Goal: Complete application form: Complete application form

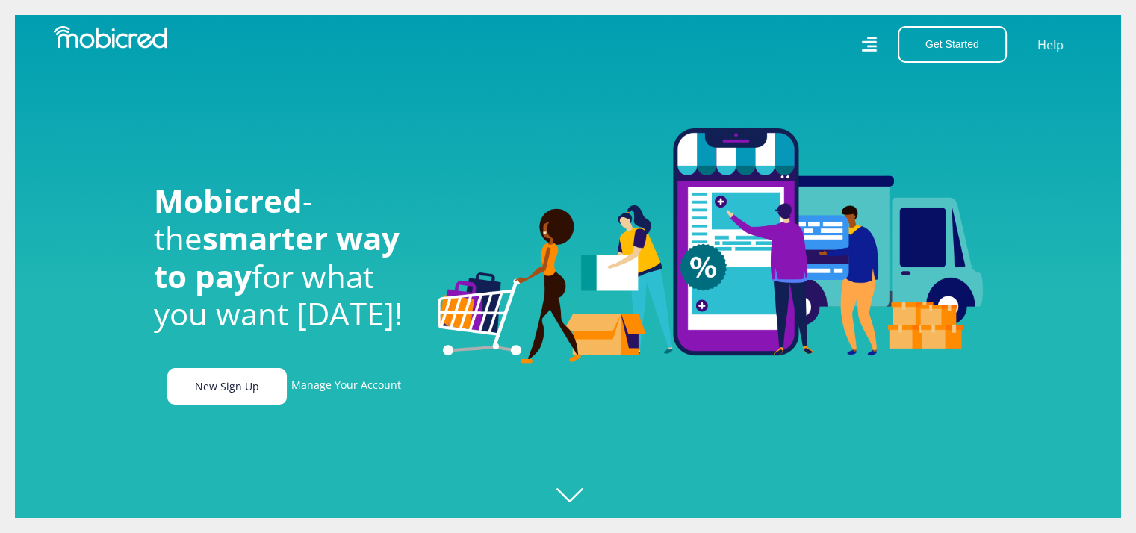
click at [231, 400] on link "New Sign Up" at bounding box center [226, 386] width 119 height 37
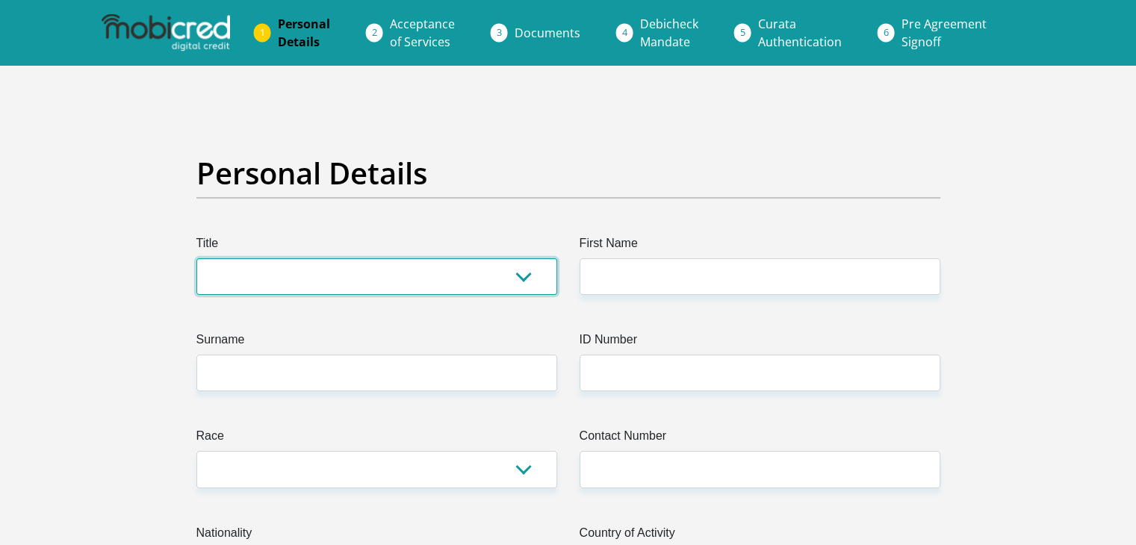
drag, startPoint x: 0, startPoint y: 0, endPoint x: 272, endPoint y: 278, distance: 389.1
click at [272, 278] on select "Mr Ms Mrs Dr Other" at bounding box center [376, 276] width 361 height 37
select select "Mr"
click at [196, 258] on select "Mr Ms Mrs Dr Other" at bounding box center [376, 276] width 361 height 37
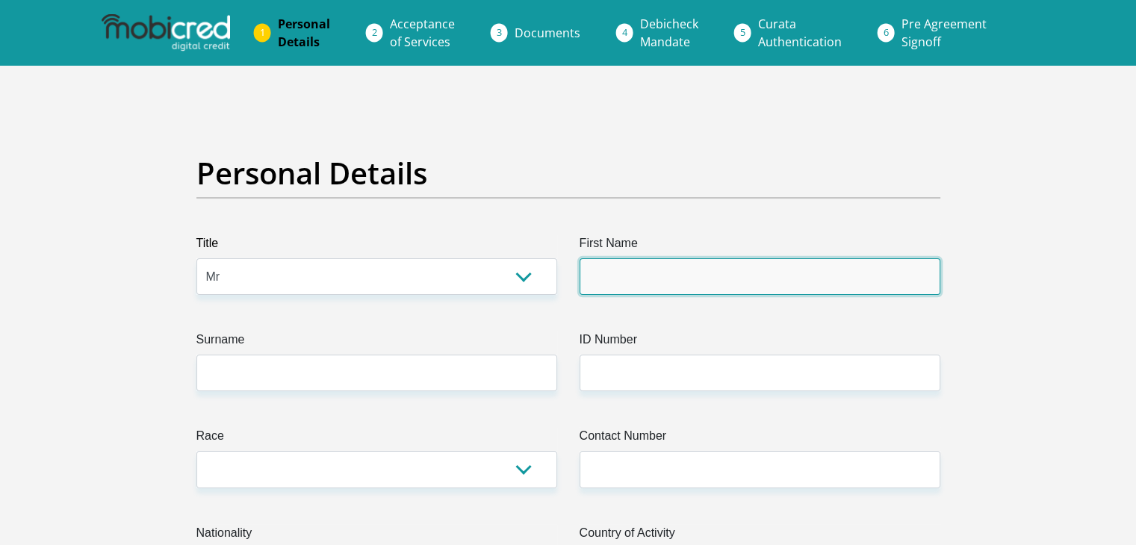
click at [705, 283] on input "First Name" at bounding box center [759, 276] width 361 height 37
type input "Wynand"
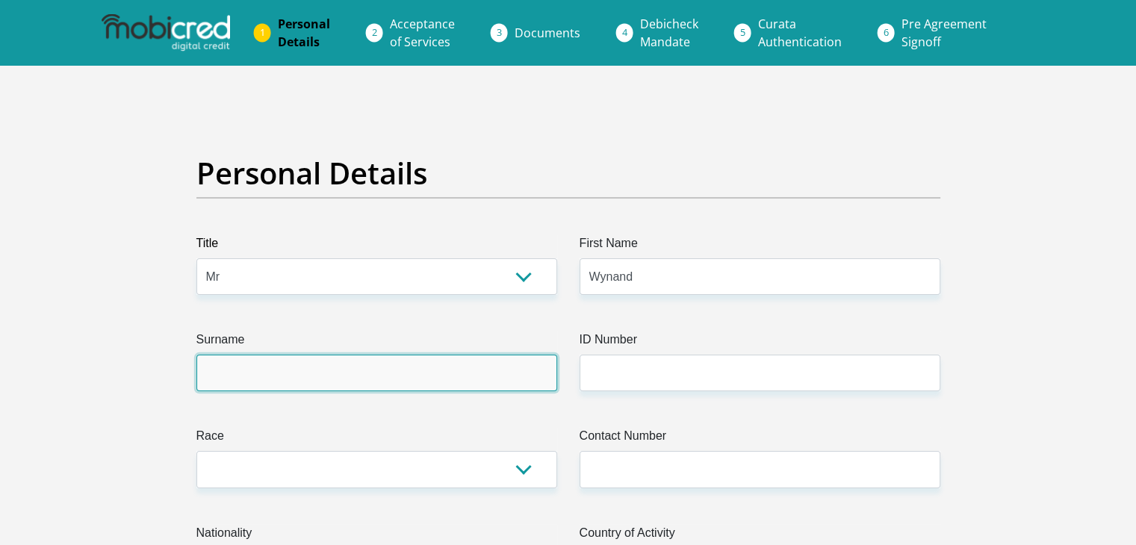
type input "vanderBerg"
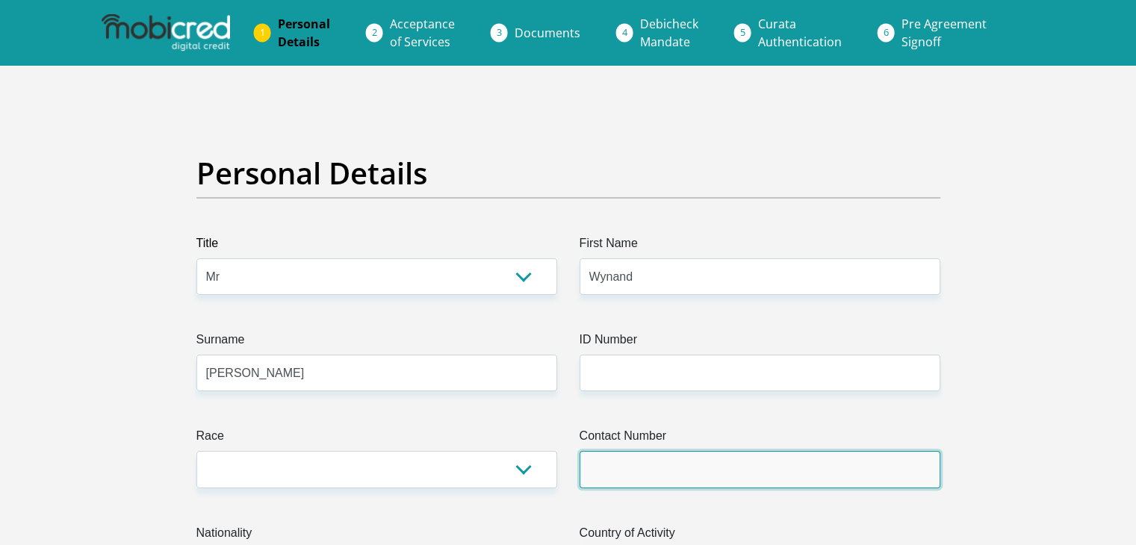
type input "0721276059"
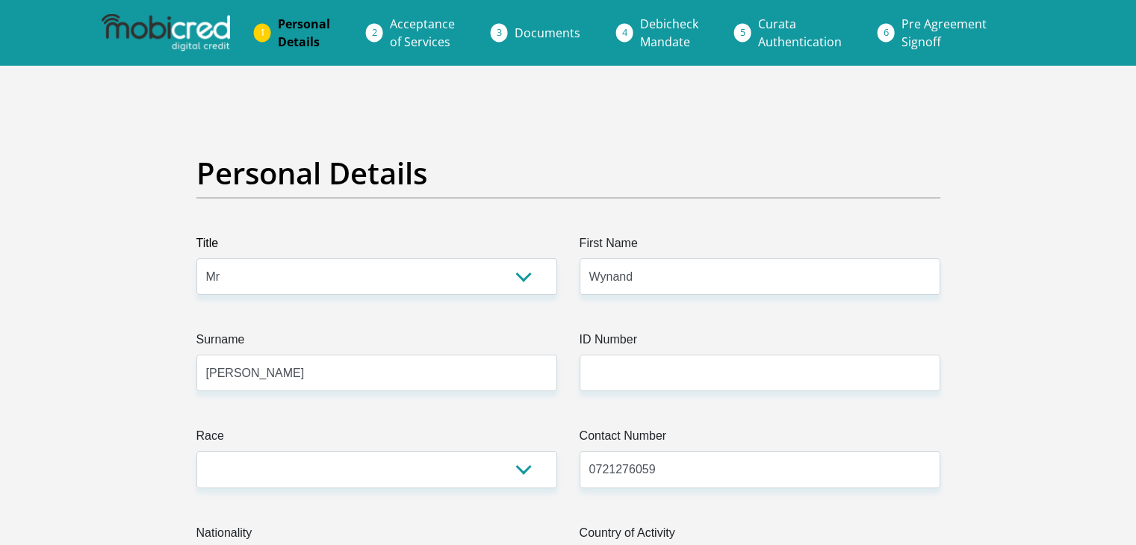
select select "ZAF"
type input "34 CJ Langenhoven Street"
type input "Shop 4 Decor Hardware"
type input "George"
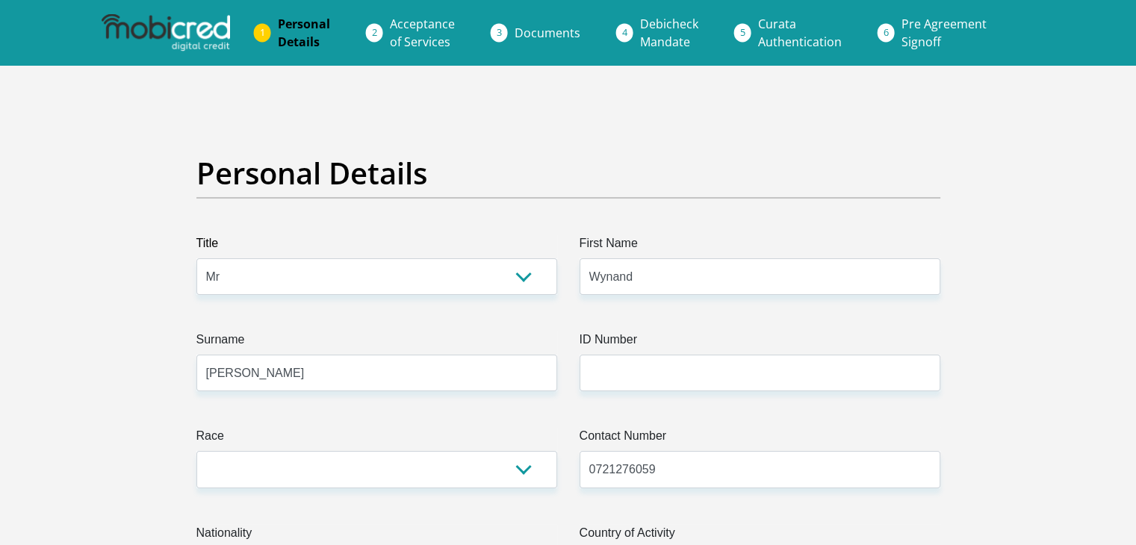
type input "George"
type input "6529"
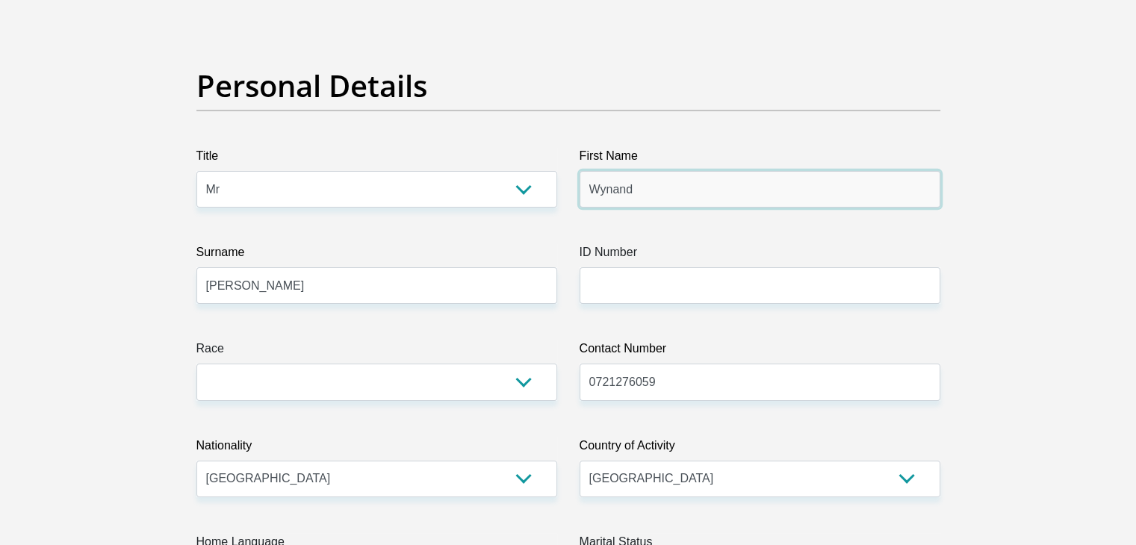
scroll to position [224, 0]
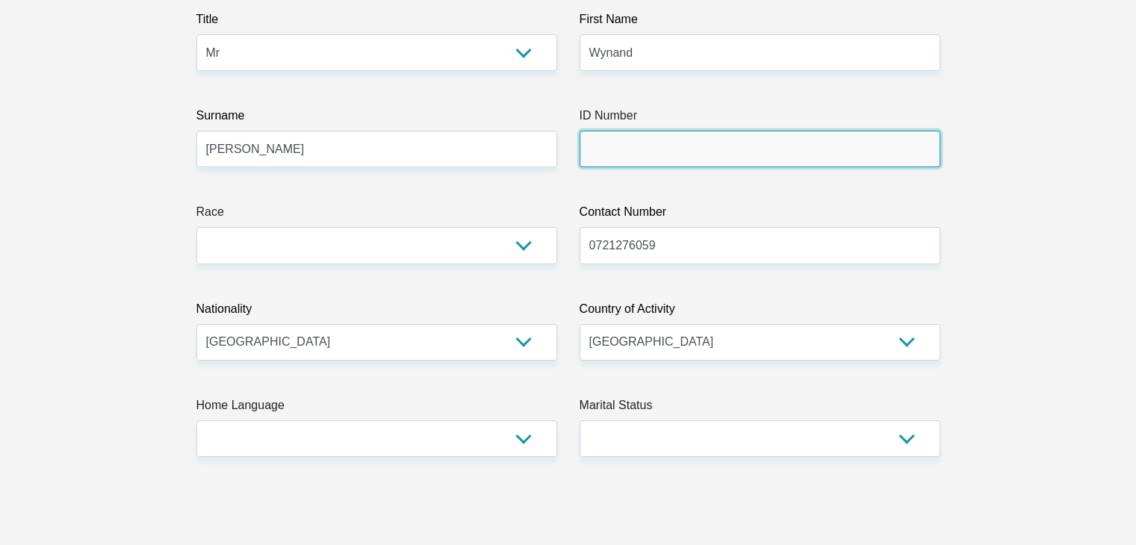
click at [630, 141] on input "ID Number" at bounding box center [759, 149] width 361 height 37
type input "9310015078086"
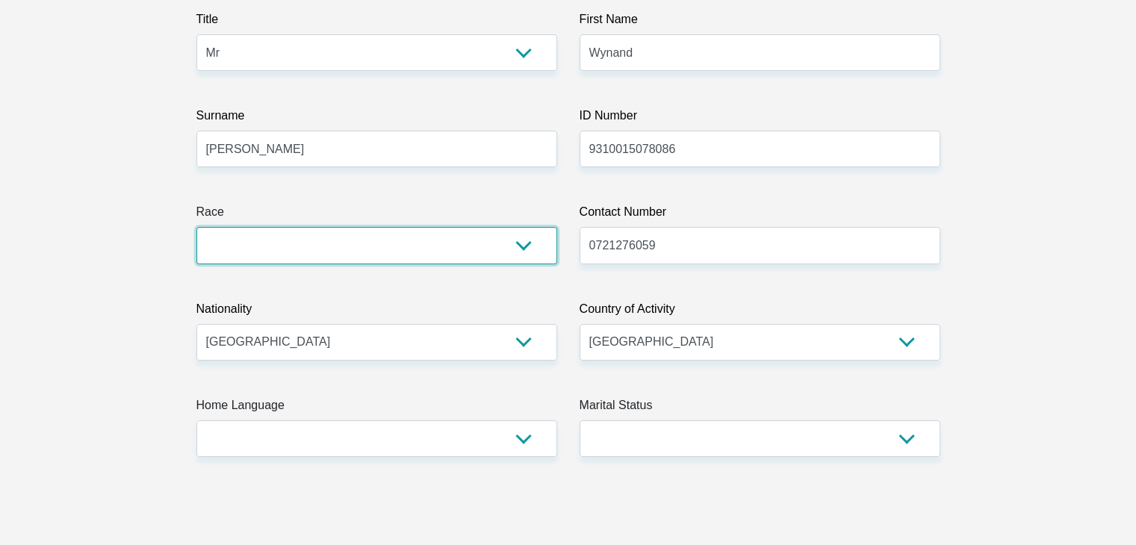
click at [426, 231] on select "Black Coloured Indian White Other" at bounding box center [376, 245] width 361 height 37
select select "4"
click at [196, 227] on select "Black Coloured Indian White Other" at bounding box center [376, 245] width 361 height 37
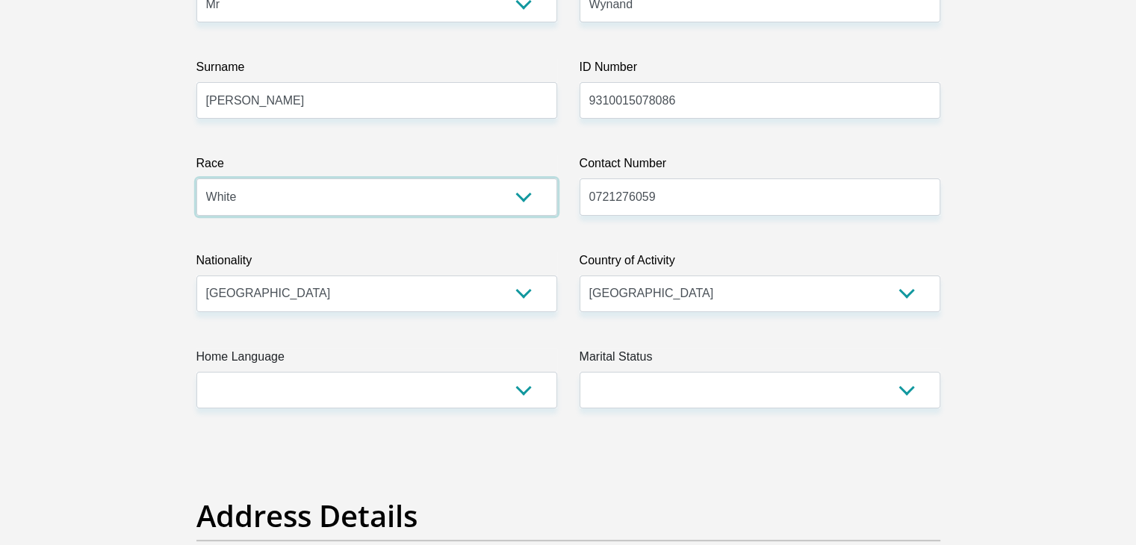
scroll to position [299, 0]
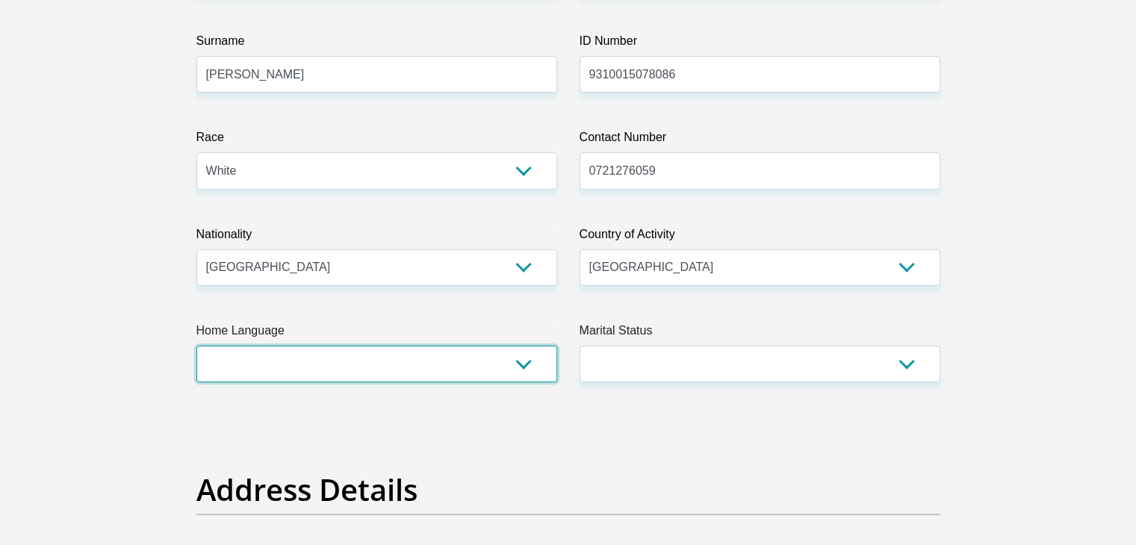
click at [514, 378] on select "Afrikaans English Sepedi South Ndebele Southern Sotho Swati Tsonga Tswana Venda…" at bounding box center [376, 364] width 361 height 37
select select "afr"
click at [196, 346] on select "Afrikaans English Sepedi South Ndebele Southern Sotho Swati Tsonga Tswana Venda…" at bounding box center [376, 364] width 361 height 37
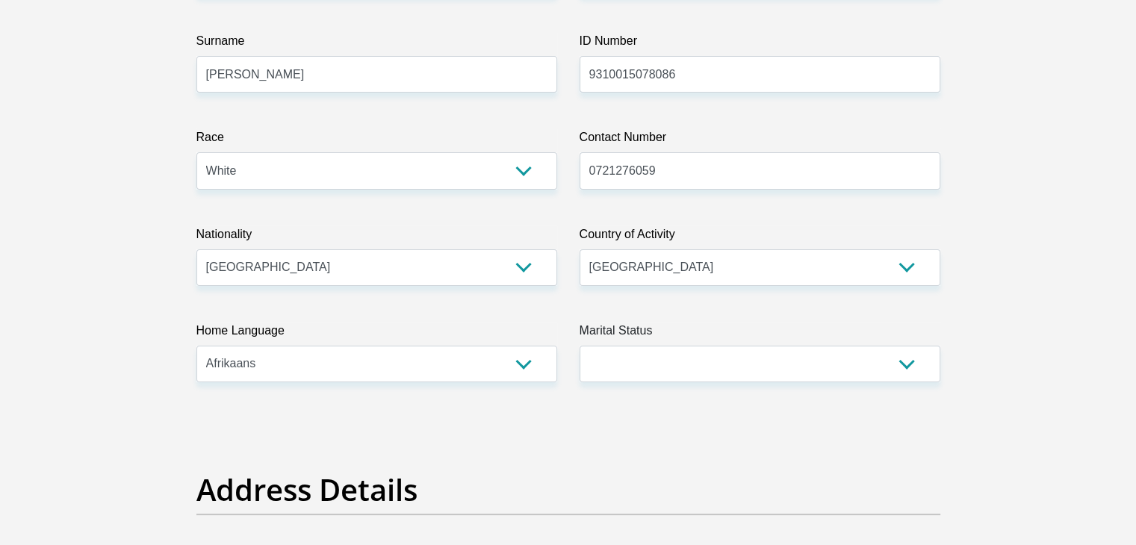
click at [667, 344] on div "Marital Status Married ANC Single Divorced Widowed Married COP or Customary Law" at bounding box center [759, 352] width 361 height 60
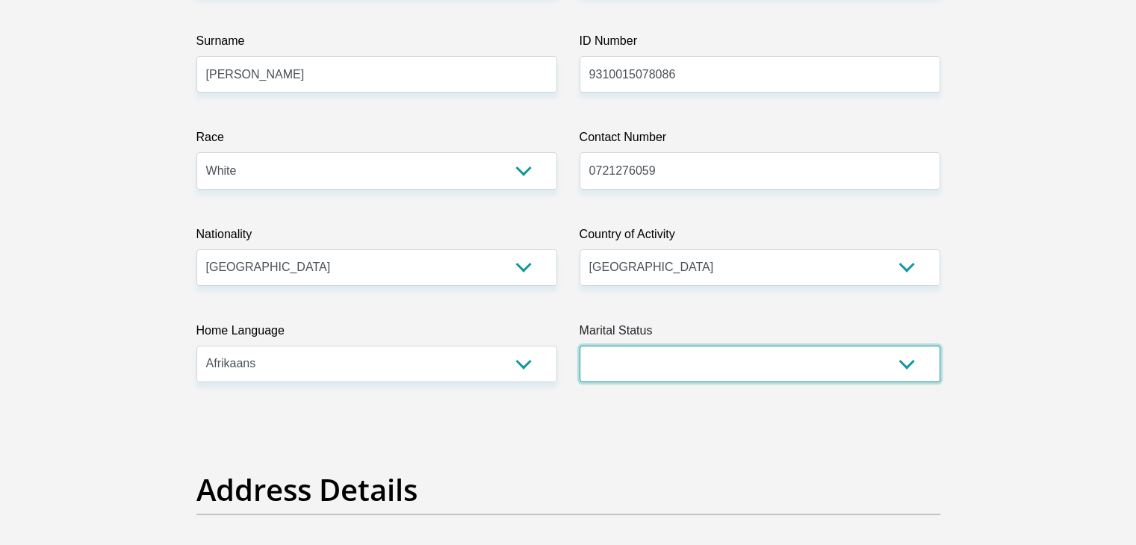
click at [660, 353] on select "Married ANC Single Divorced Widowed Married COP or Customary Law" at bounding box center [759, 364] width 361 height 37
select select "2"
click at [579, 346] on select "Married ANC Single Divorced Widowed Married COP or Customary Law" at bounding box center [759, 364] width 361 height 37
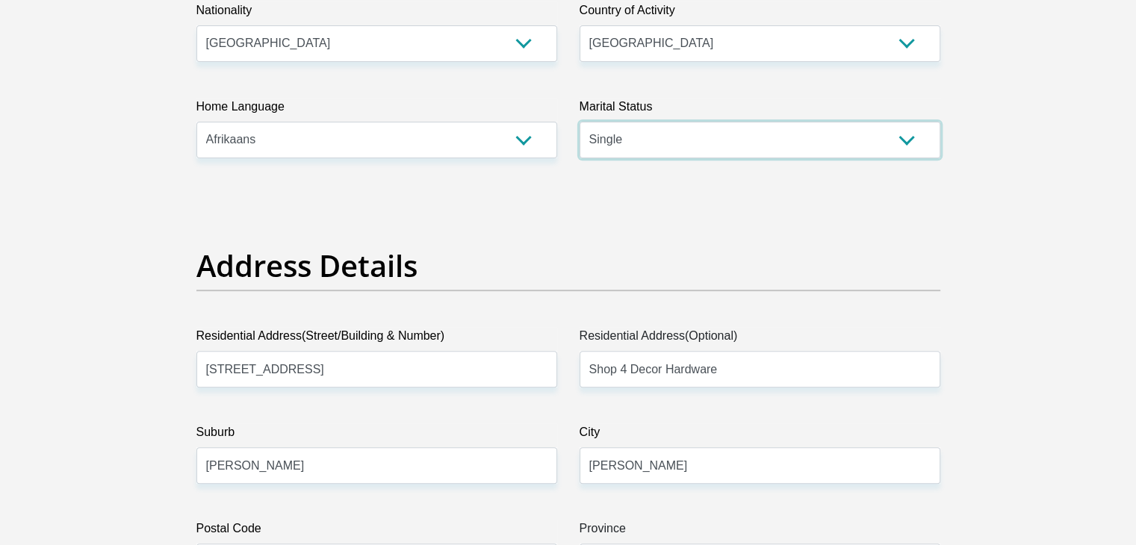
scroll to position [672, 0]
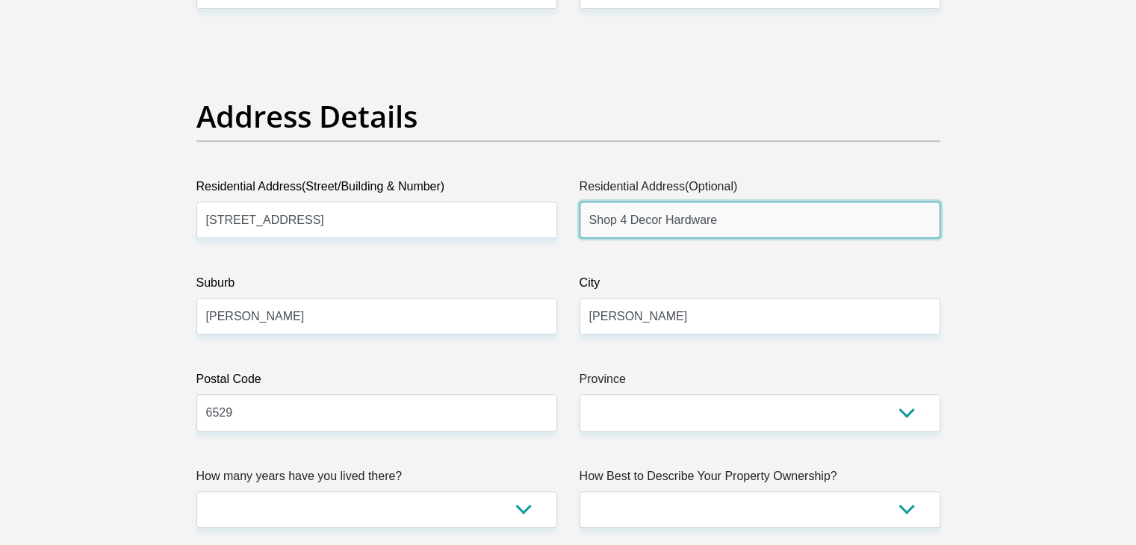
click at [743, 224] on input "Shop 4 Decor Hardware" at bounding box center [759, 220] width 361 height 37
type input "S"
type input "4 st leger Street"
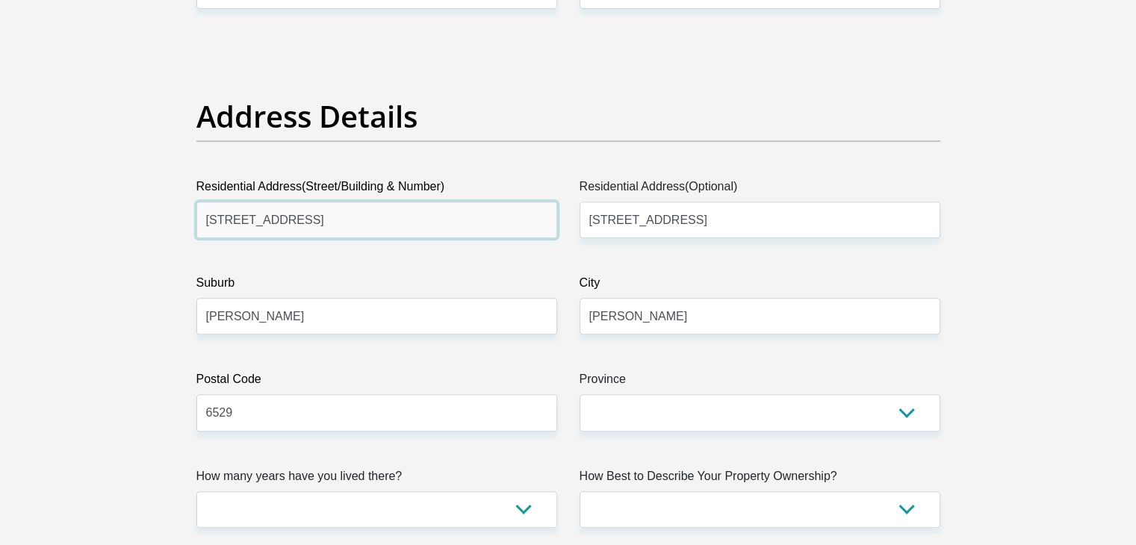
drag, startPoint x: 346, startPoint y: 222, endPoint x: 122, endPoint y: 212, distance: 224.2
type input "4 St Leger Street"
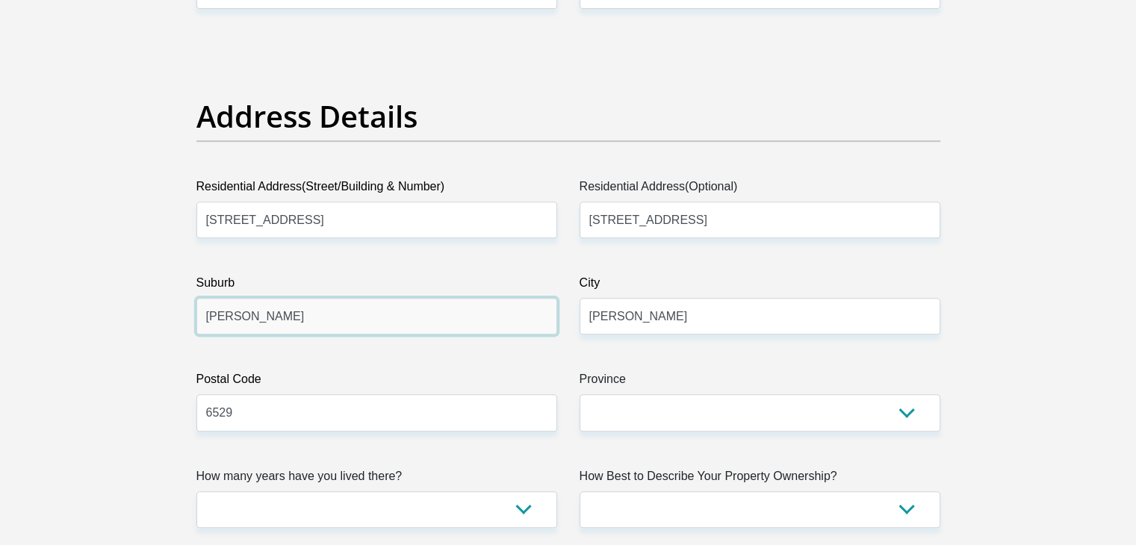
click at [284, 323] on input "George" at bounding box center [376, 316] width 361 height 37
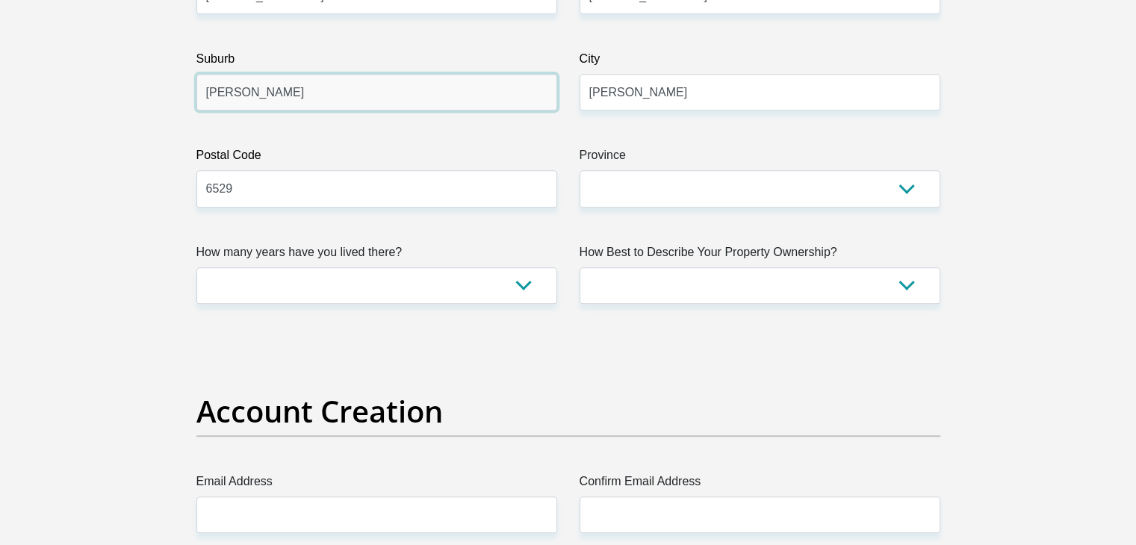
type input "George South"
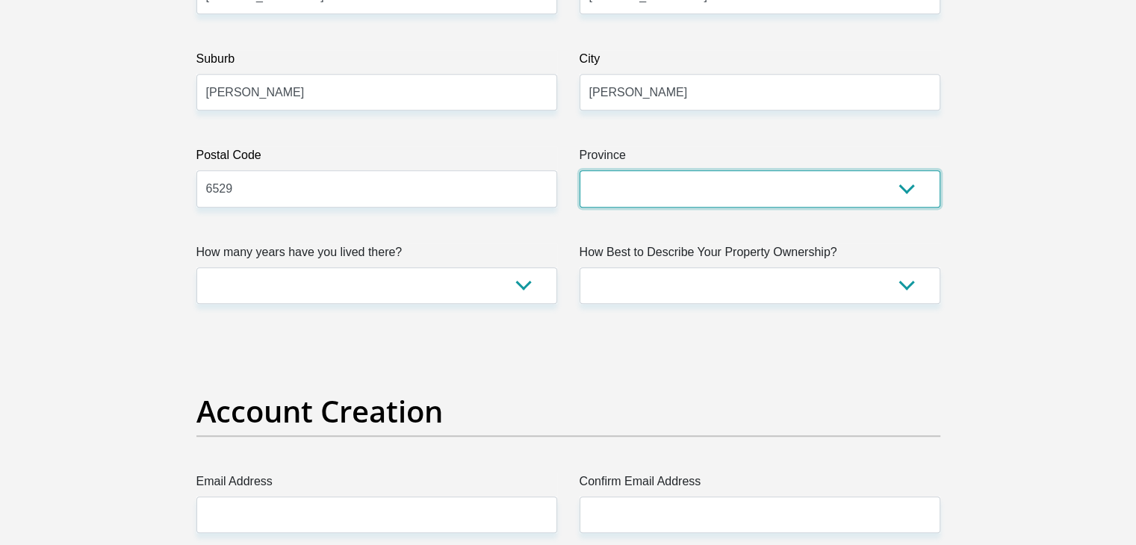
click at [623, 183] on select "Eastern Cape Free State Gauteng KwaZulu-Natal Limpopo Mpumalanga Northern Cape …" at bounding box center [759, 188] width 361 height 37
select select "Western Cape"
click at [579, 170] on select "Eastern Cape Free State Gauteng KwaZulu-Natal Limpopo Mpumalanga Northern Cape …" at bounding box center [759, 188] width 361 height 37
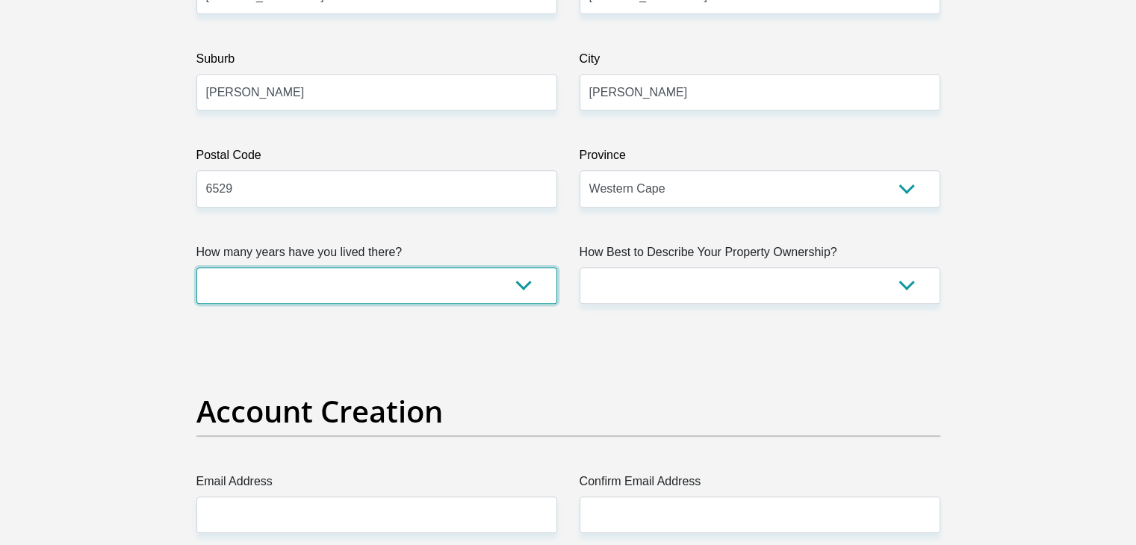
click at [454, 284] on select "less than 1 year 1-3 years 3-5 years 5+ years" at bounding box center [376, 285] width 361 height 37
select select "5"
click at [196, 267] on select "less than 1 year 1-3 years 3-5 years 5+ years" at bounding box center [376, 285] width 361 height 37
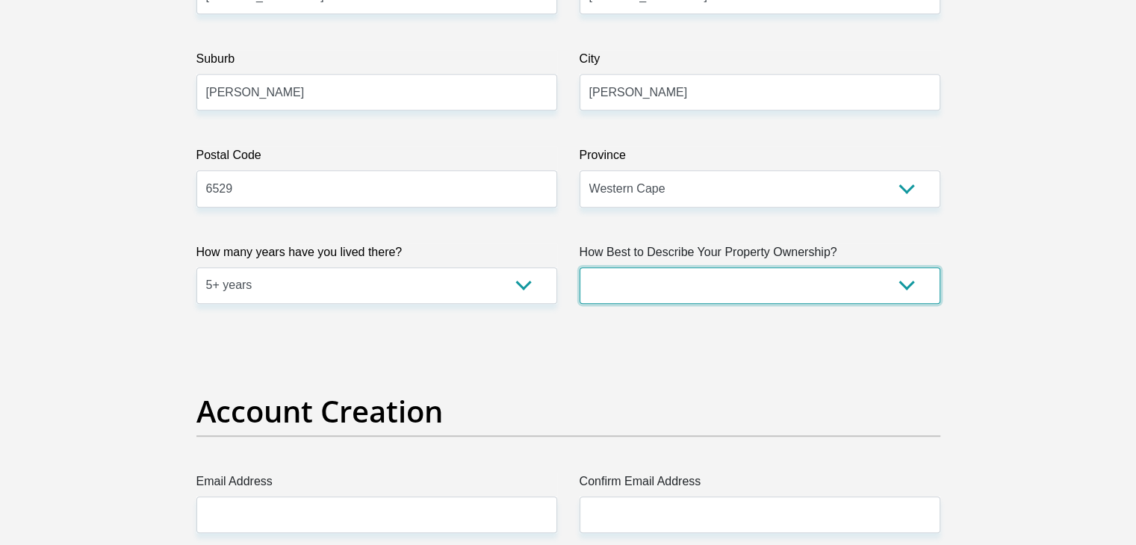
click at [791, 268] on select "Owned Rented Family Owned Company Dwelling" at bounding box center [759, 285] width 361 height 37
select select "Rented"
click at [579, 267] on select "Owned Rented Family Owned Company Dwelling" at bounding box center [759, 285] width 361 height 37
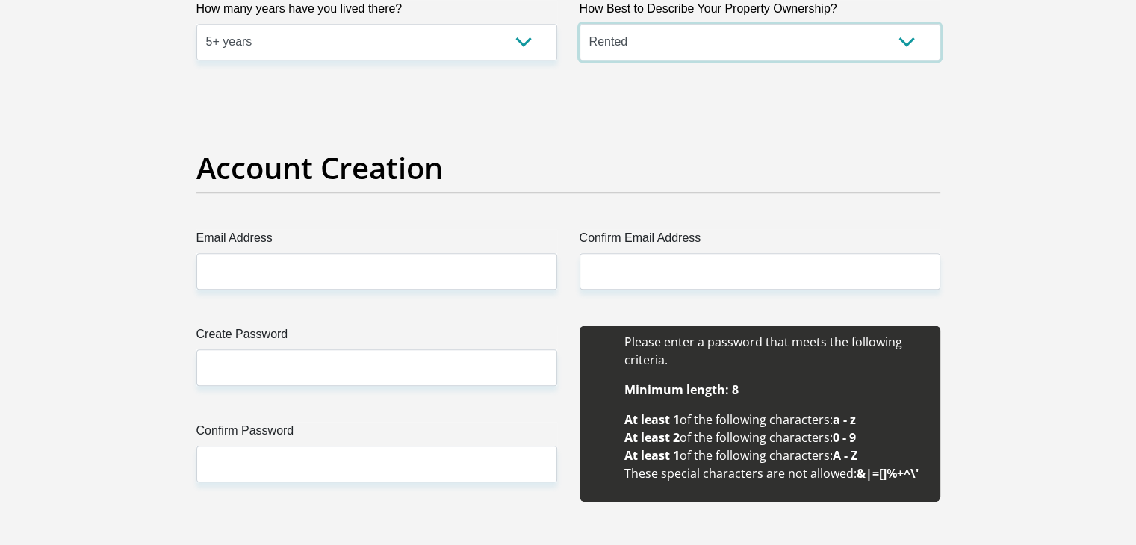
scroll to position [1195, 0]
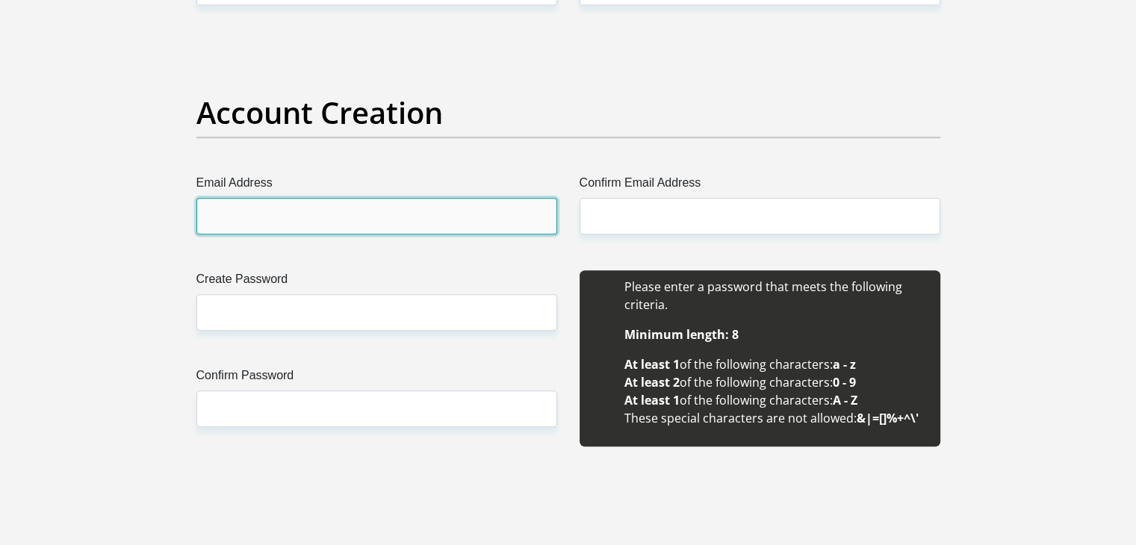
click at [436, 225] on input "Email Address" at bounding box center [376, 216] width 361 height 37
type input "wynandberg1993@gmail.com"
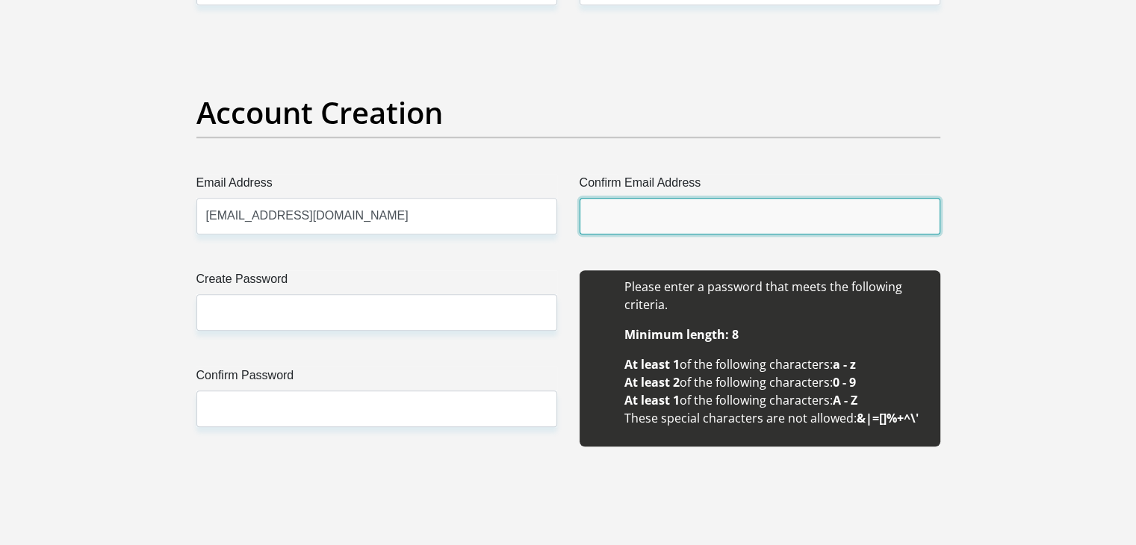
type input "wynandberg1993@gmail.com"
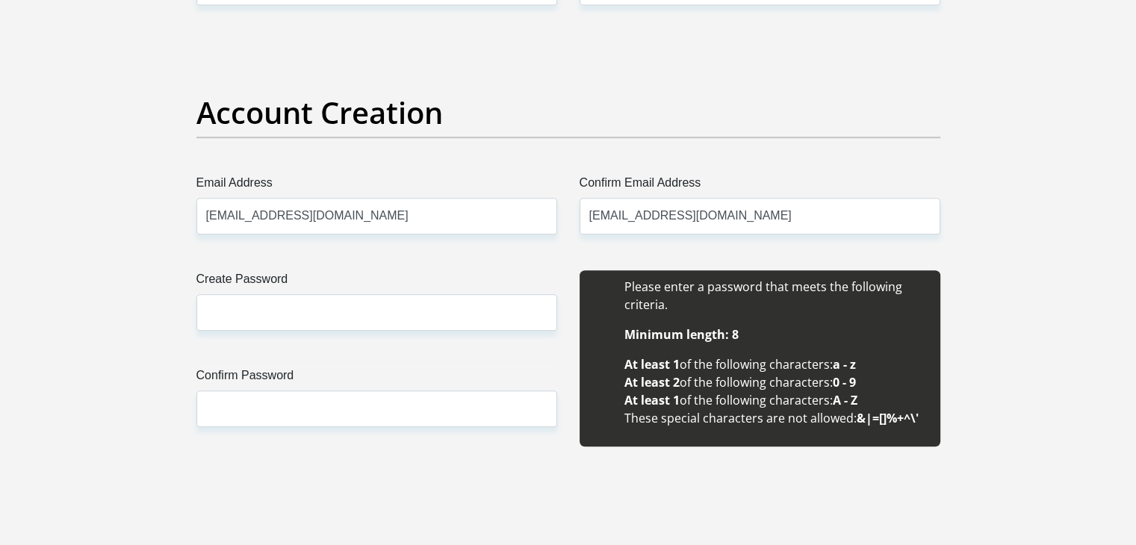
type input "Wynand"
type input "van der Berg"
type input "0721276059"
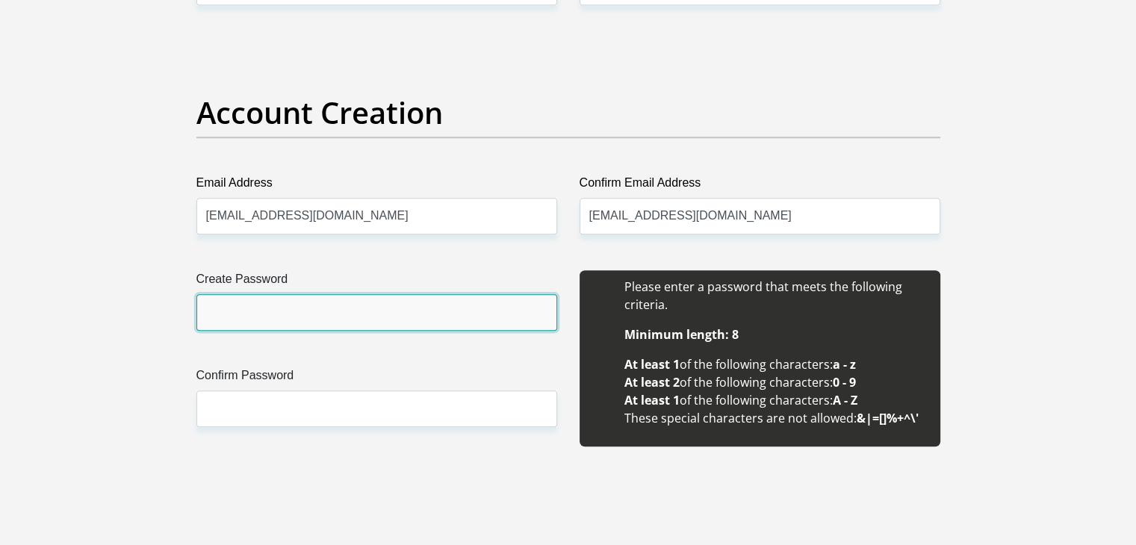
click at [323, 320] on input "Create Password" at bounding box center [376, 312] width 361 height 37
type input "Wynand1993@@"
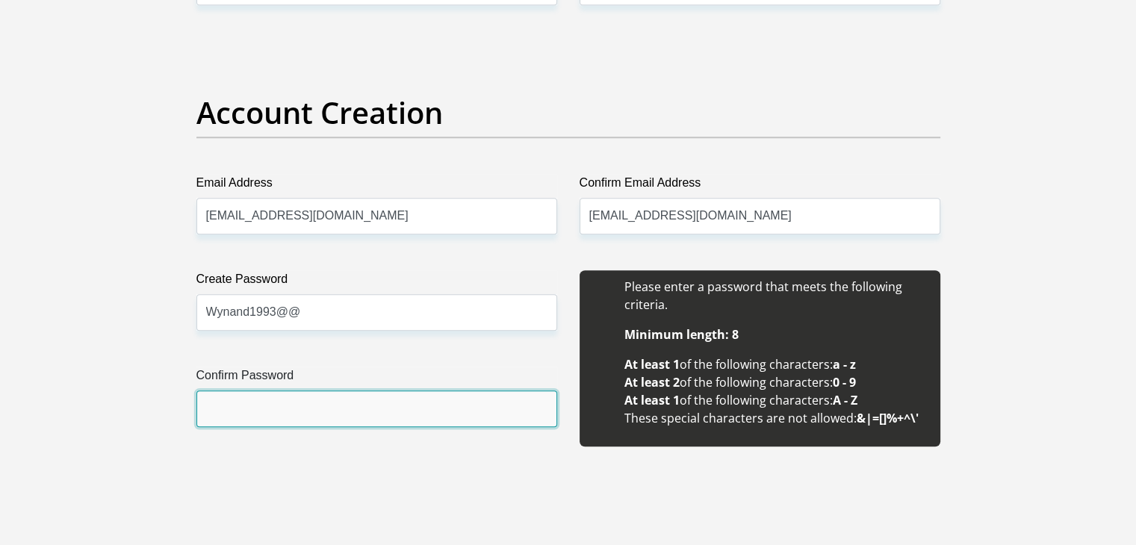
click at [259, 398] on input "Confirm Password" at bounding box center [376, 408] width 361 height 37
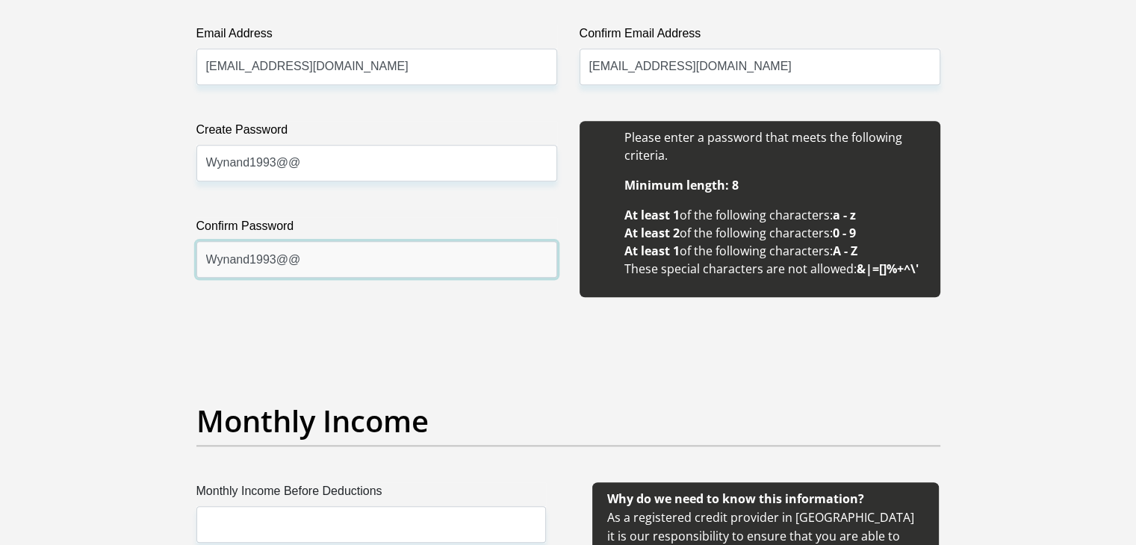
scroll to position [1493, 0]
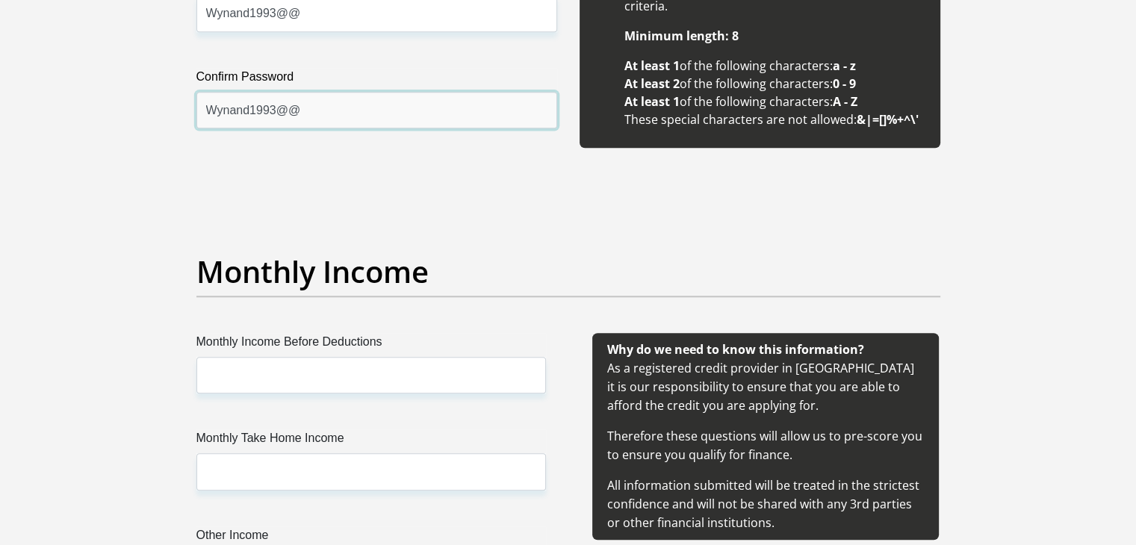
type input "Wynand1993@@"
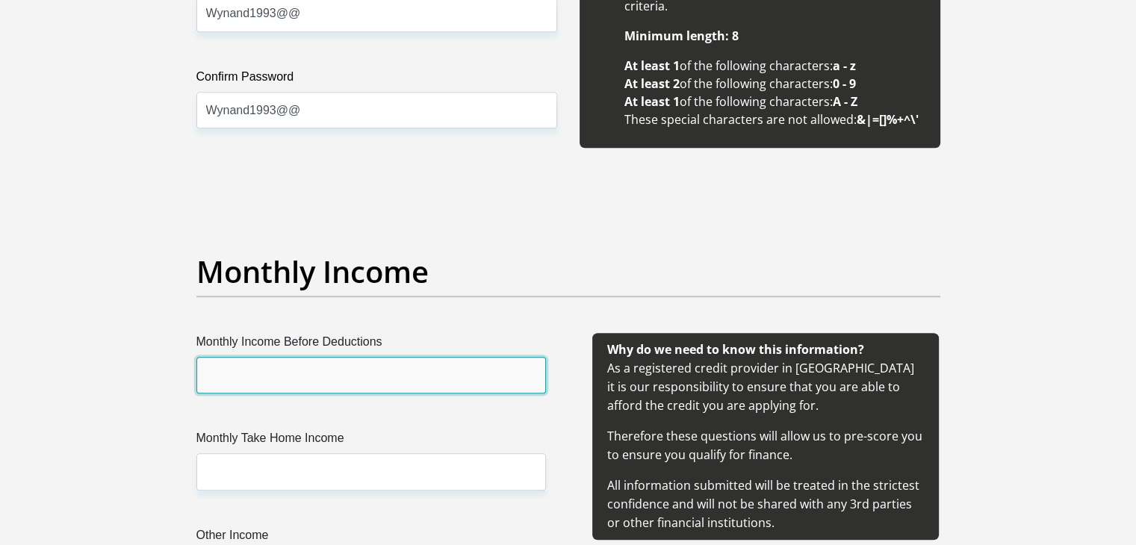
click at [314, 377] on input "Monthly Income Before Deductions" at bounding box center [370, 375] width 349 height 37
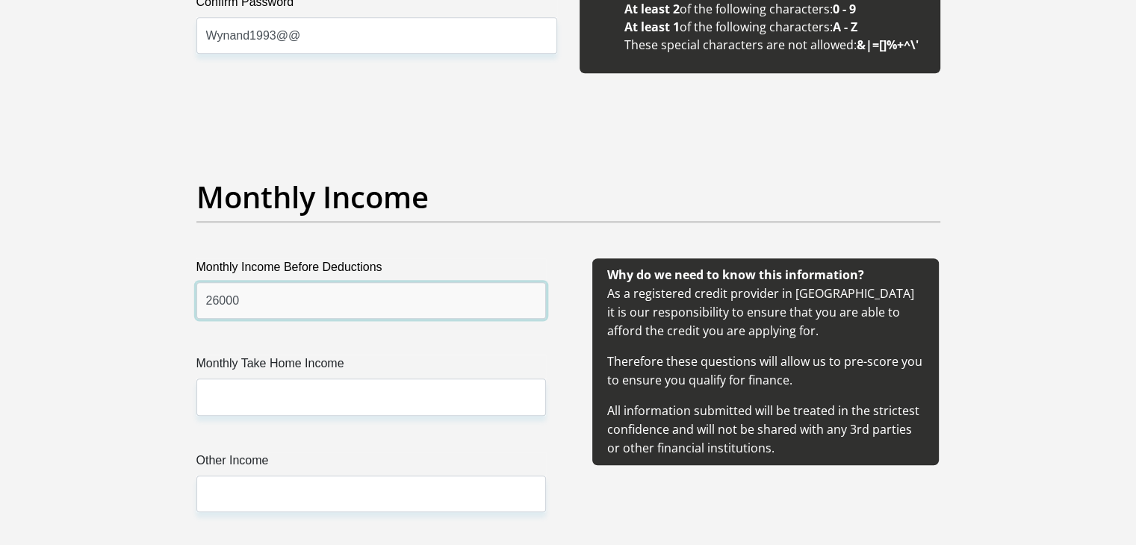
type input "26000"
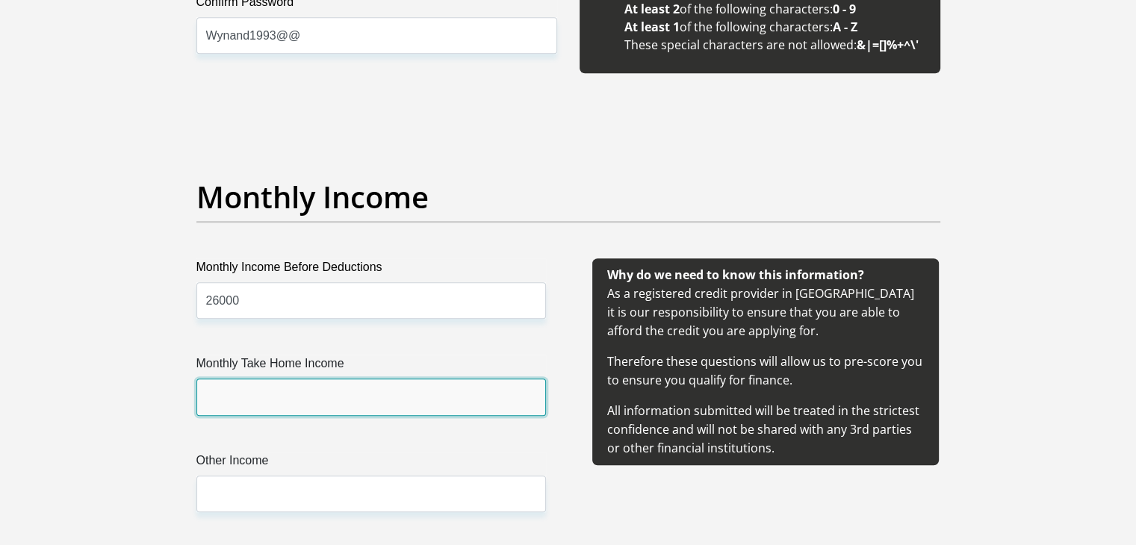
click at [331, 404] on input "Monthly Take Home Income" at bounding box center [370, 397] width 349 height 37
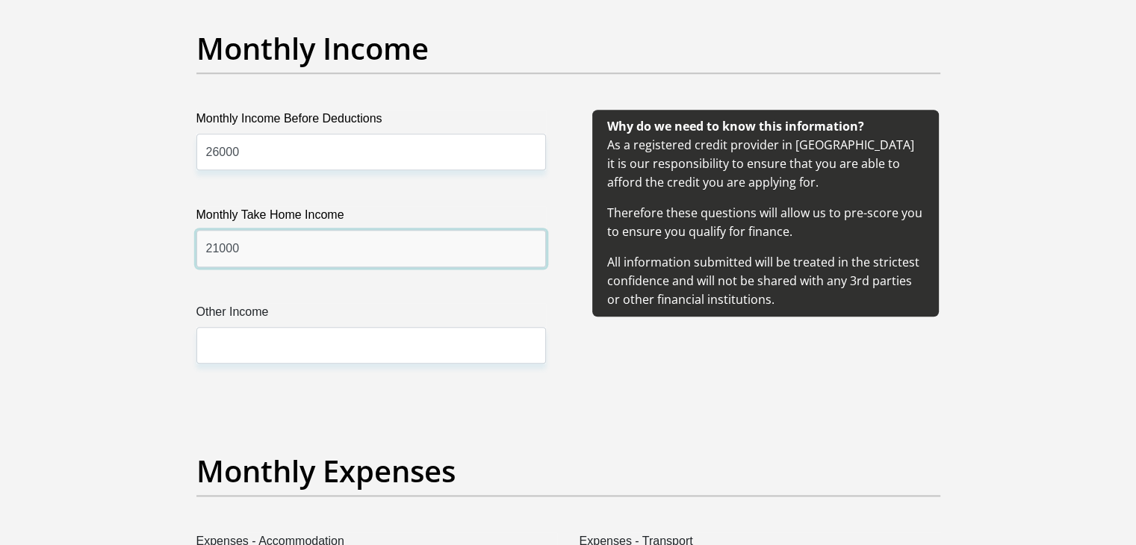
scroll to position [1717, 0]
type input "21000"
click at [267, 323] on label "Other Income" at bounding box center [370, 314] width 349 height 24
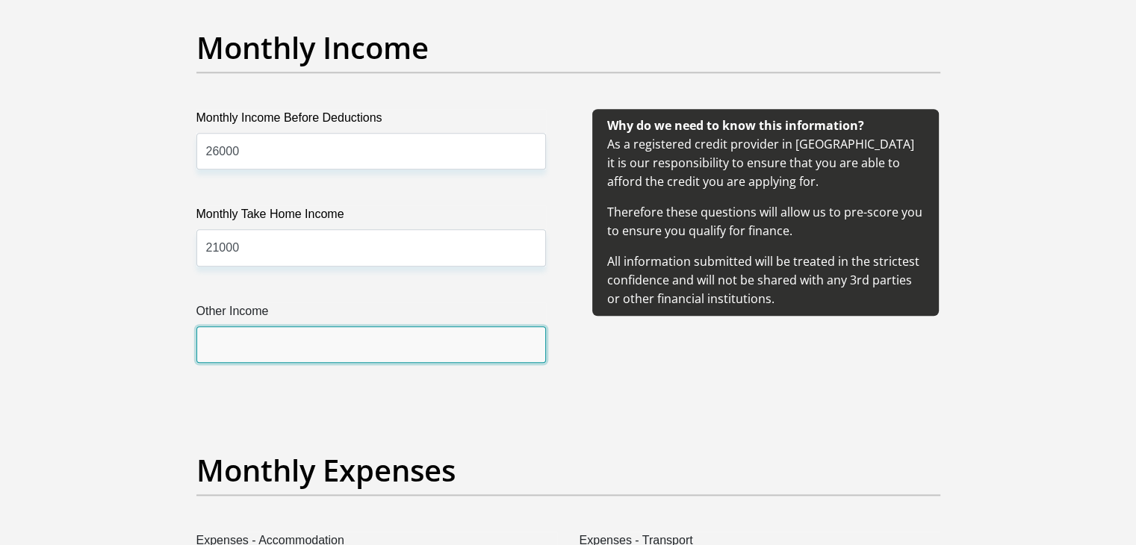
click at [267, 326] on input "Other Income" at bounding box center [370, 344] width 349 height 37
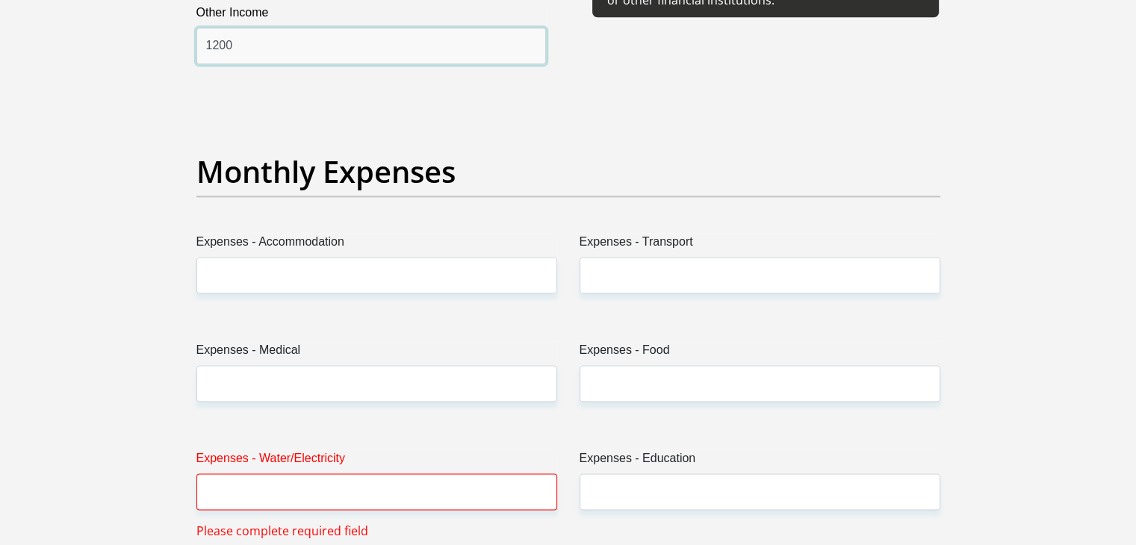
type input "1200"
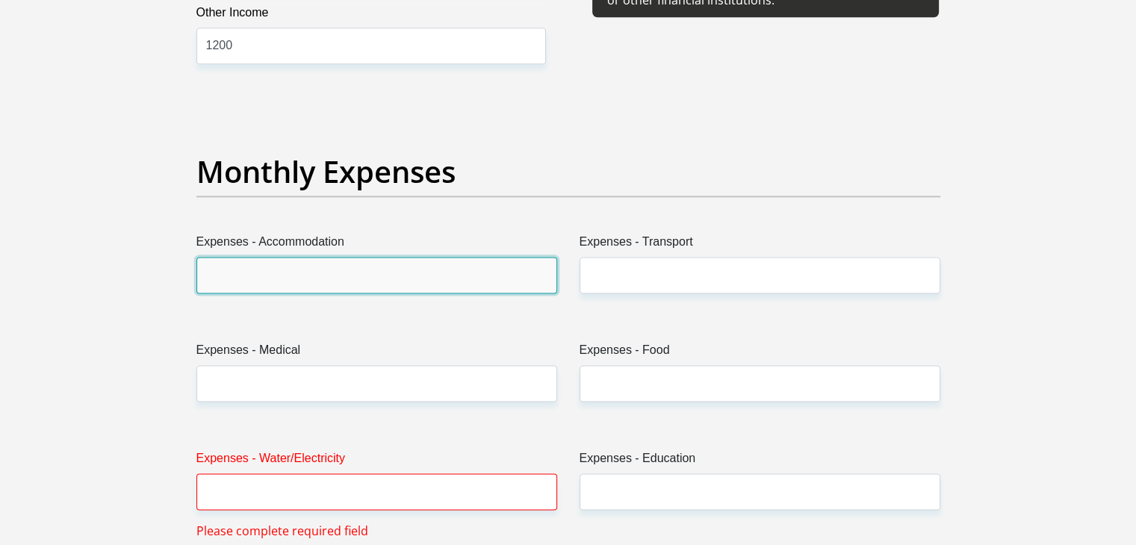
click at [454, 273] on input "Expenses - Accommodation" at bounding box center [376, 275] width 361 height 37
type input "4000"
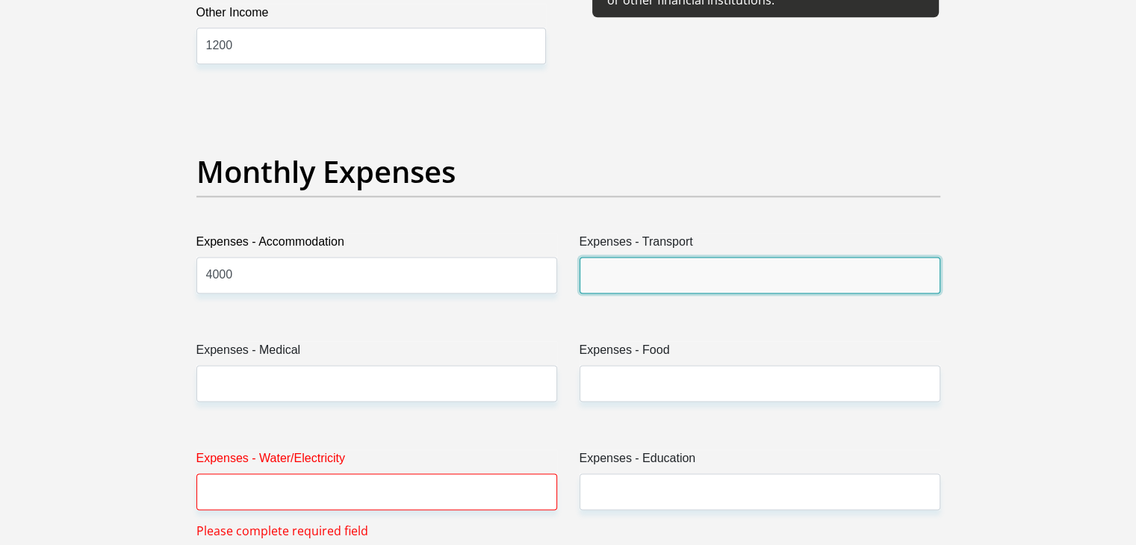
click at [696, 278] on input "Expenses - Transport" at bounding box center [759, 275] width 361 height 37
type input "0"
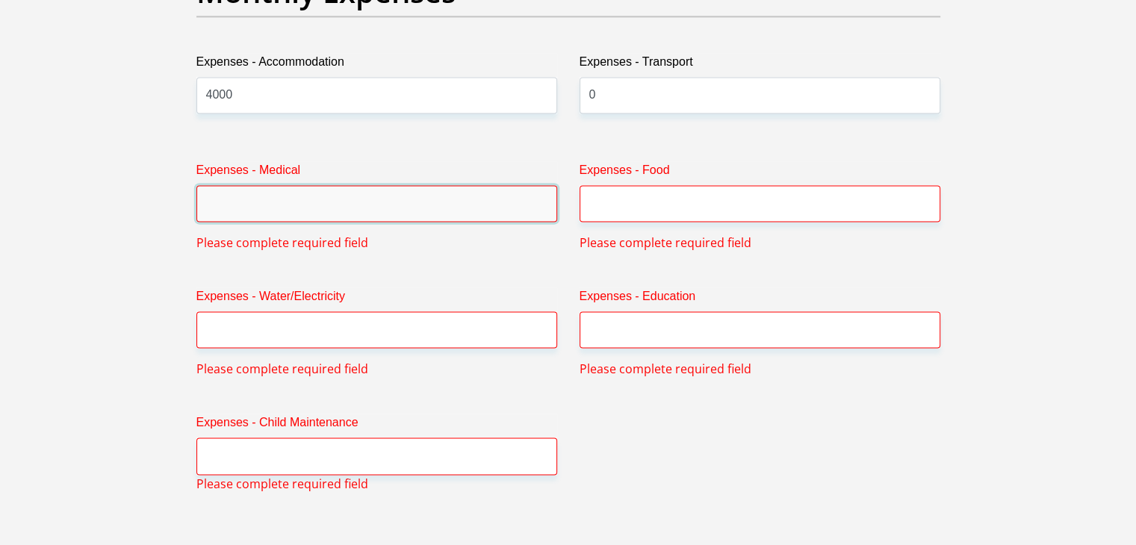
click at [333, 222] on div "Expenses - Medical Please complete required field" at bounding box center [376, 206] width 383 height 90
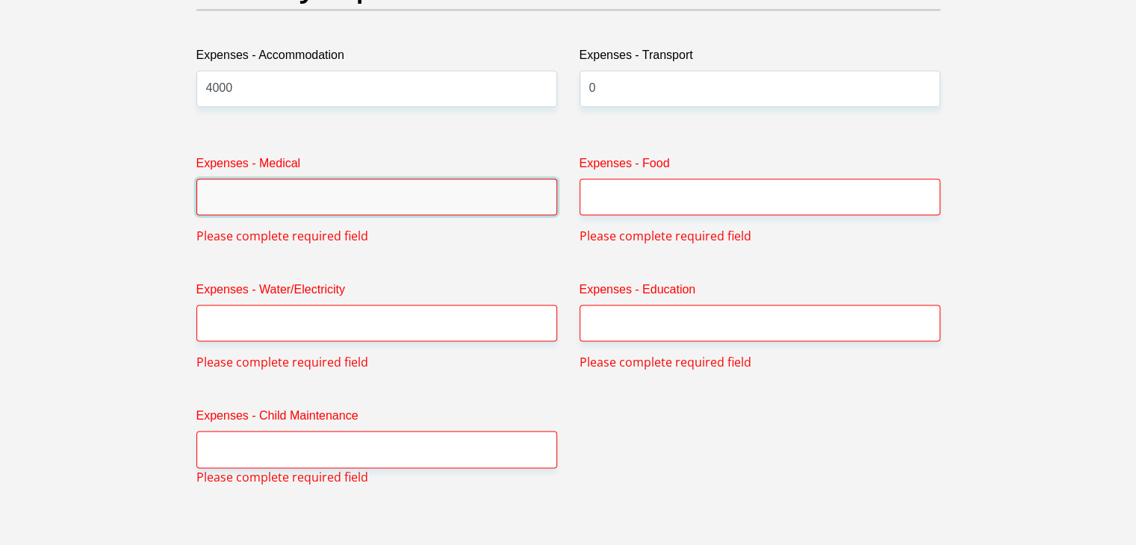
scroll to position [2204, 0]
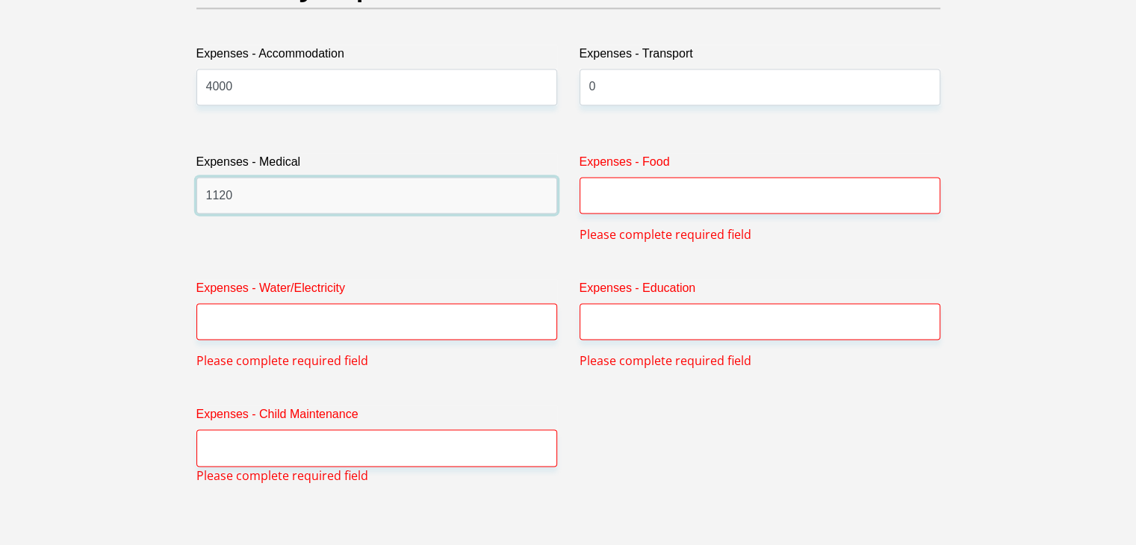
type input "1120"
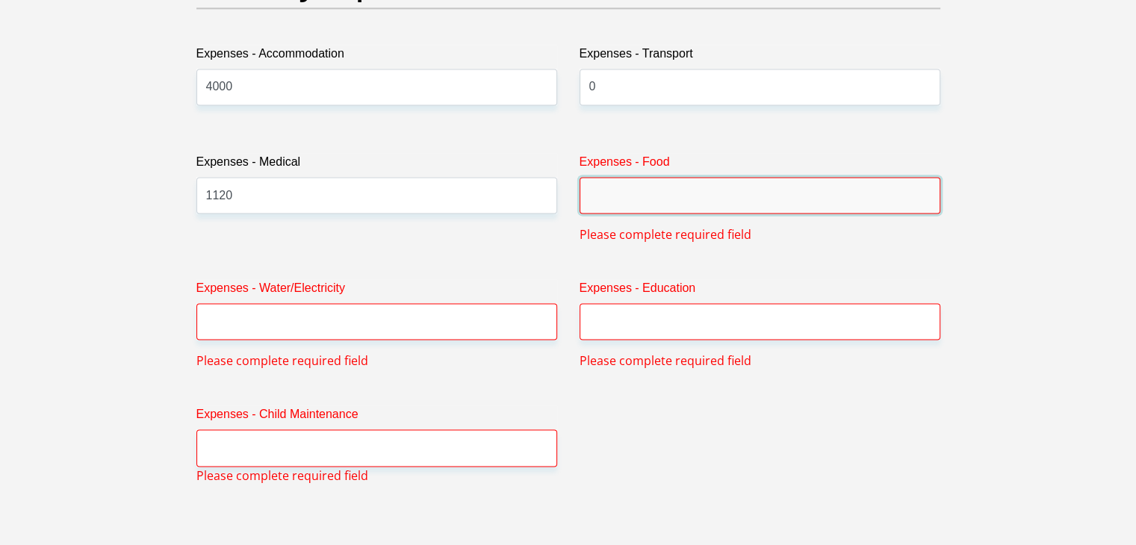
click at [620, 204] on input "Expenses - Food" at bounding box center [759, 195] width 361 height 37
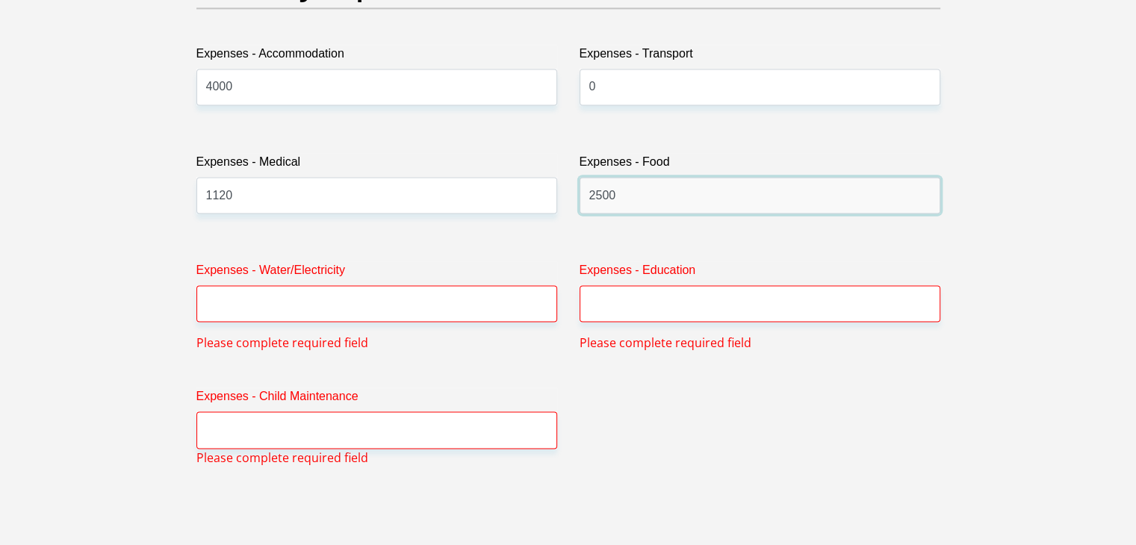
type input "2500"
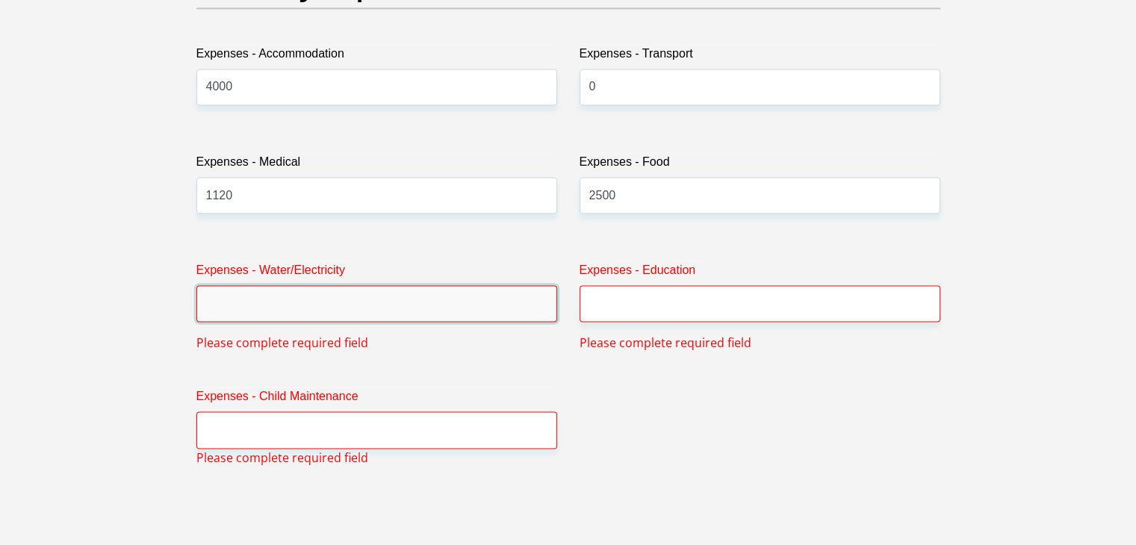
click at [406, 301] on input "Expenses - Water/Electricity" at bounding box center [376, 303] width 361 height 37
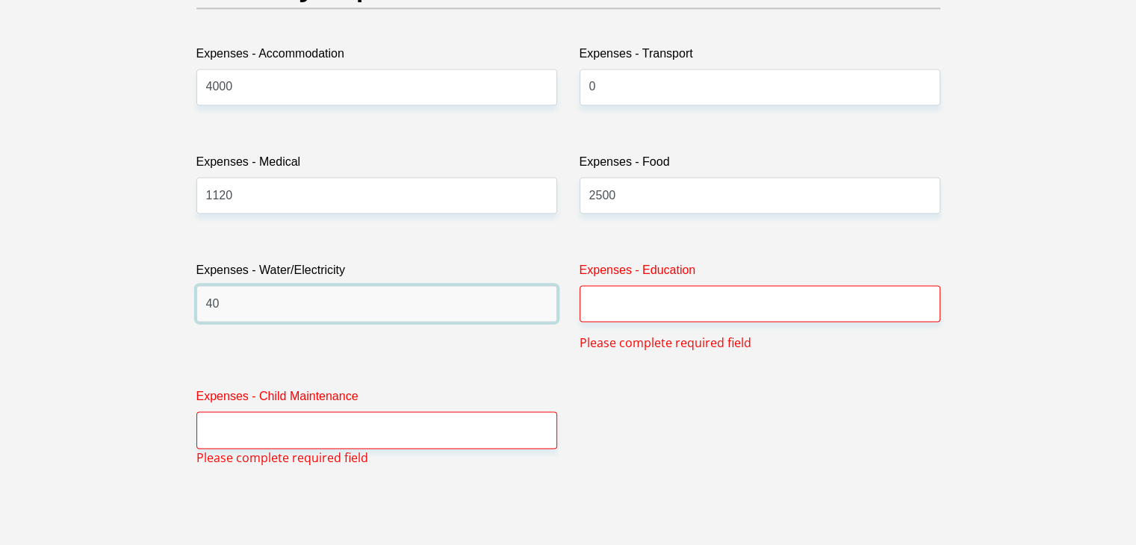
type input "4"
type input "1000"
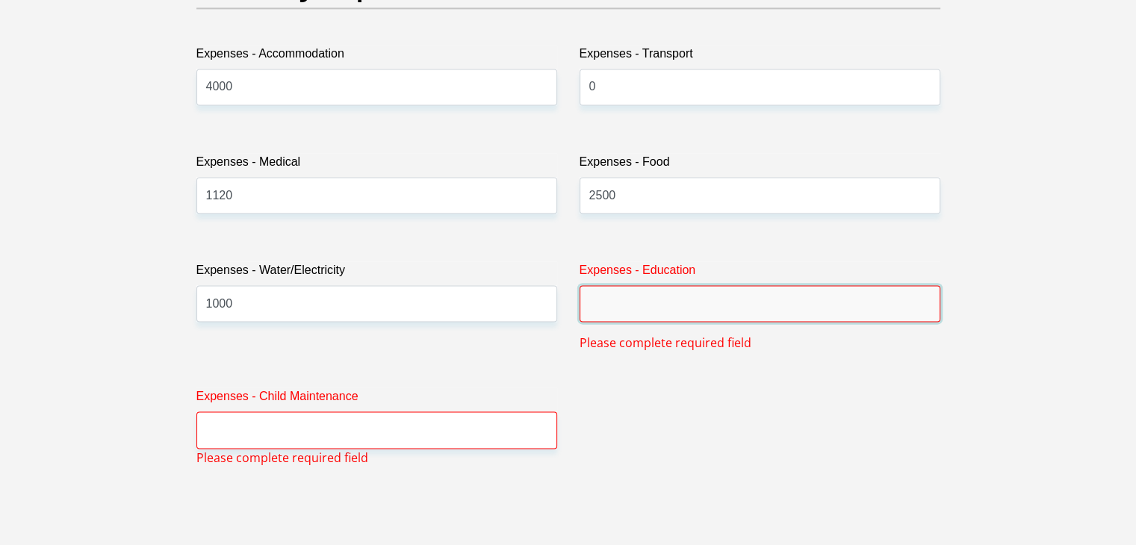
click at [666, 304] on input "Expenses - Education" at bounding box center [759, 303] width 361 height 37
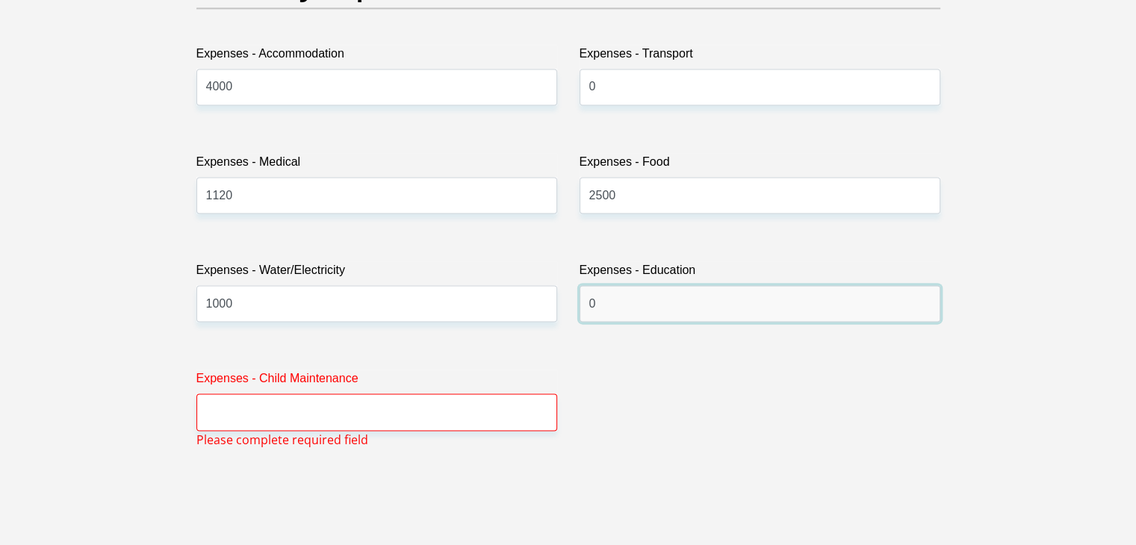
type input "0"
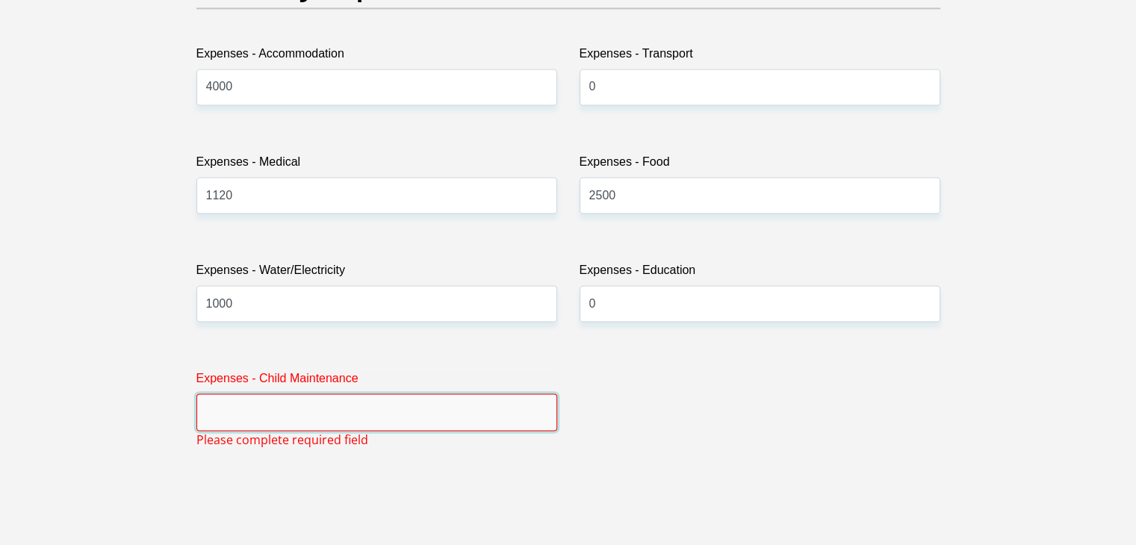
click at [297, 419] on input "Expenses - Child Maintenance" at bounding box center [376, 411] width 361 height 37
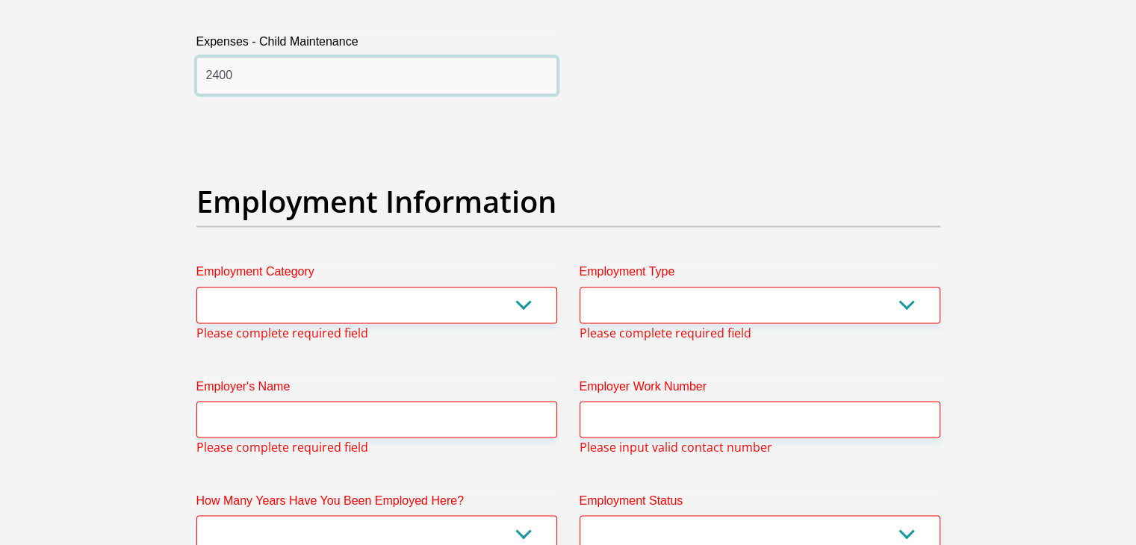
scroll to position [2577, 0]
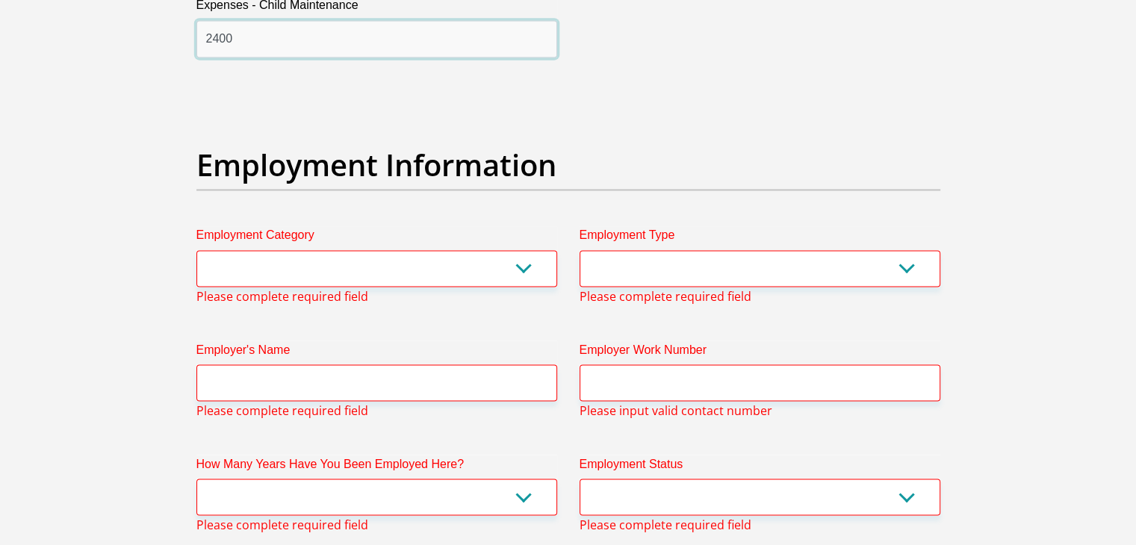
type input "2400"
click at [456, 268] on select "AGRICULTURE ALCOHOL & TOBACCO CONSTRUCTION MATERIALS METALLURGY EQUIPMENT FOR R…" at bounding box center [376, 268] width 361 height 37
select select "14"
click at [196, 250] on select "AGRICULTURE ALCOHOL & TOBACCO CONSTRUCTION MATERIALS METALLURGY EQUIPMENT FOR R…" at bounding box center [376, 268] width 361 height 37
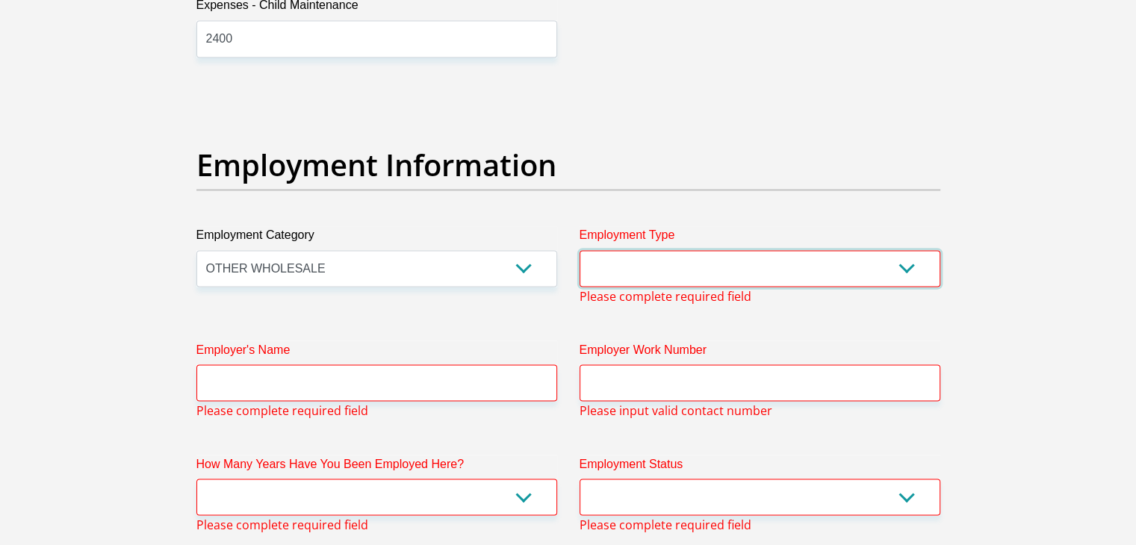
click at [680, 270] on select "College/Lecturer Craft Seller Creative Driver Executive Farmer Forces - Non Com…" at bounding box center [759, 268] width 361 height 37
select select "Manager"
click at [579, 250] on select "College/Lecturer Craft Seller Creative Driver Executive Farmer Forces - Non Com…" at bounding box center [759, 268] width 361 height 37
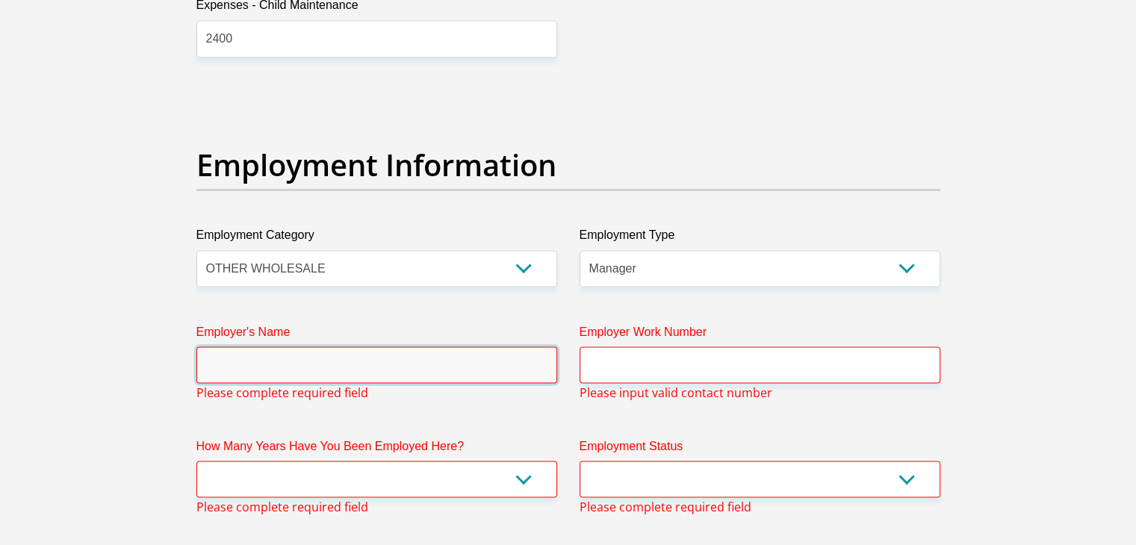
click at [376, 352] on input "Employer's Name" at bounding box center [376, 364] width 361 height 37
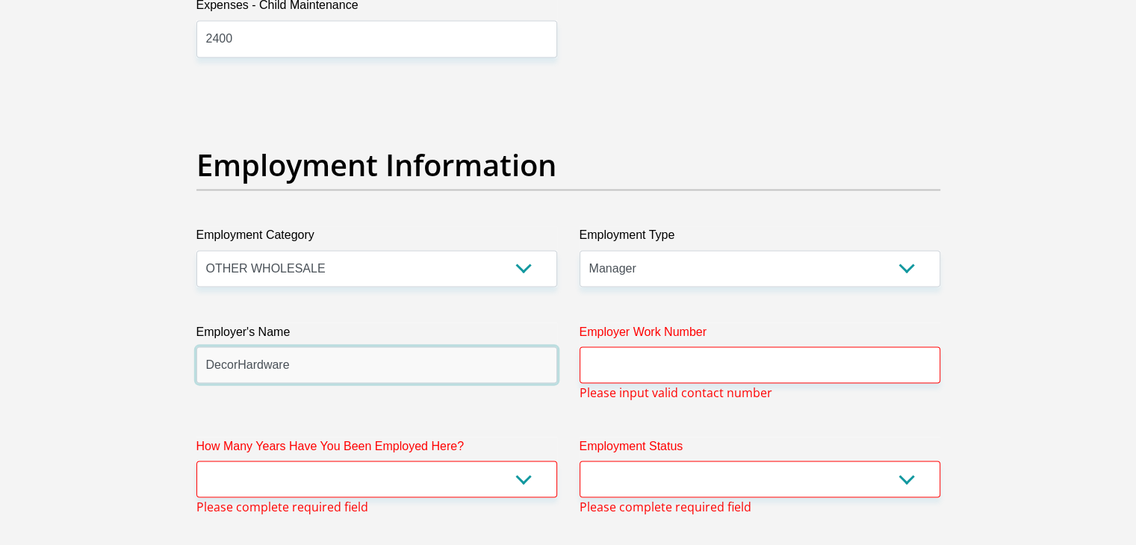
click at [243, 364] on input "DecorHardware" at bounding box center [376, 364] width 361 height 37
click at [236, 364] on input "DecorHardware" at bounding box center [376, 364] width 361 height 37
type input "DecorHardware"
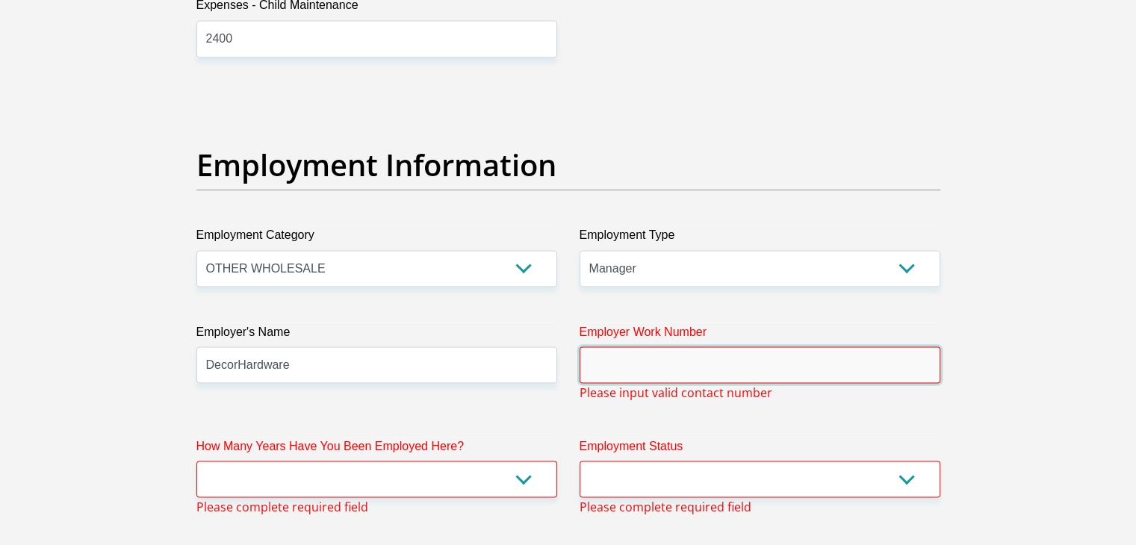
click at [615, 354] on input "Employer Work Number" at bounding box center [759, 364] width 361 height 37
type input "0"
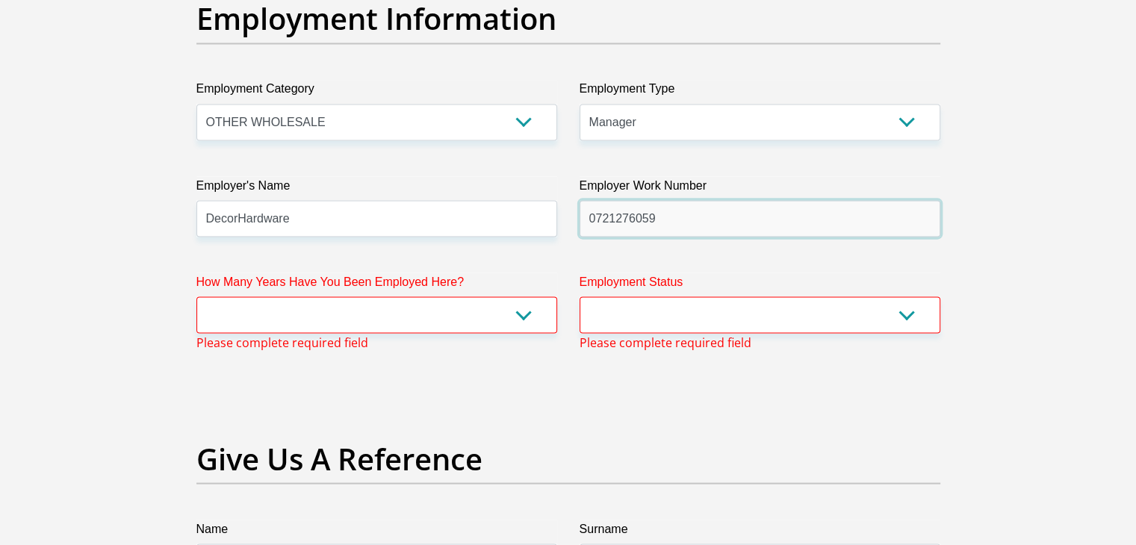
scroll to position [2727, 0]
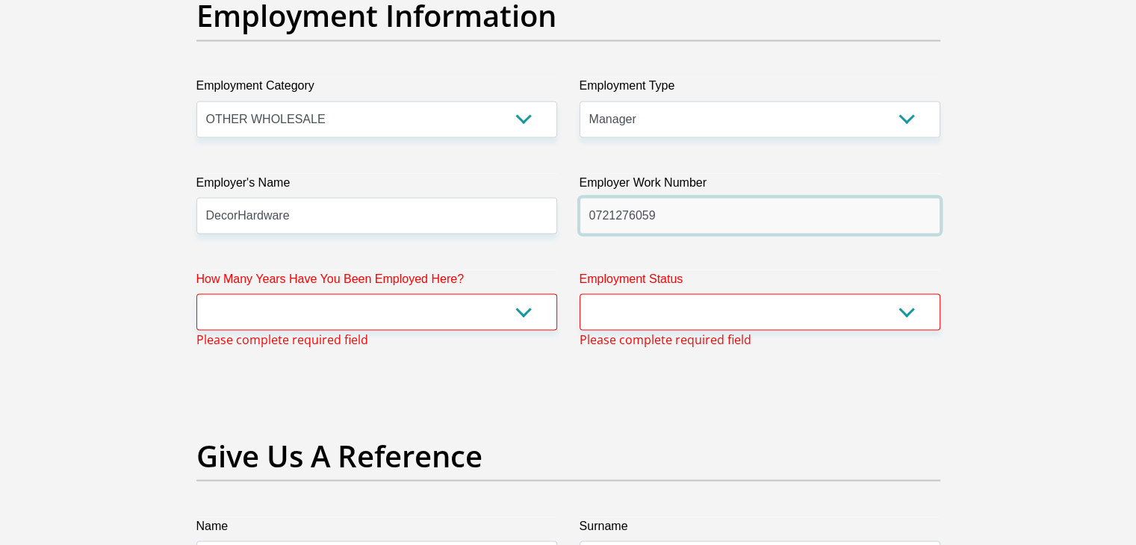
type input "0721276059"
click at [392, 297] on select "less than 1 year 1-3 years 3-5 years 5+ years" at bounding box center [376, 311] width 361 height 37
select select "60"
click at [196, 293] on select "less than 1 year 1-3 years 3-5 years 5+ years" at bounding box center [376, 311] width 361 height 37
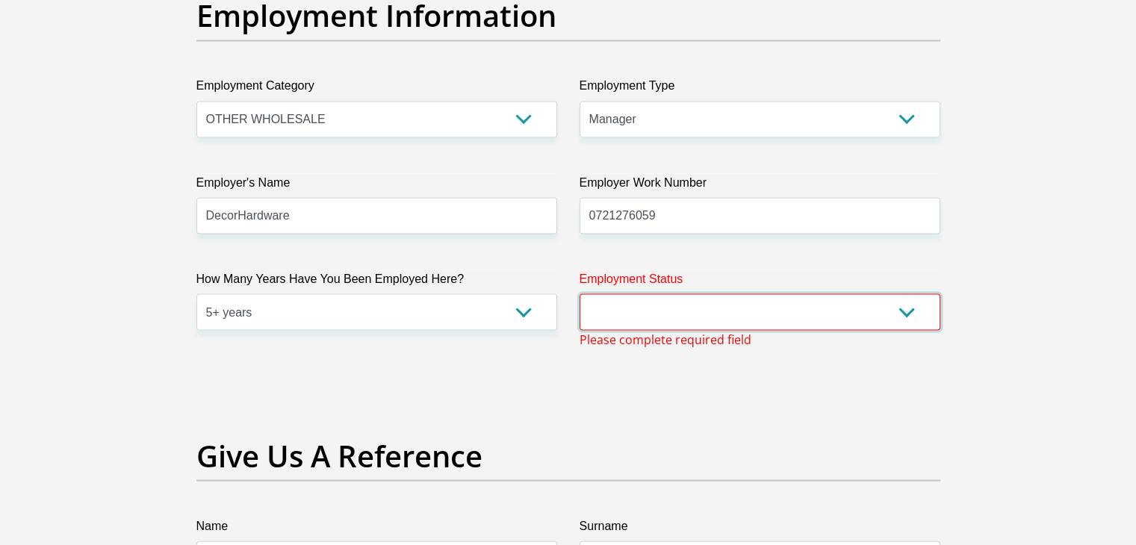
click at [664, 308] on select "Permanent/Full-time Part-time/Casual Contract Worker Self-Employed Housewife Re…" at bounding box center [759, 311] width 361 height 37
select select "1"
click at [579, 293] on select "Permanent/Full-time Part-time/Casual Contract Worker Self-Employed Housewife Re…" at bounding box center [759, 311] width 361 height 37
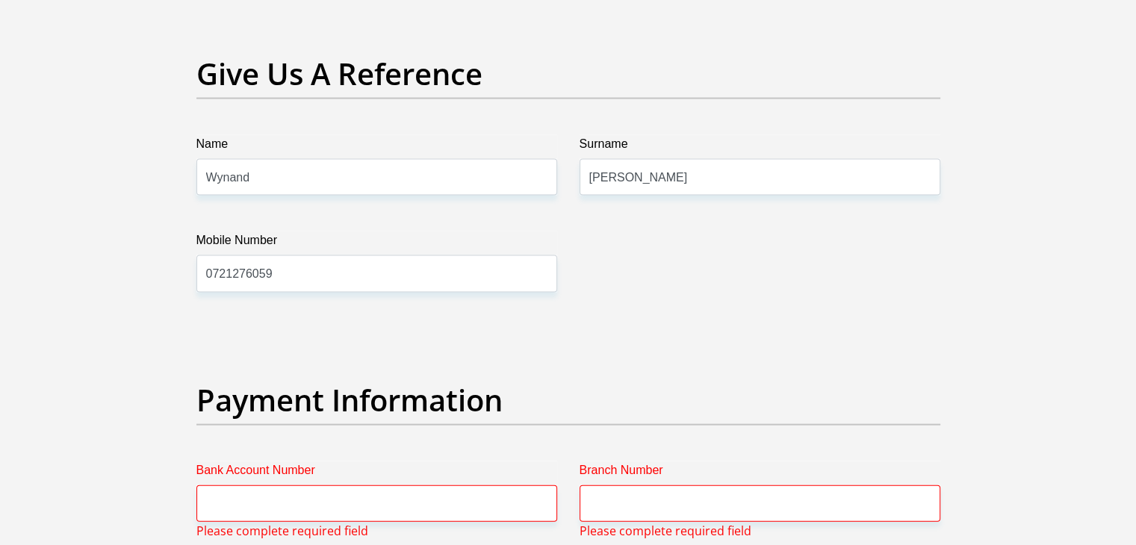
scroll to position [3025, 0]
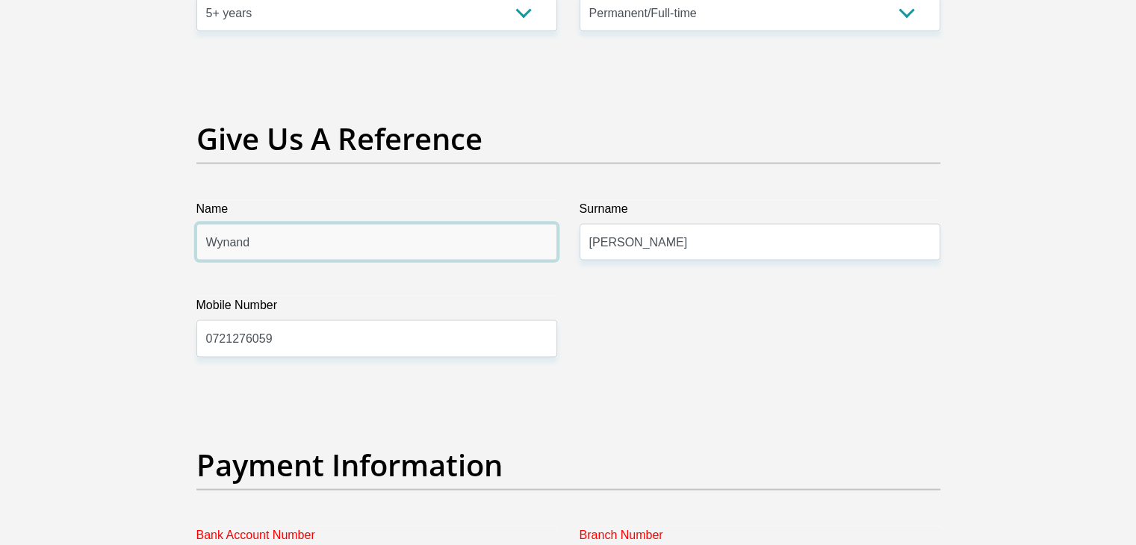
click at [321, 240] on input "Wynand" at bounding box center [376, 242] width 361 height 37
type input "W"
type input "Mariaan"
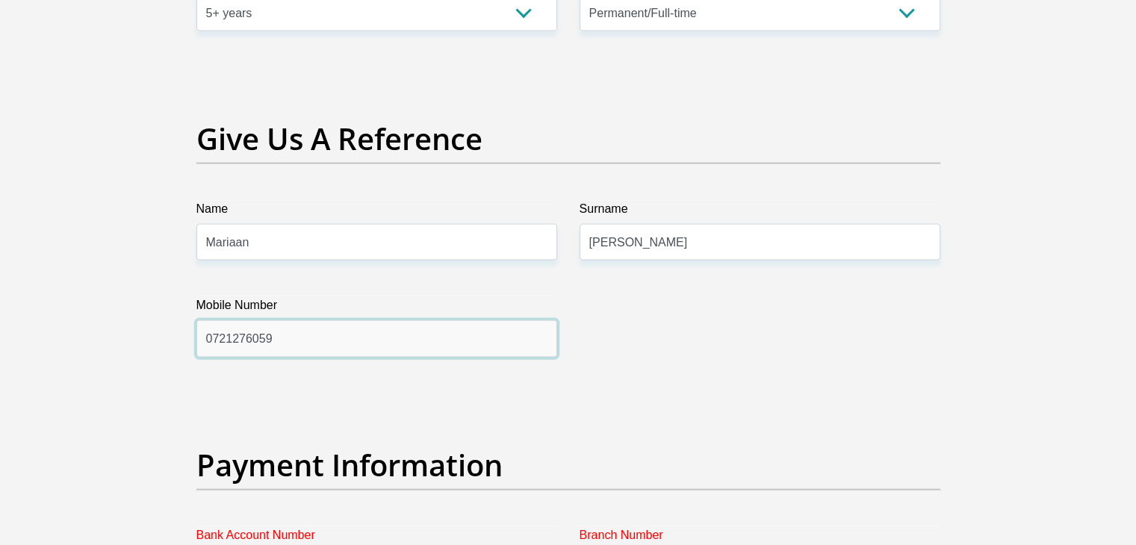
drag, startPoint x: 301, startPoint y: 349, endPoint x: 230, endPoint y: 343, distance: 71.2
click at [230, 343] on input "0721276059" at bounding box center [376, 338] width 361 height 37
click at [316, 328] on input "0721276059" at bounding box center [376, 338] width 361 height 37
type input "0"
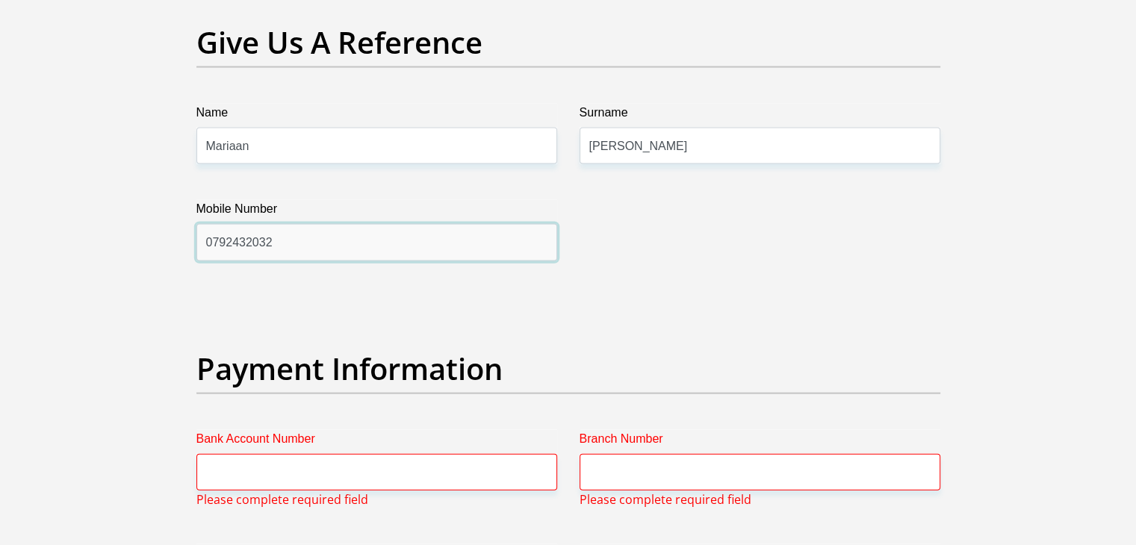
scroll to position [3324, 0]
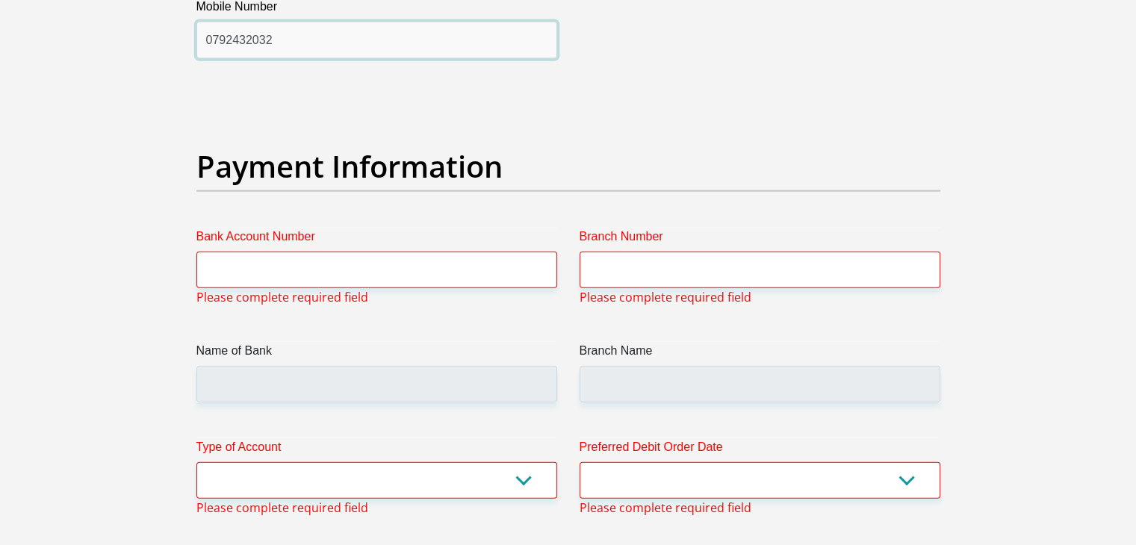
type input "0792432032"
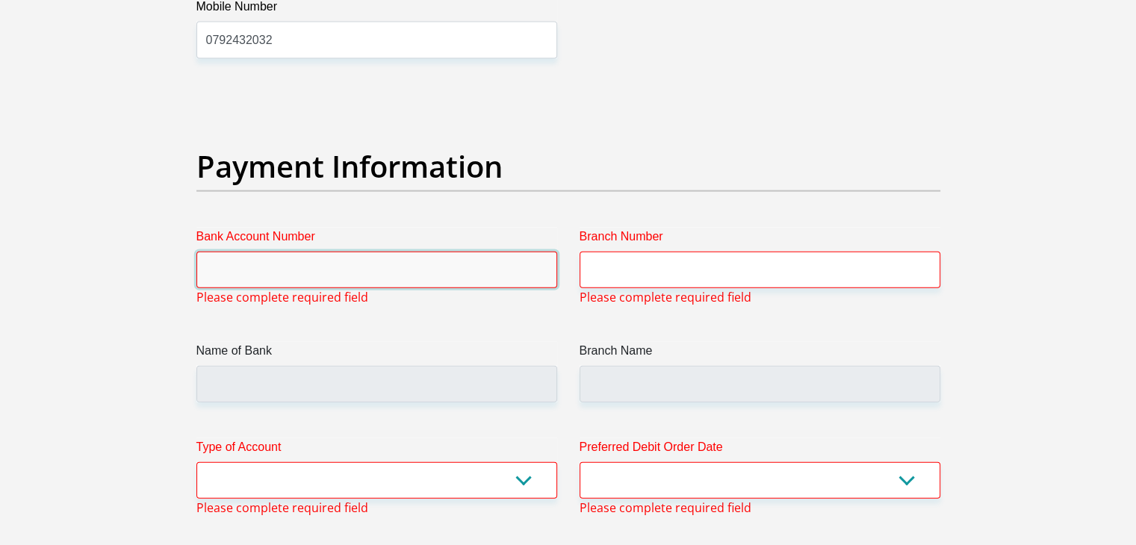
click at [405, 273] on input "Bank Account Number" at bounding box center [376, 270] width 361 height 37
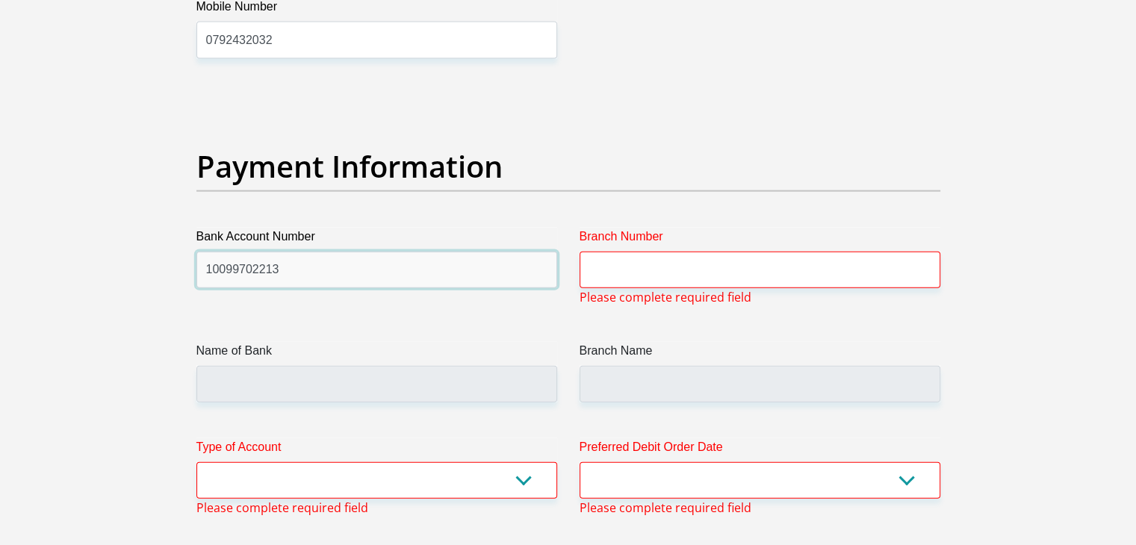
type input "10099702213"
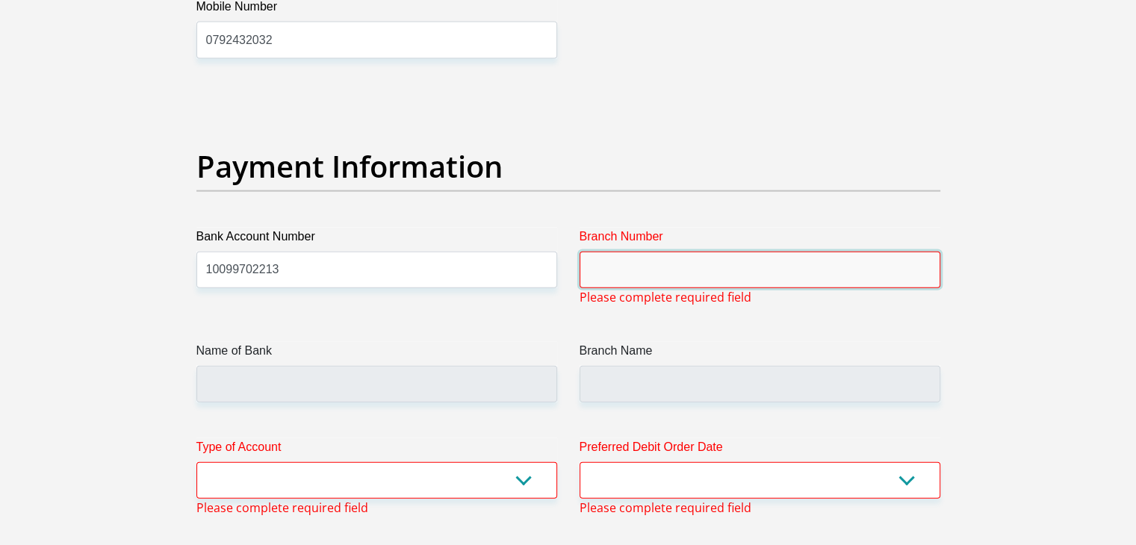
click at [667, 274] on input "Branch Number" at bounding box center [759, 270] width 361 height 37
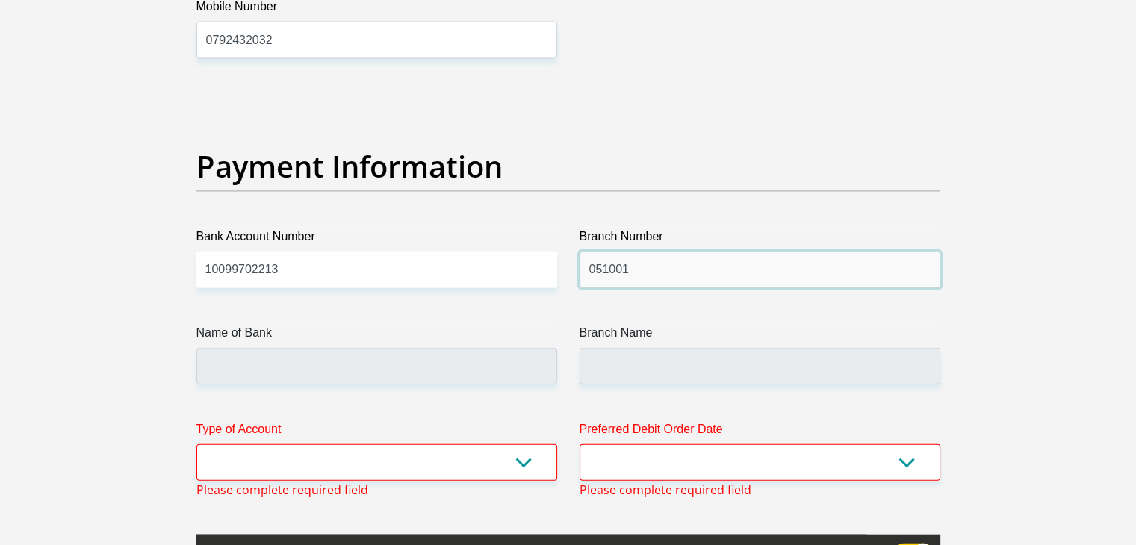
type input "051001"
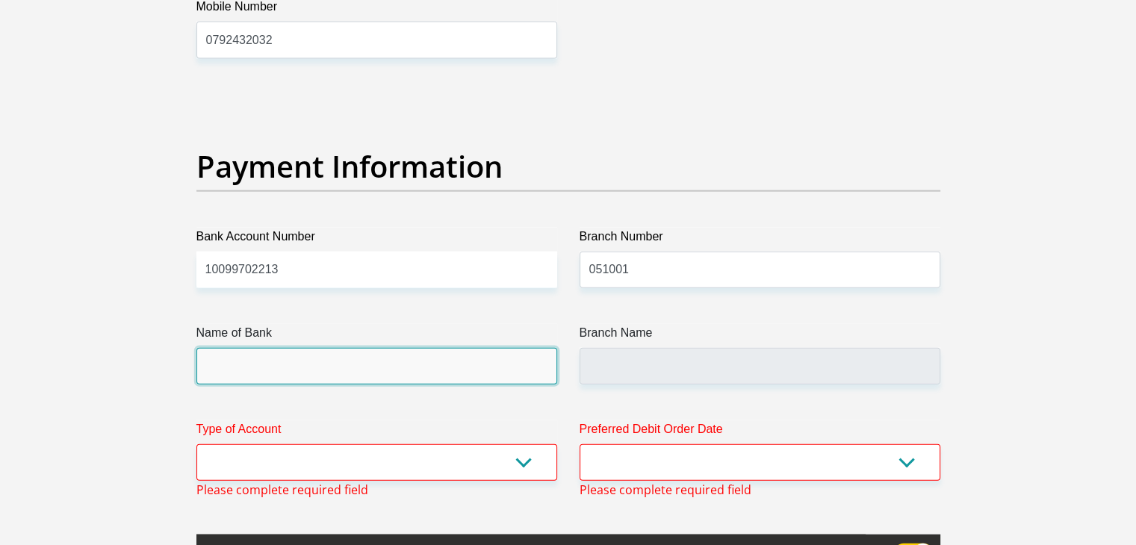
click at [476, 366] on input "Name of Bank" at bounding box center [376, 366] width 361 height 37
type input "STANDARD BANK"
type input "STANDARD BANK SOUTH AFRICA"
click at [475, 365] on input "STANDARD BANK" at bounding box center [376, 366] width 361 height 37
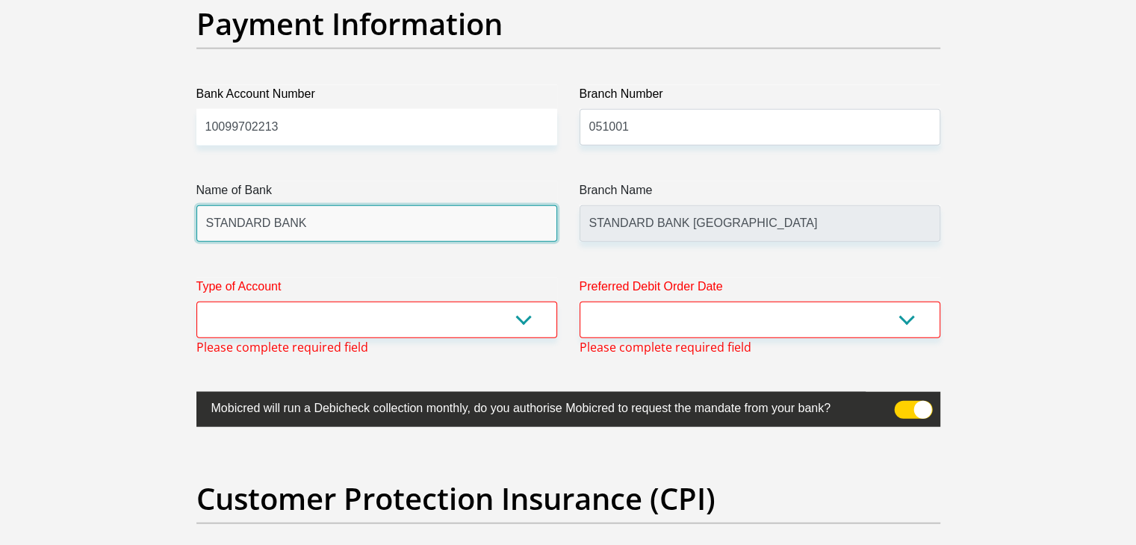
scroll to position [3473, 0]
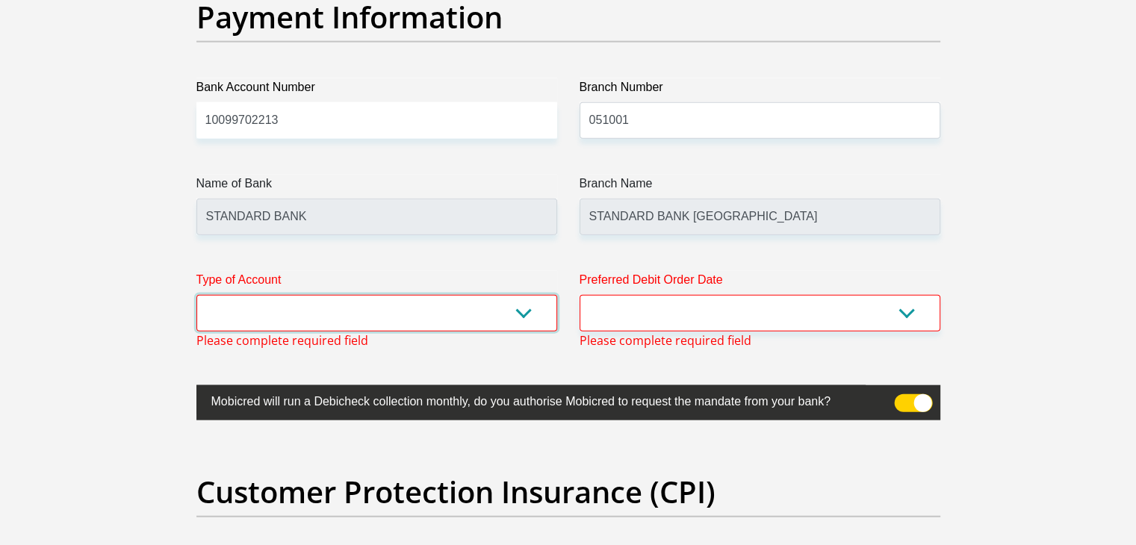
click at [467, 314] on select "Cheque Savings" at bounding box center [376, 313] width 361 height 37
select select "CUR"
click at [196, 295] on select "Cheque Savings" at bounding box center [376, 313] width 361 height 37
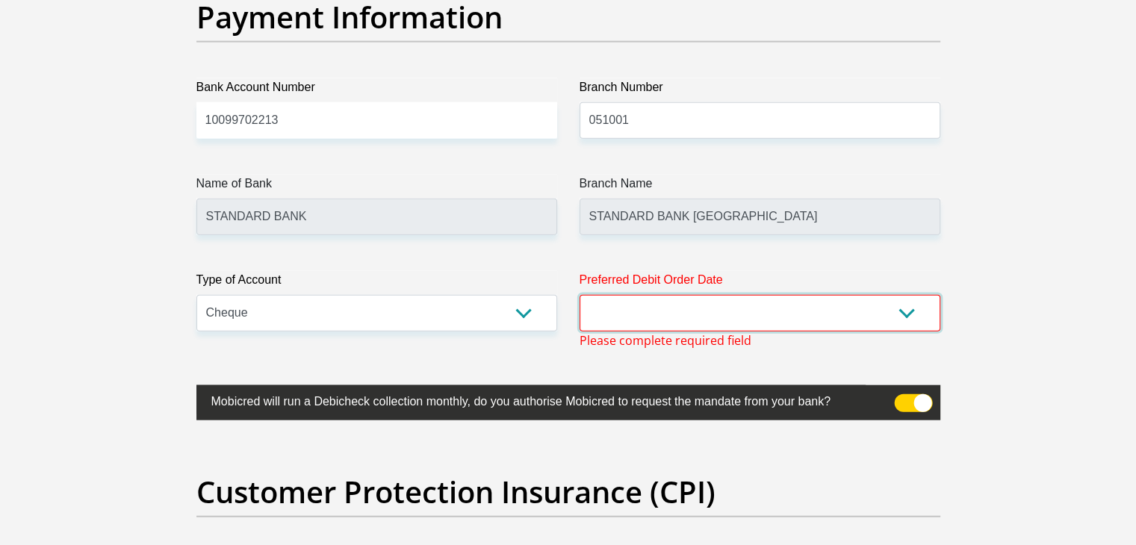
click at [634, 311] on select "1st 2nd 3rd 4th 5th 7th 18th 19th 20th 21st 22nd 23rd 24th 25th 26th 27th 28th …" at bounding box center [759, 313] width 361 height 37
select select "1"
click at [579, 295] on select "1st 2nd 3rd 4th 5th 7th 18th 19th 20th 21st 22nd 23rd 24th 25th 26th 27th 28th …" at bounding box center [759, 313] width 361 height 37
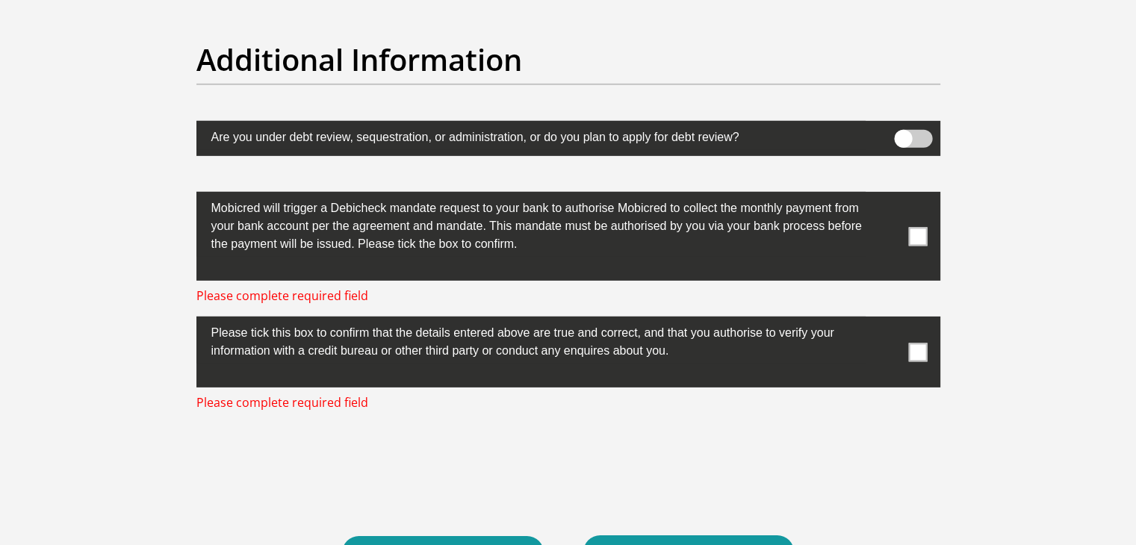
scroll to position [4742, 0]
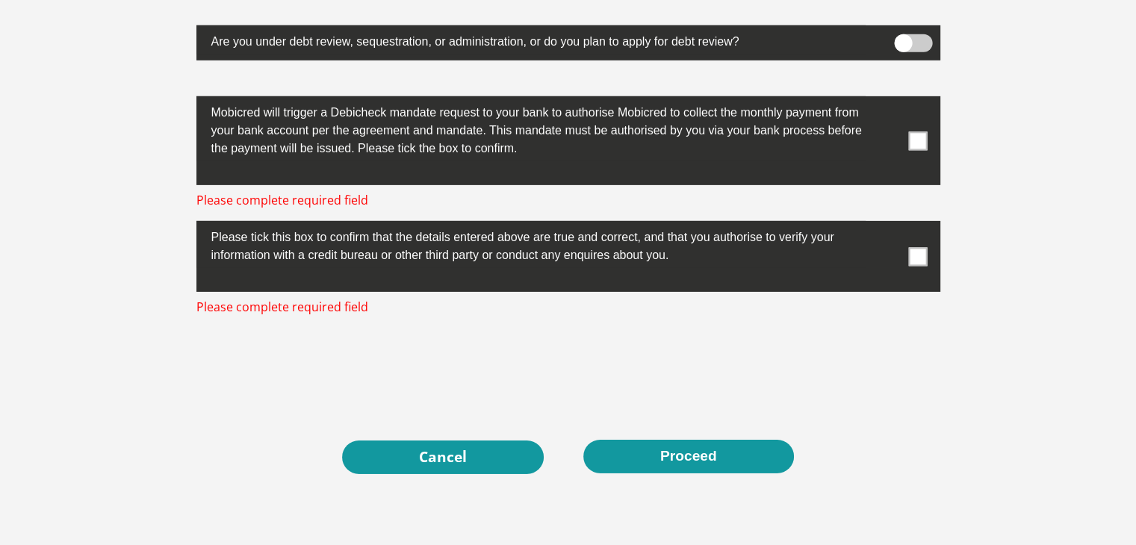
click at [905, 260] on label at bounding box center [568, 256] width 744 height 71
click at [888, 225] on input "checkbox" at bounding box center [888, 225] width 0 height 0
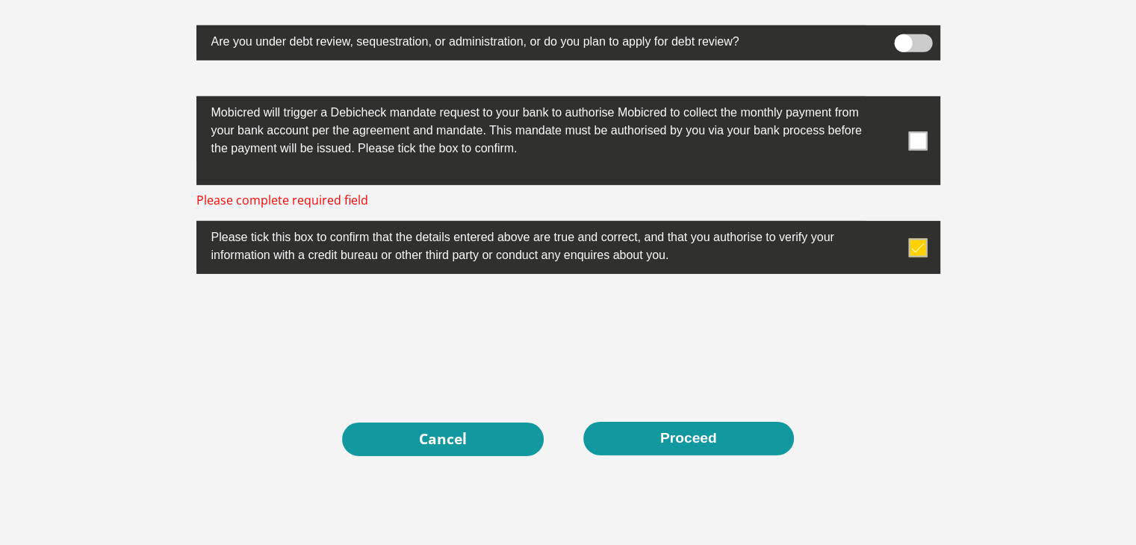
click at [921, 140] on span at bounding box center [917, 140] width 19 height 19
click at [888, 100] on input "checkbox" at bounding box center [888, 100] width 0 height 0
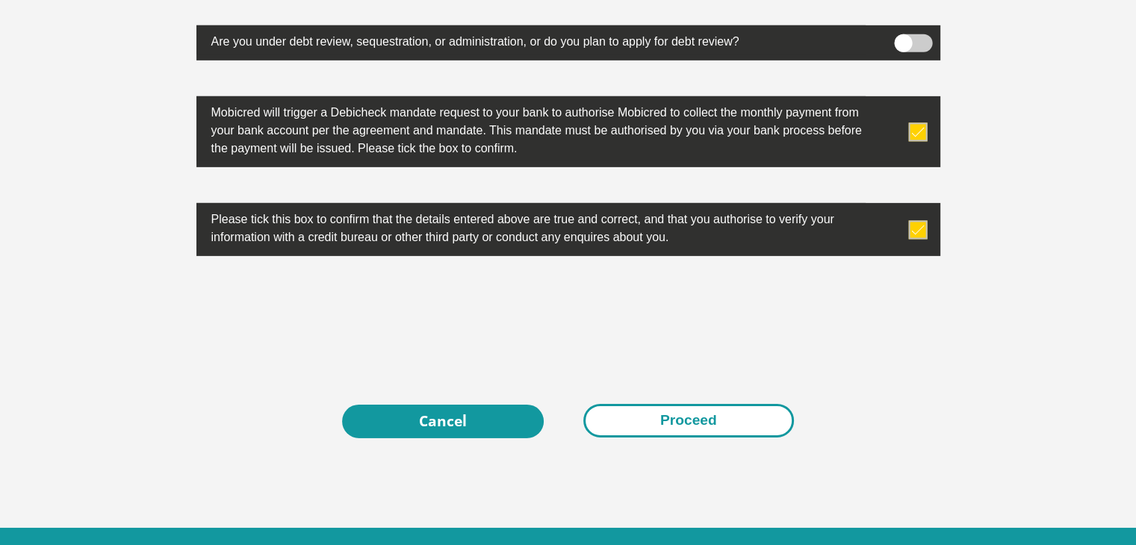
click at [662, 417] on button "Proceed" at bounding box center [688, 421] width 211 height 34
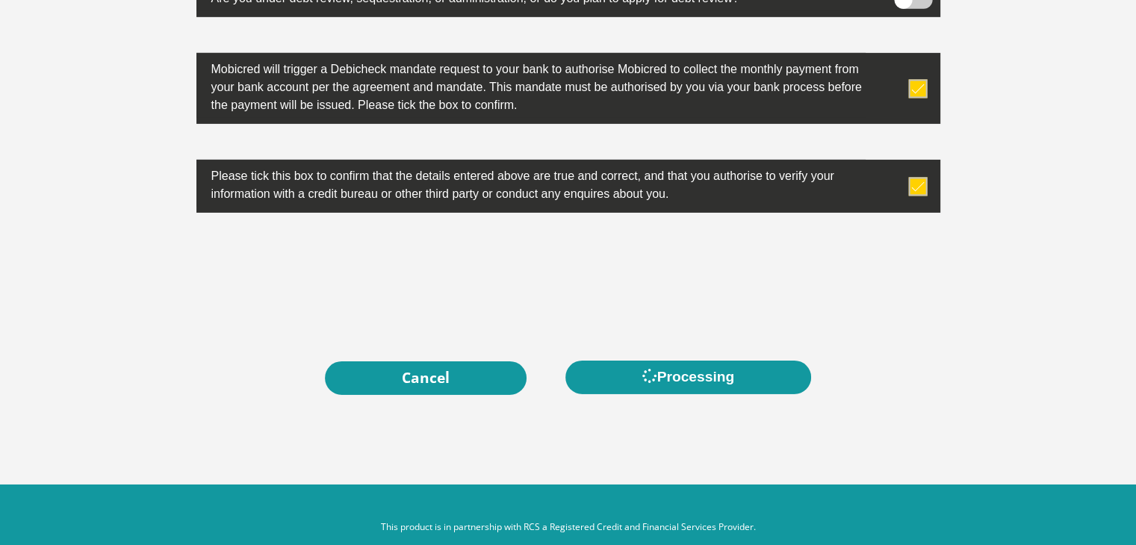
scroll to position [4809, 0]
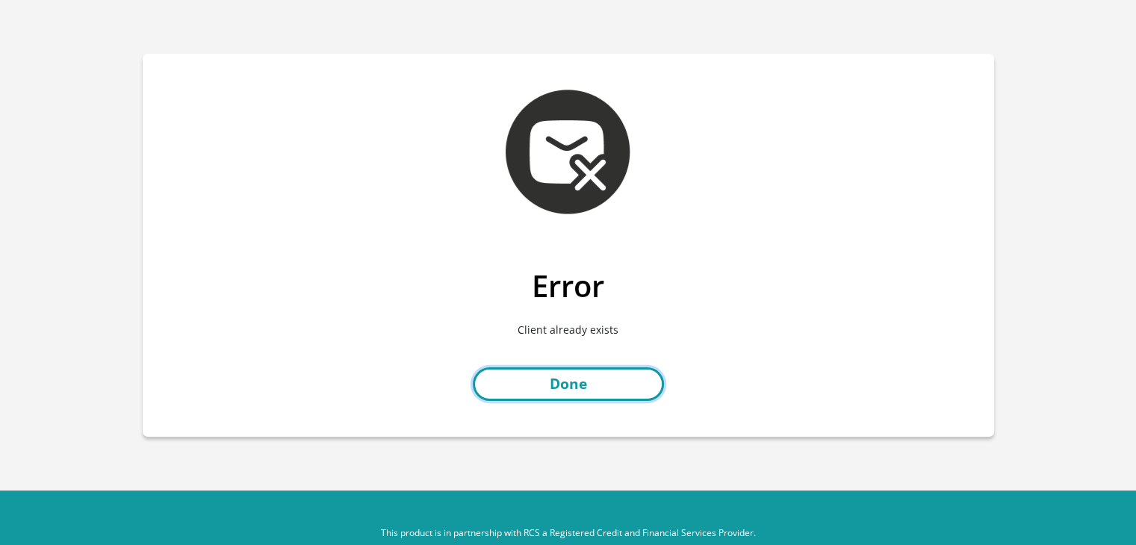
click at [552, 395] on link "Done" at bounding box center [568, 384] width 191 height 34
click at [615, 382] on link "Done" at bounding box center [568, 384] width 191 height 34
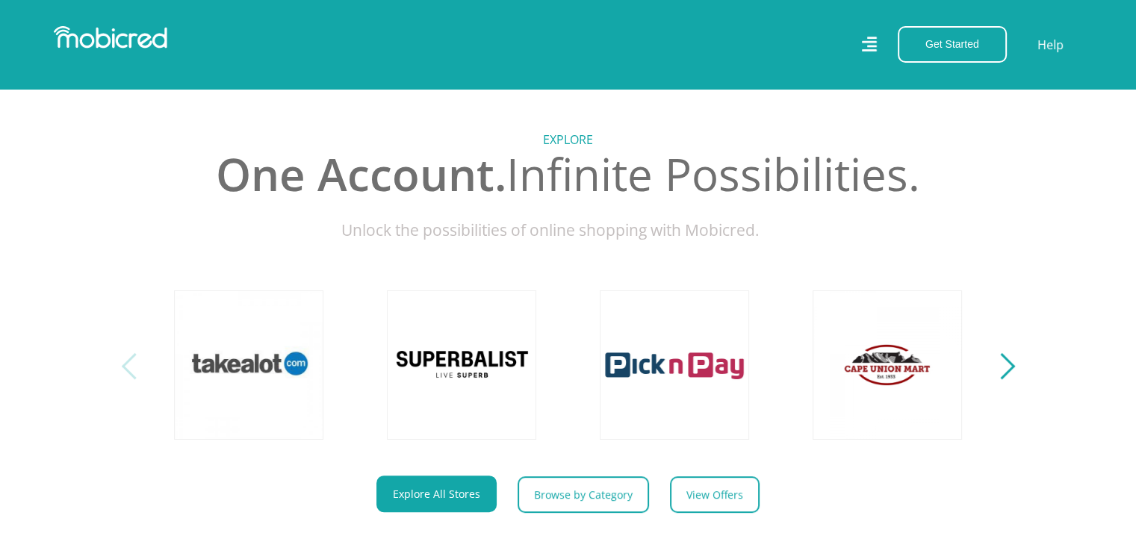
scroll to position [448, 0]
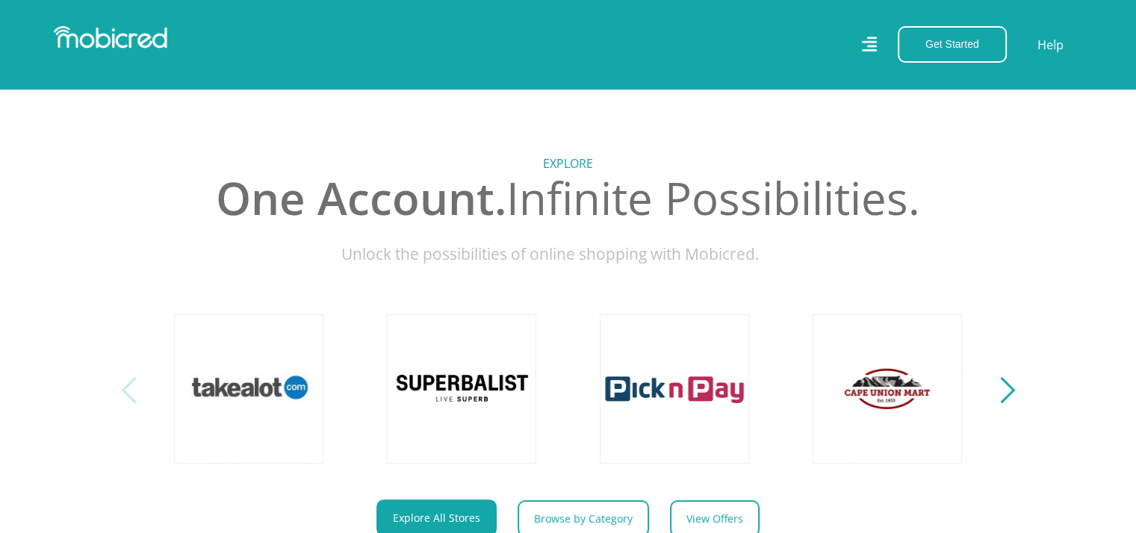
click at [994, 403] on div "Next" at bounding box center [1001, 390] width 26 height 26
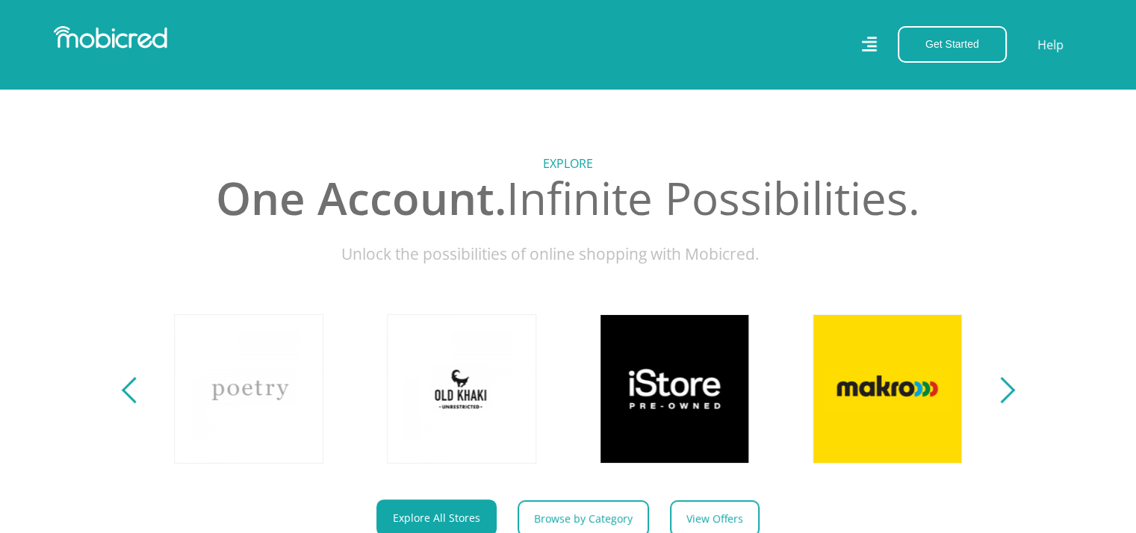
click at [994, 403] on div "Next" at bounding box center [1001, 390] width 26 height 26
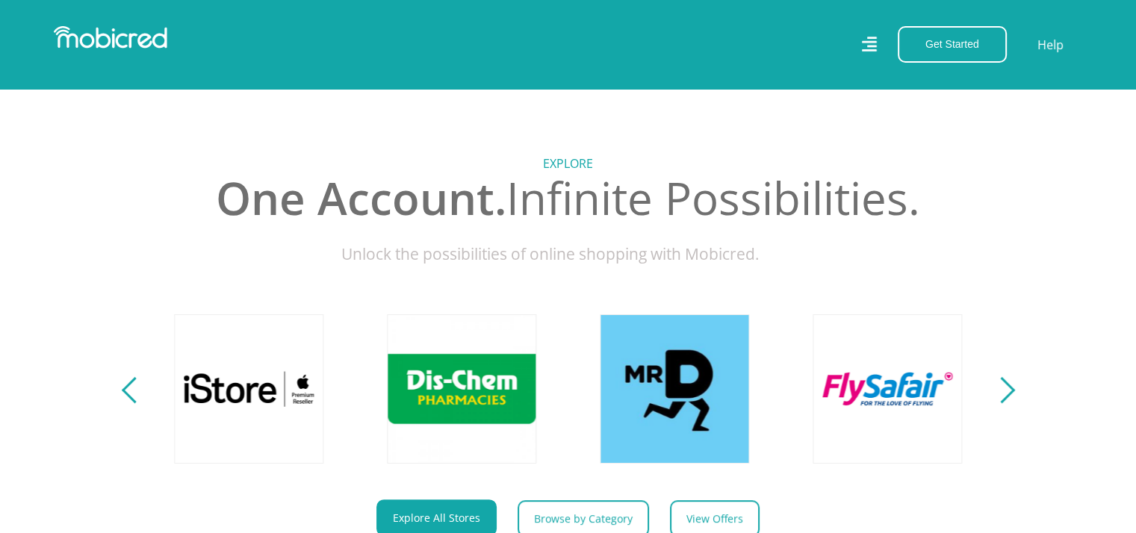
click at [994, 403] on div "Next" at bounding box center [1001, 390] width 26 height 26
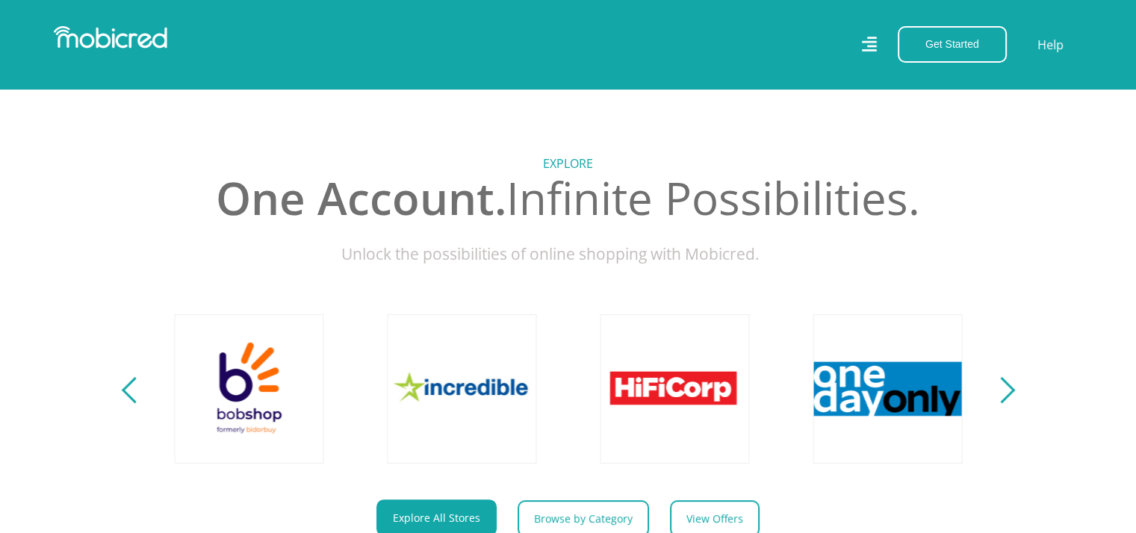
click at [994, 403] on div "Next" at bounding box center [1001, 390] width 26 height 26
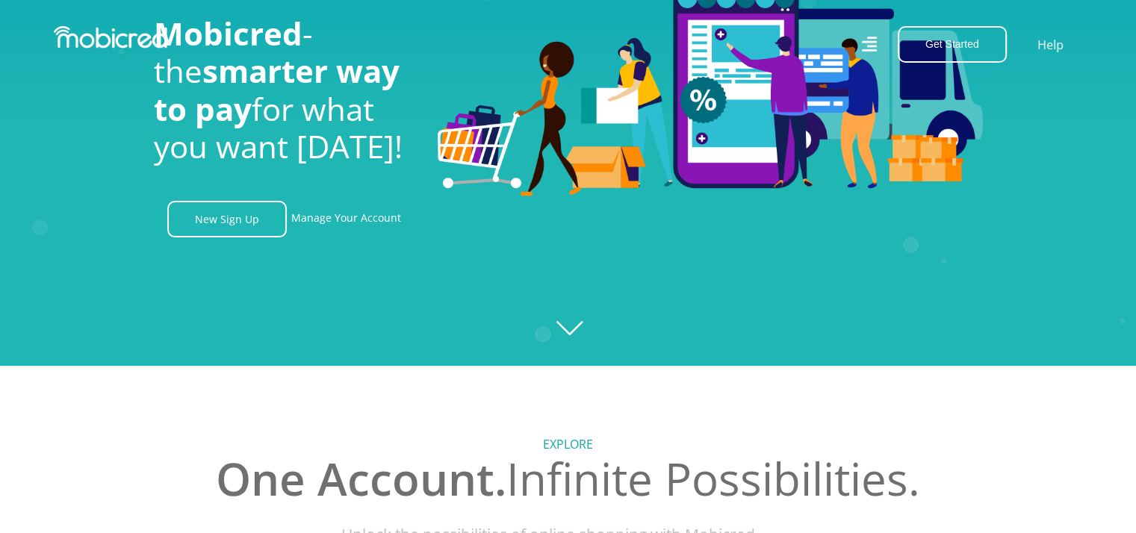
scroll to position [0, 0]
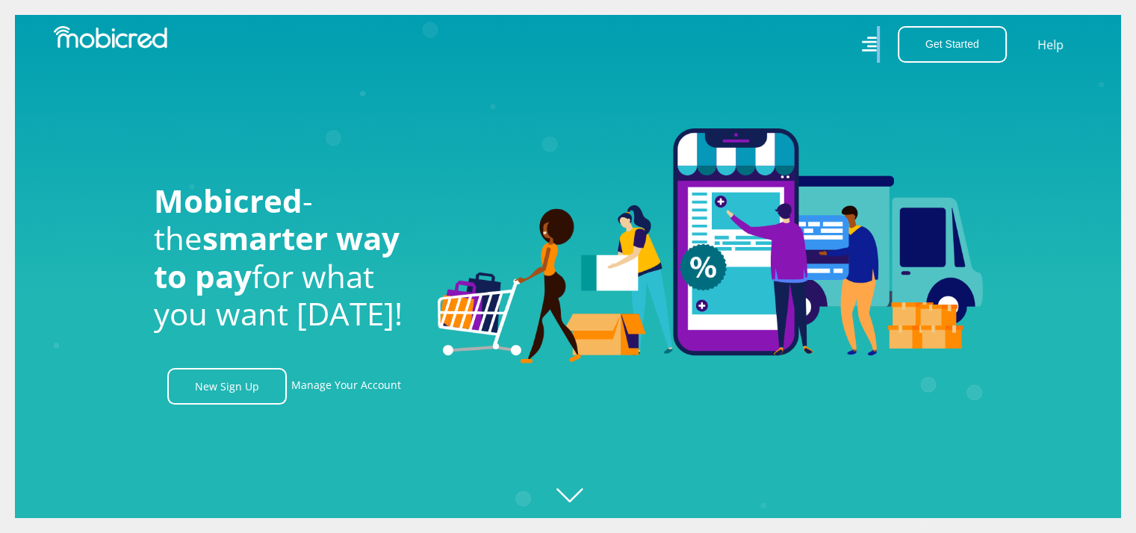
click at [879, 36] on div "Get Started Open an Account Account Holder Login Help" at bounding box center [831, 44] width 526 height 37
click at [863, 34] on div "Get Started Open an Account Account Holder Login Help" at bounding box center [831, 44] width 526 height 37
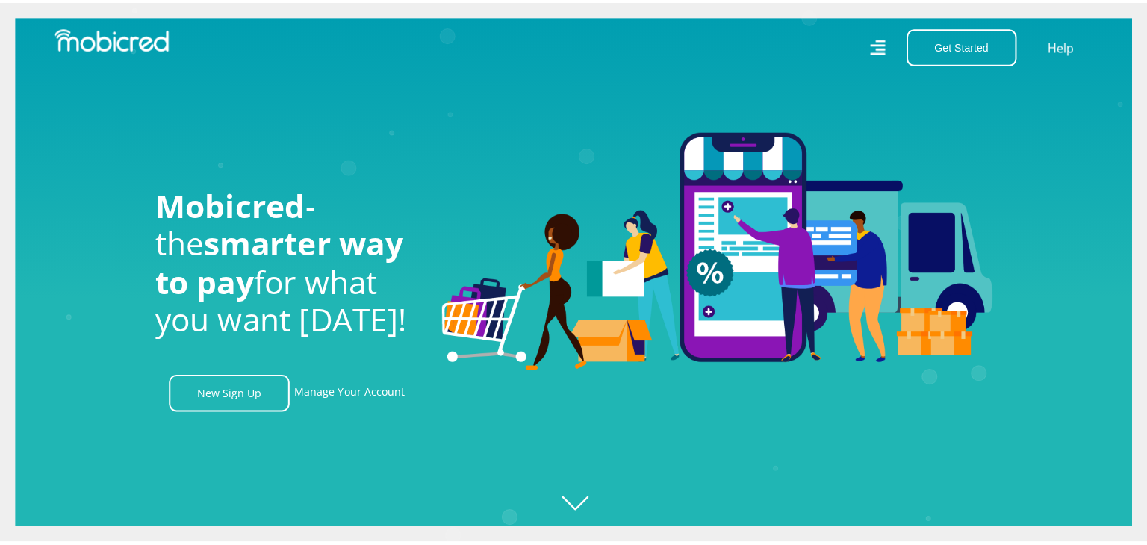
scroll to position [0, 2765]
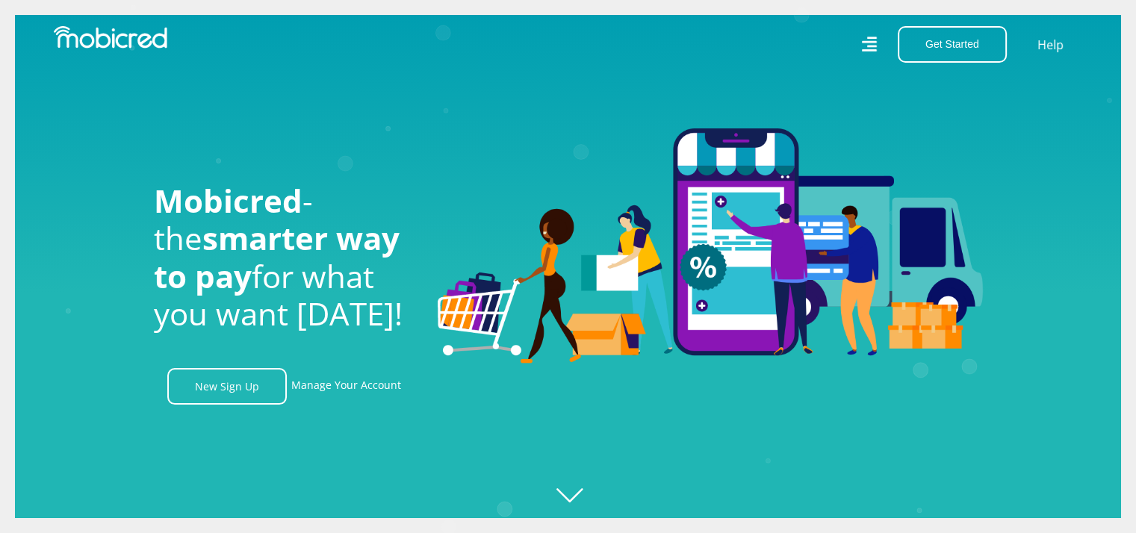
click at [868, 47] on icon at bounding box center [869, 44] width 16 height 23
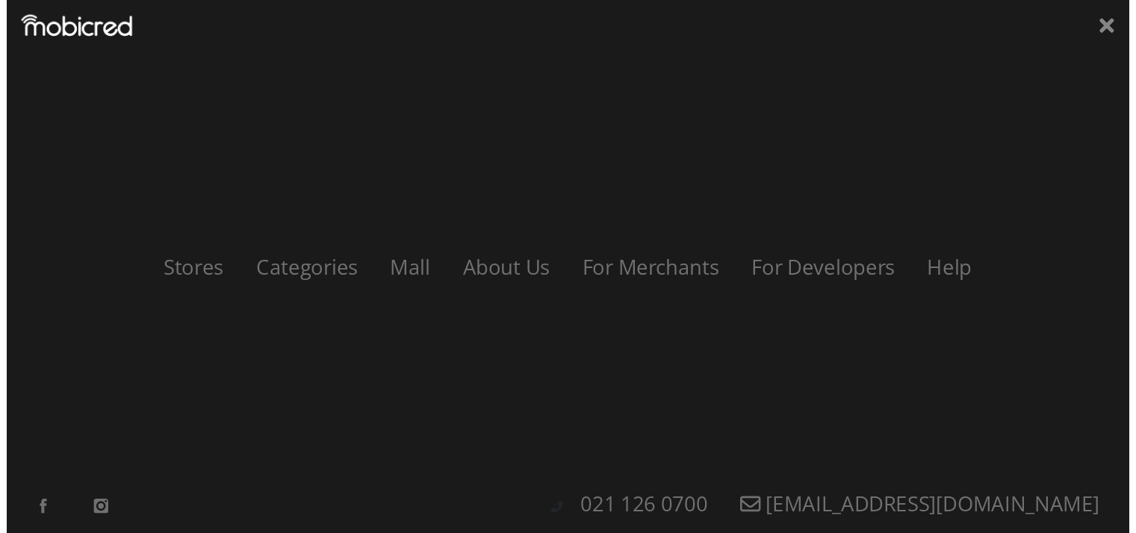
scroll to position [0, 3404]
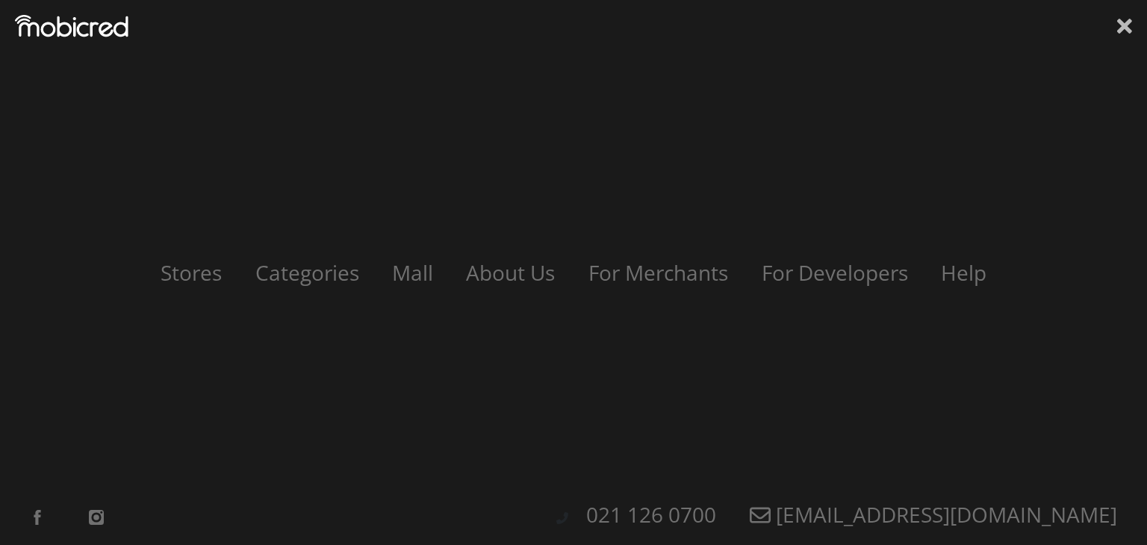
click at [1121, 20] on icon at bounding box center [1124, 26] width 15 height 22
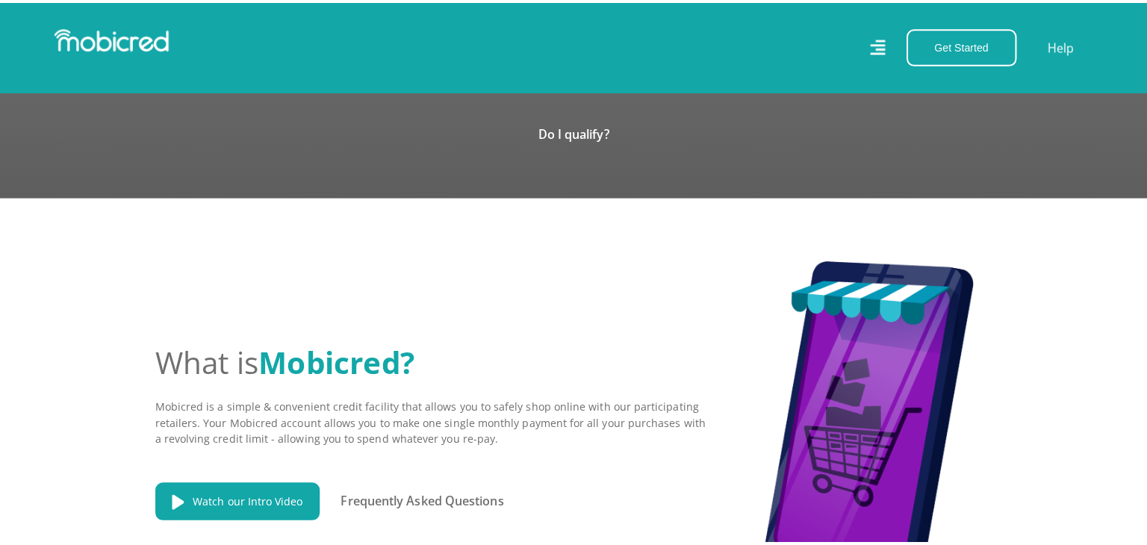
scroll to position [0, 851]
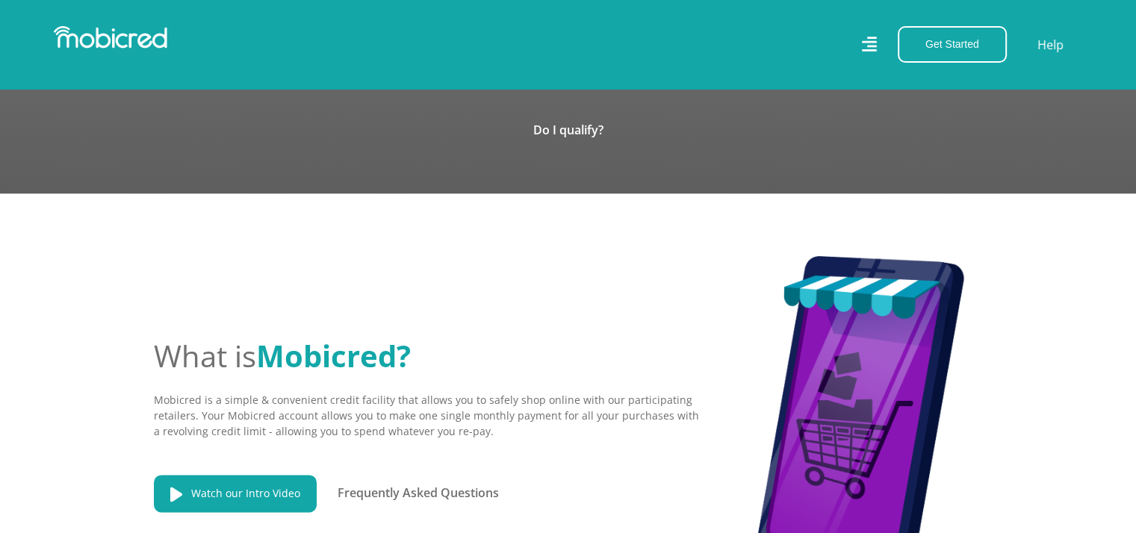
click at [863, 43] on icon at bounding box center [869, 45] width 16 height 22
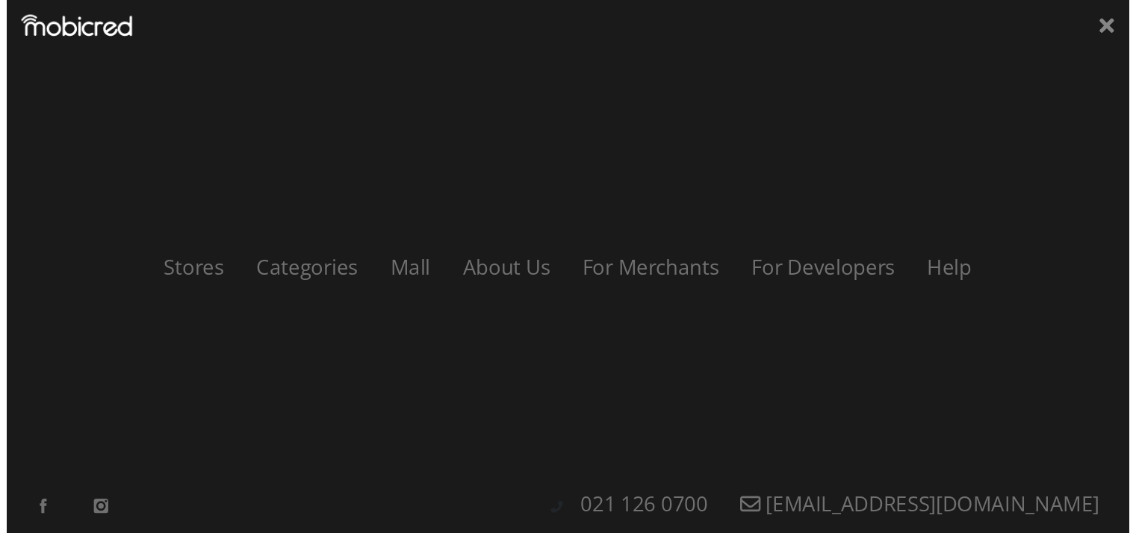
scroll to position [0, 1702]
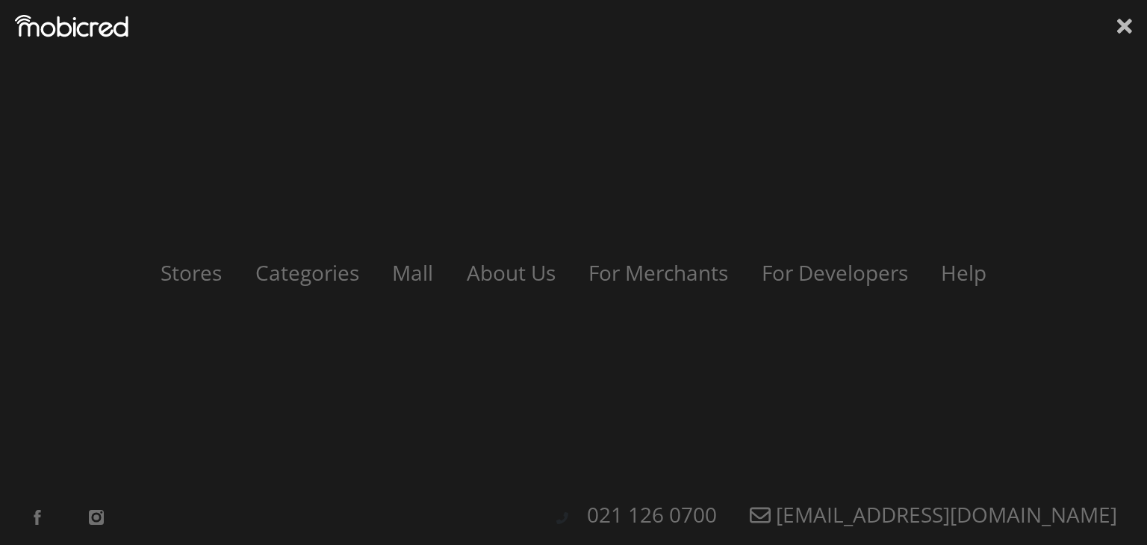
click at [1126, 27] on icon at bounding box center [1124, 26] width 15 height 15
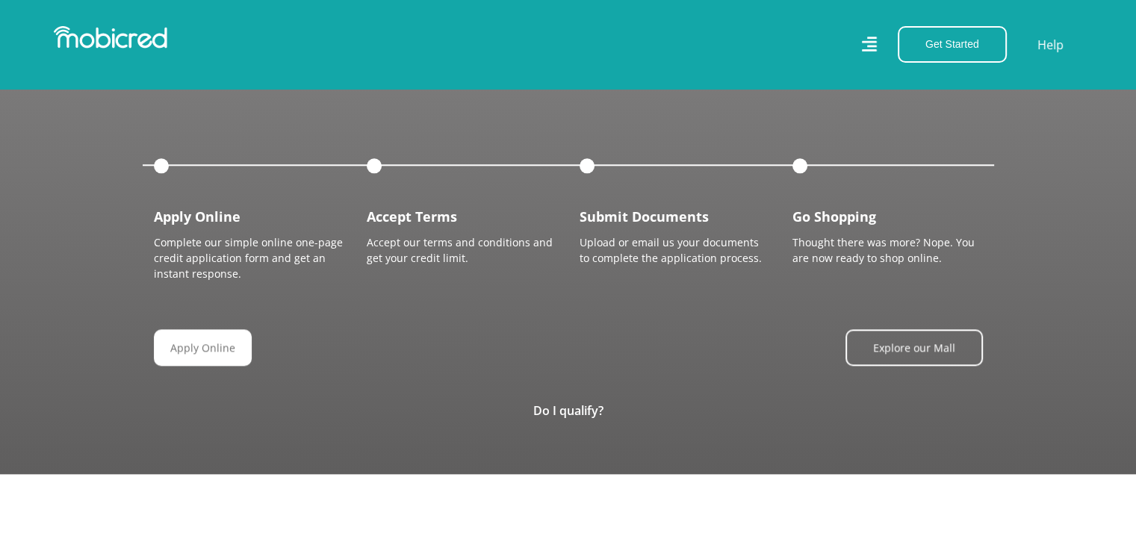
scroll to position [1493, 0]
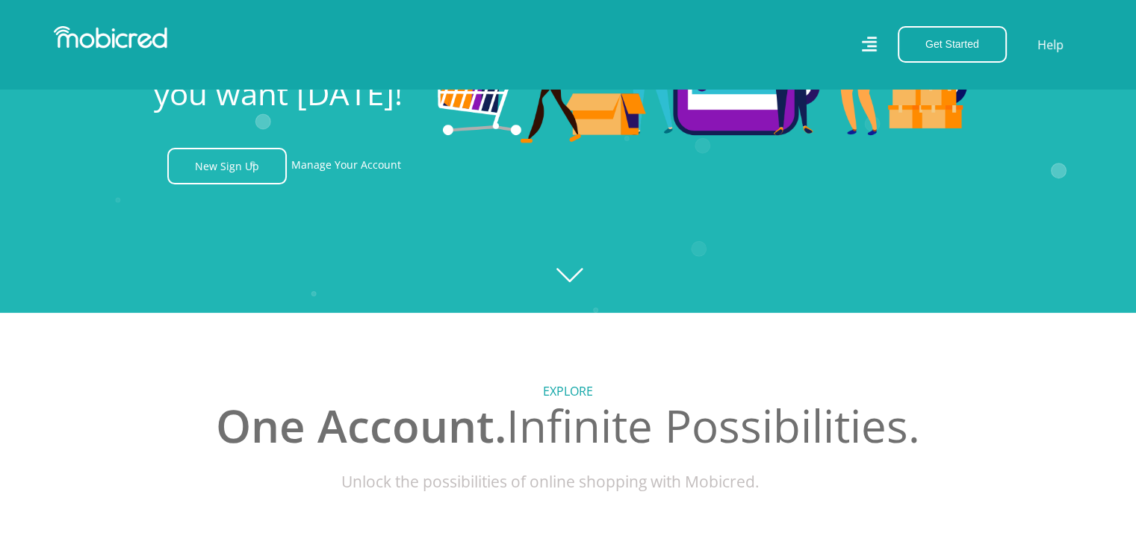
scroll to position [224, 0]
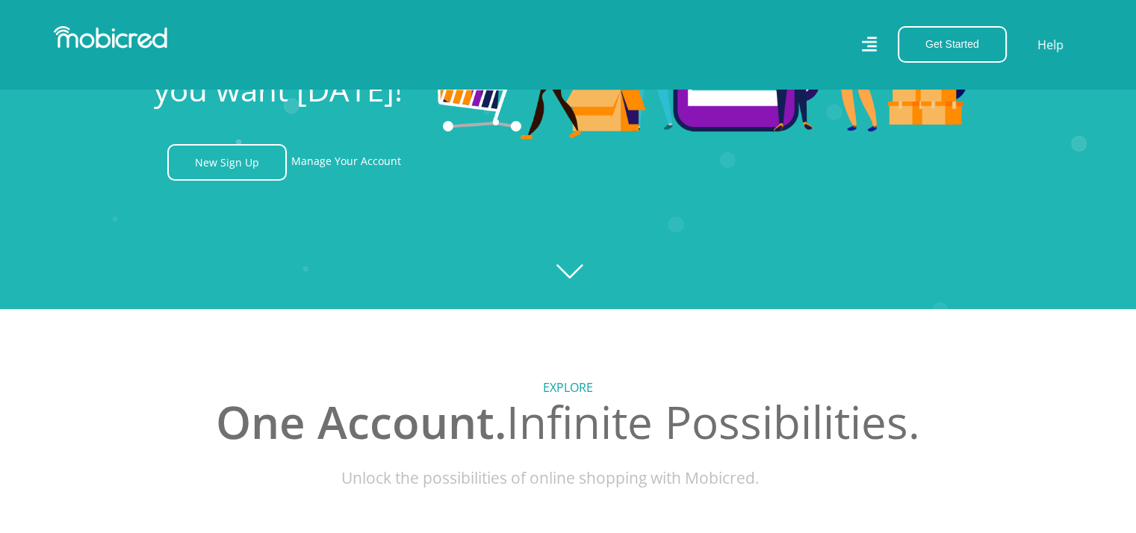
click at [554, 268] on icon "Created with [PERSON_NAME] 2.3.0" at bounding box center [568, 42] width 1136 height 533
click at [572, 270] on icon "Created with [PERSON_NAME] 2.3.0" at bounding box center [568, 42] width 1136 height 533
click at [579, 271] on icon "Created with [PERSON_NAME] 2.3.0" at bounding box center [568, 42] width 1136 height 533
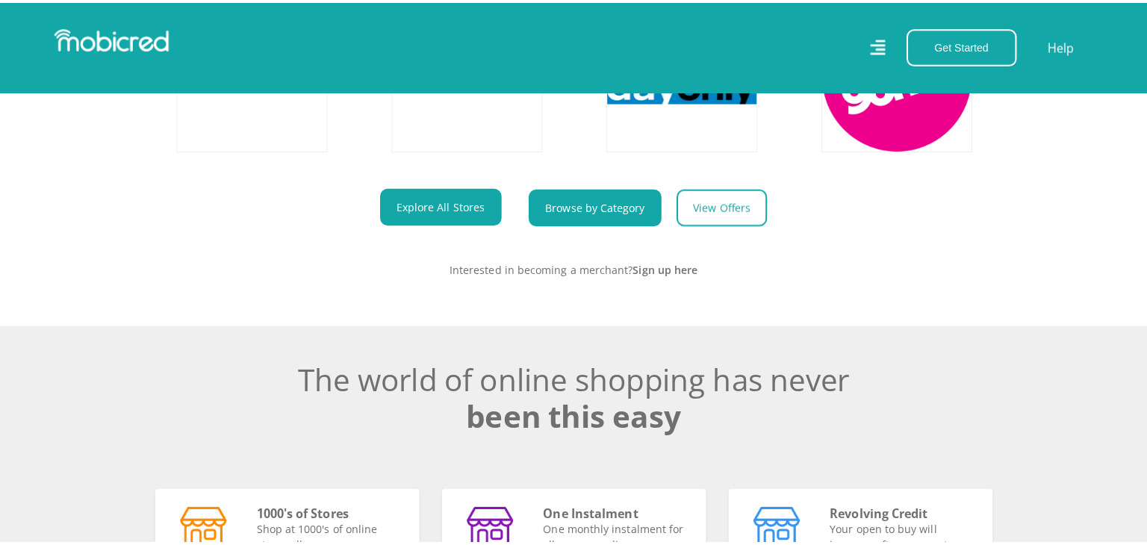
scroll to position [523, 0]
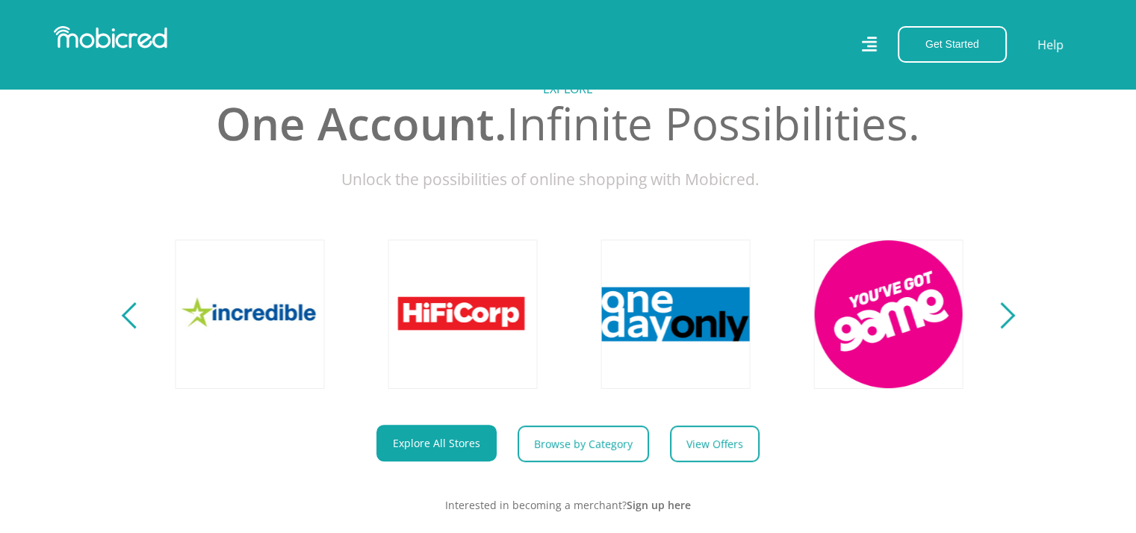
click at [868, 42] on icon at bounding box center [868, 44] width 15 height 15
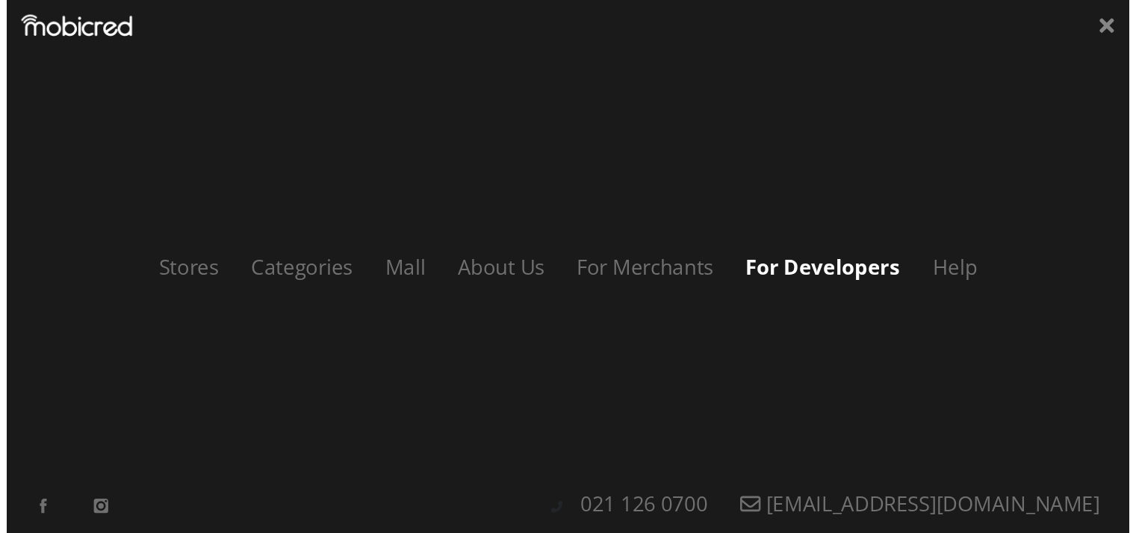
scroll to position [0, 3404]
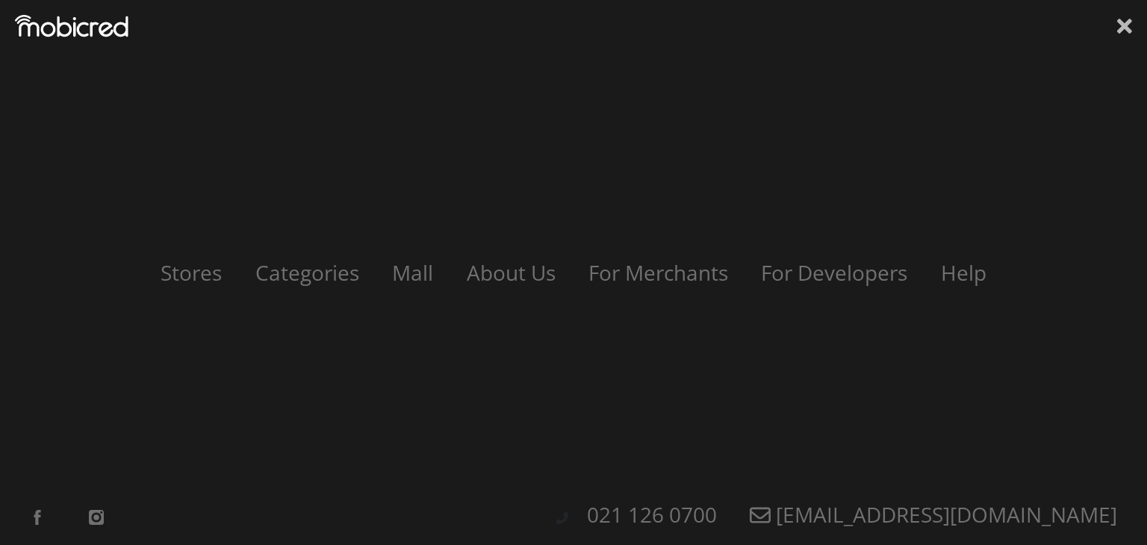
click at [1124, 19] on icon at bounding box center [1124, 26] width 15 height 22
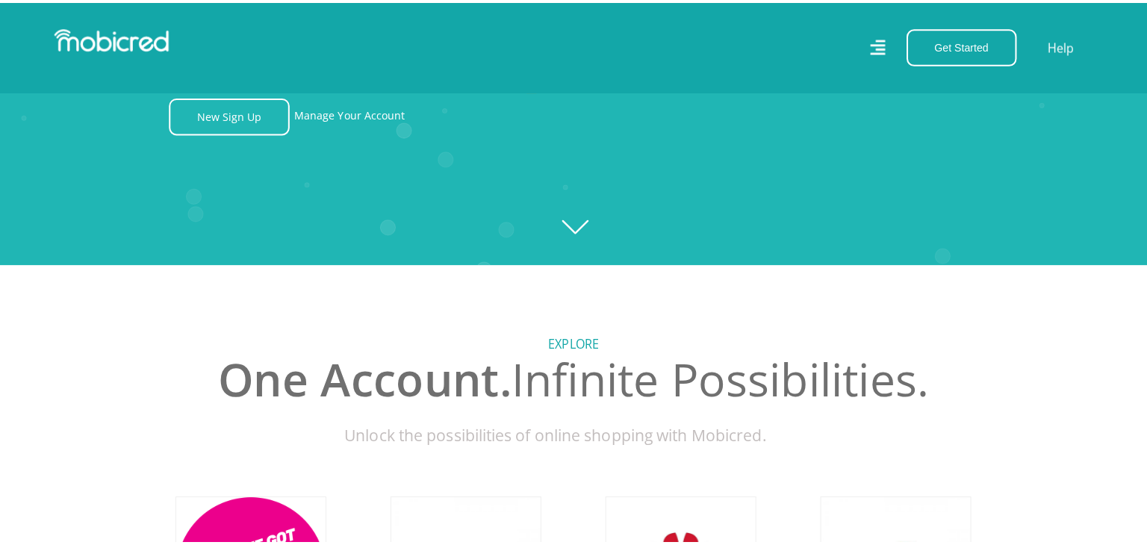
scroll to position [75, 0]
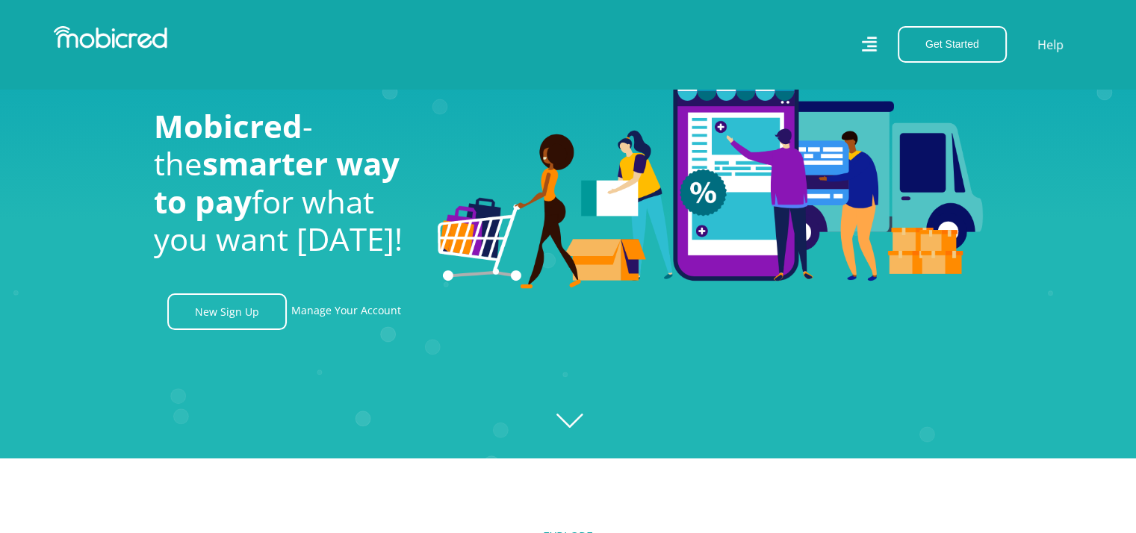
click at [875, 50] on icon at bounding box center [869, 45] width 16 height 16
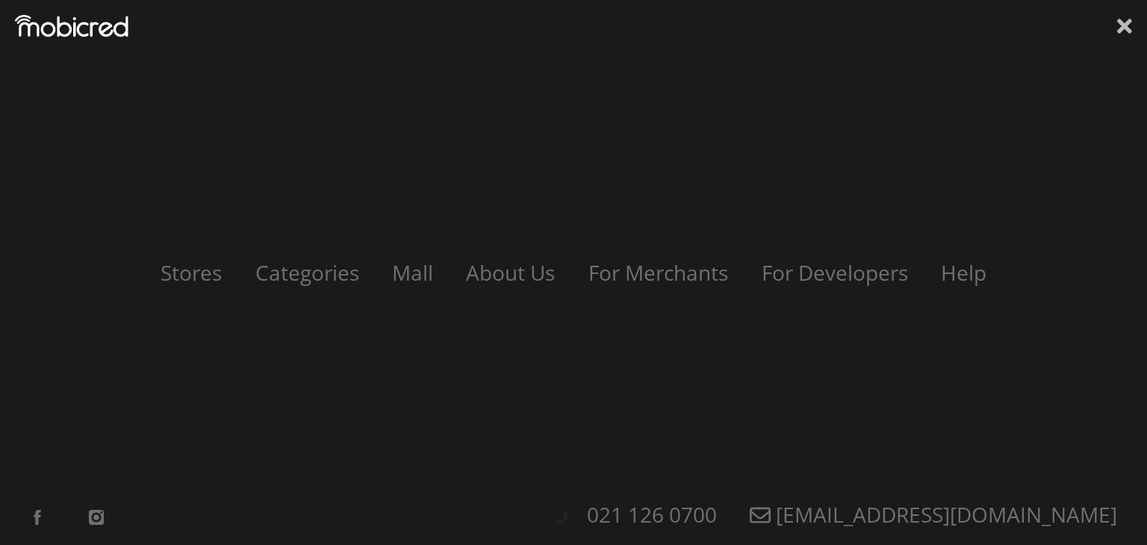
click at [1123, 22] on icon at bounding box center [1124, 26] width 15 height 22
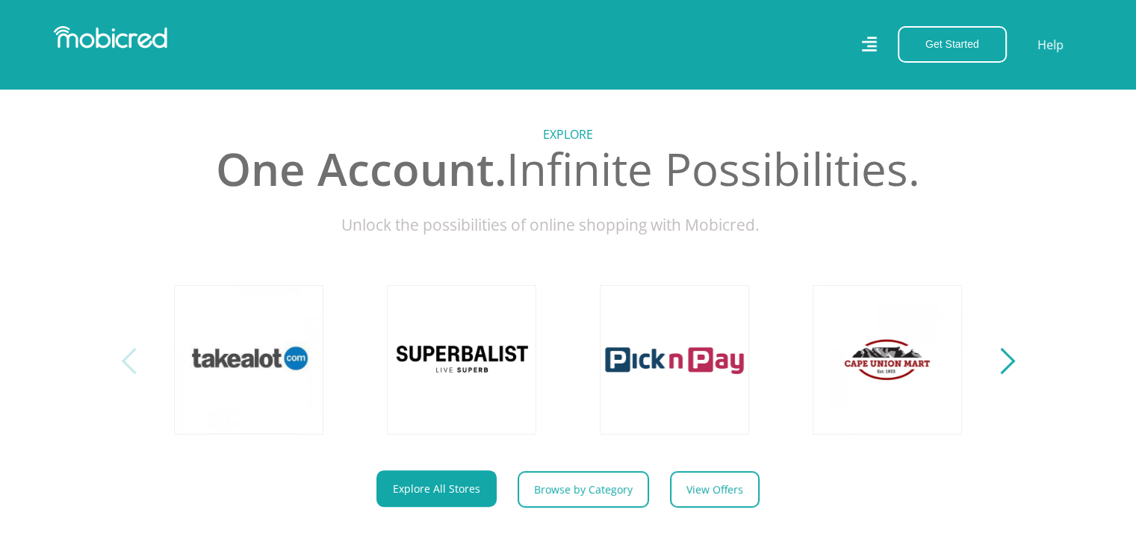
scroll to position [672, 0]
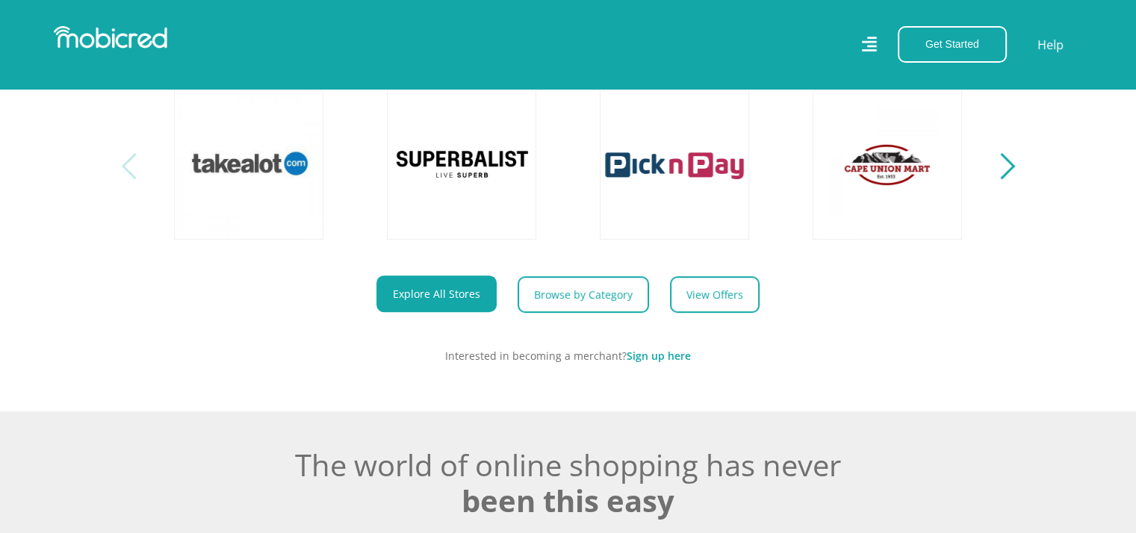
click at [665, 362] on link "Sign up here" at bounding box center [658, 356] width 64 height 14
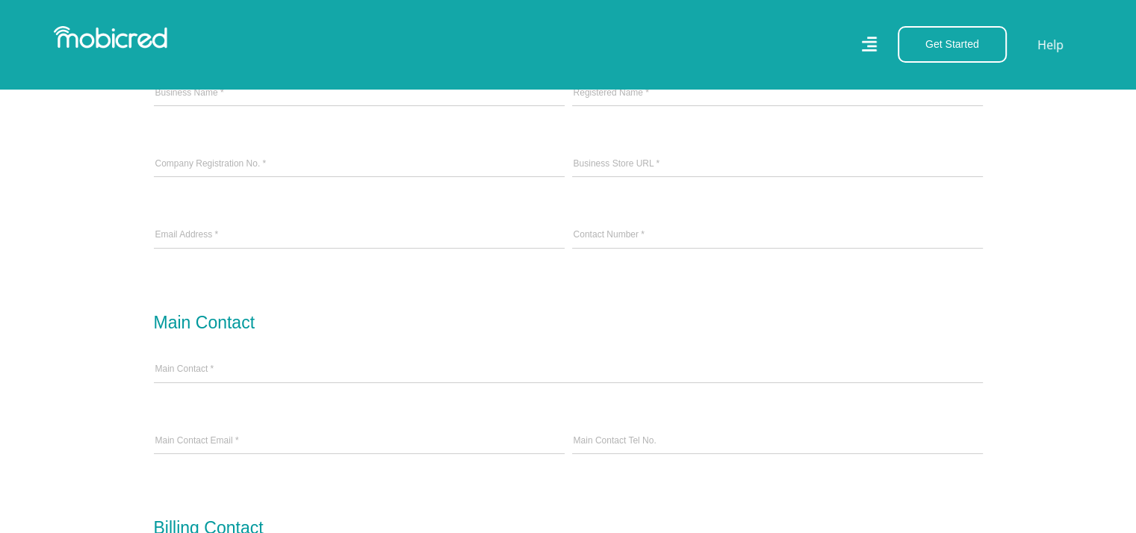
scroll to position [448, 0]
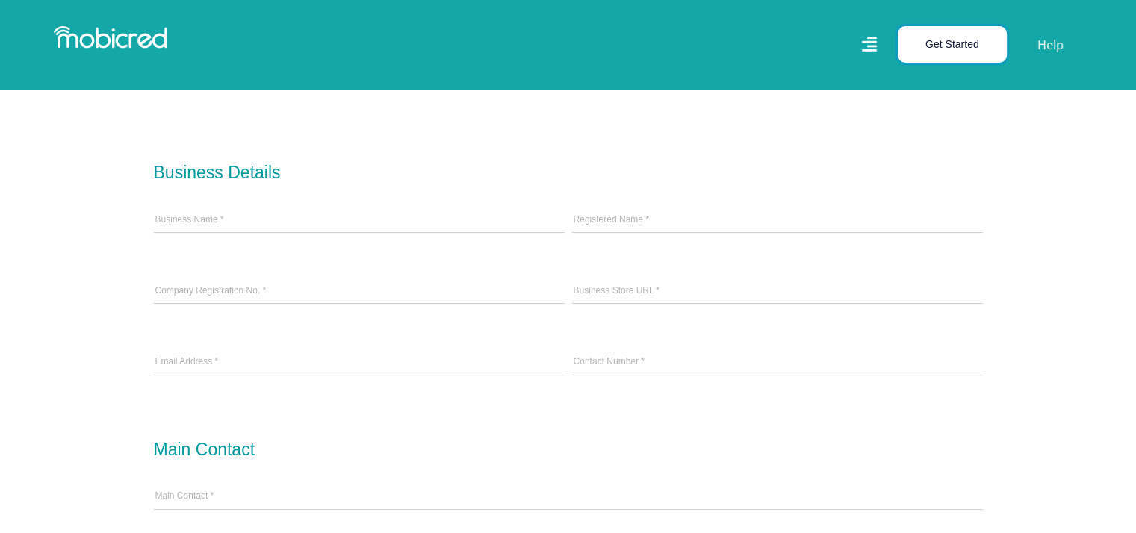
click at [917, 52] on button "Get Started" at bounding box center [951, 44] width 109 height 37
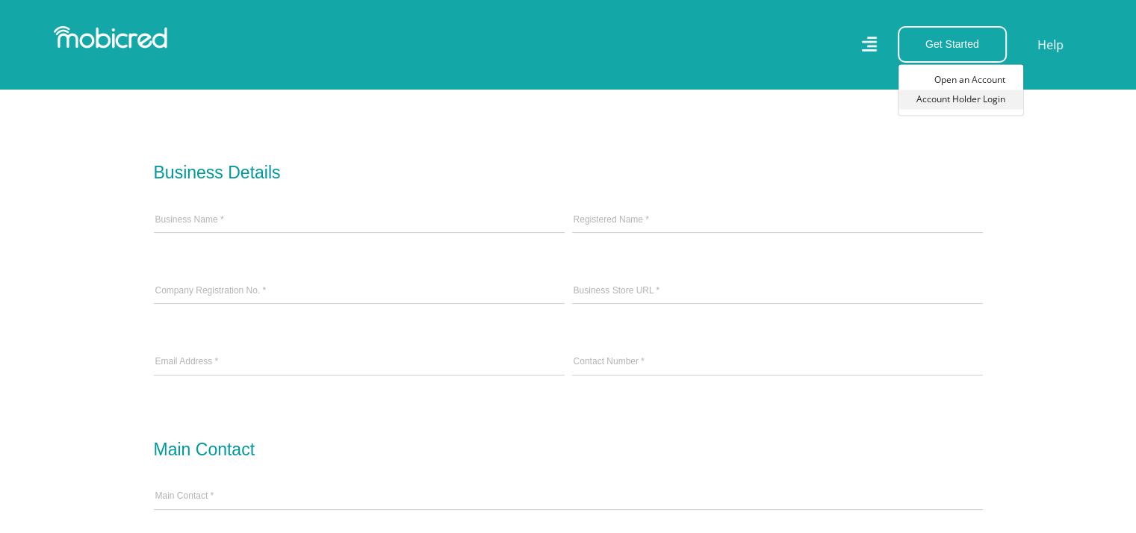
click at [964, 102] on link "Account Holder Login" at bounding box center [960, 99] width 125 height 19
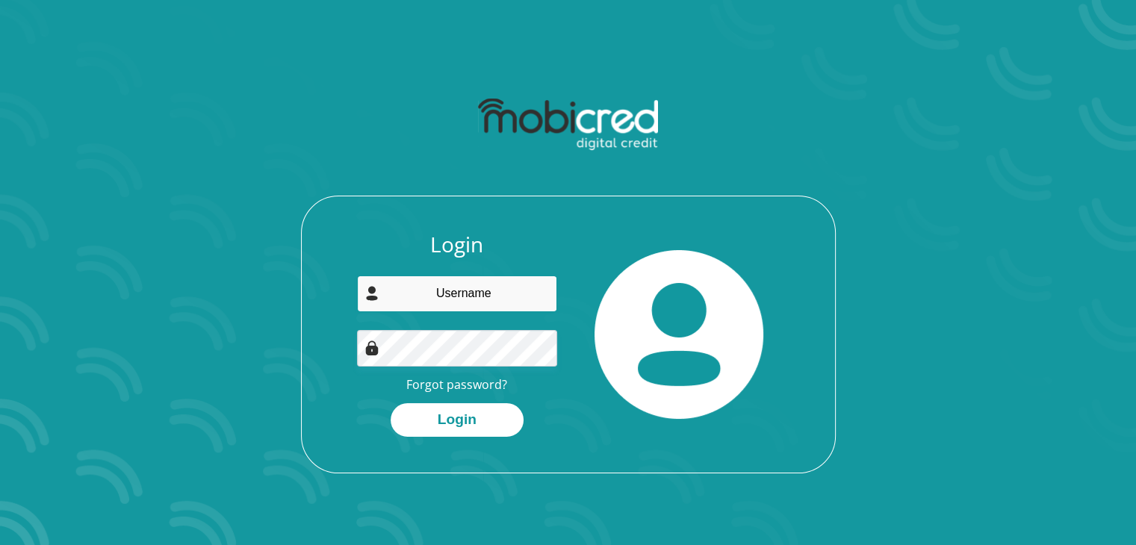
click at [444, 294] on input "email" at bounding box center [457, 293] width 200 height 37
type input "[EMAIL_ADDRESS][DOMAIN_NAME]"
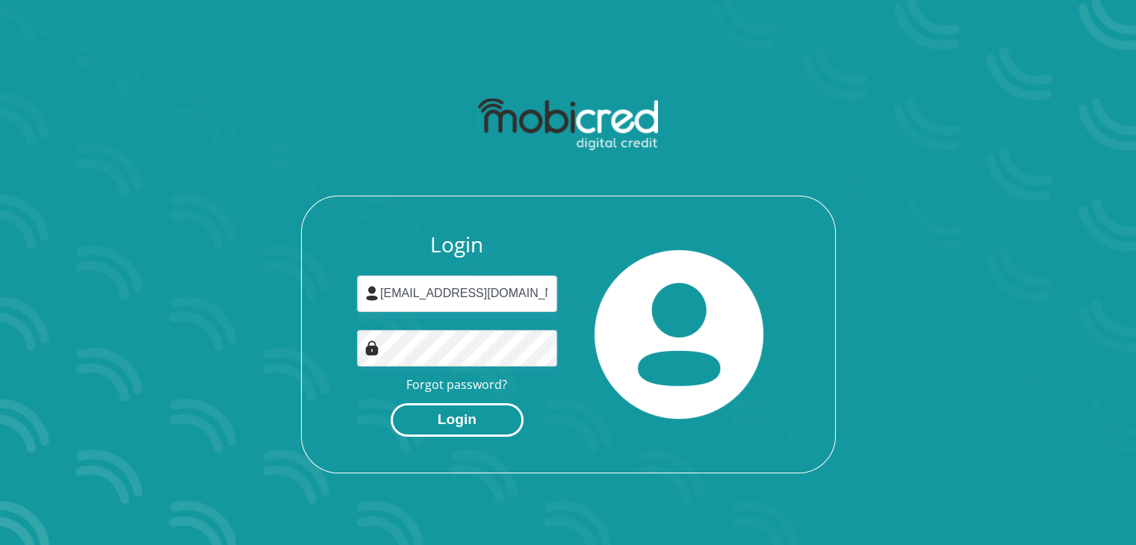
click at [465, 416] on button "Login" at bounding box center [456, 420] width 133 height 34
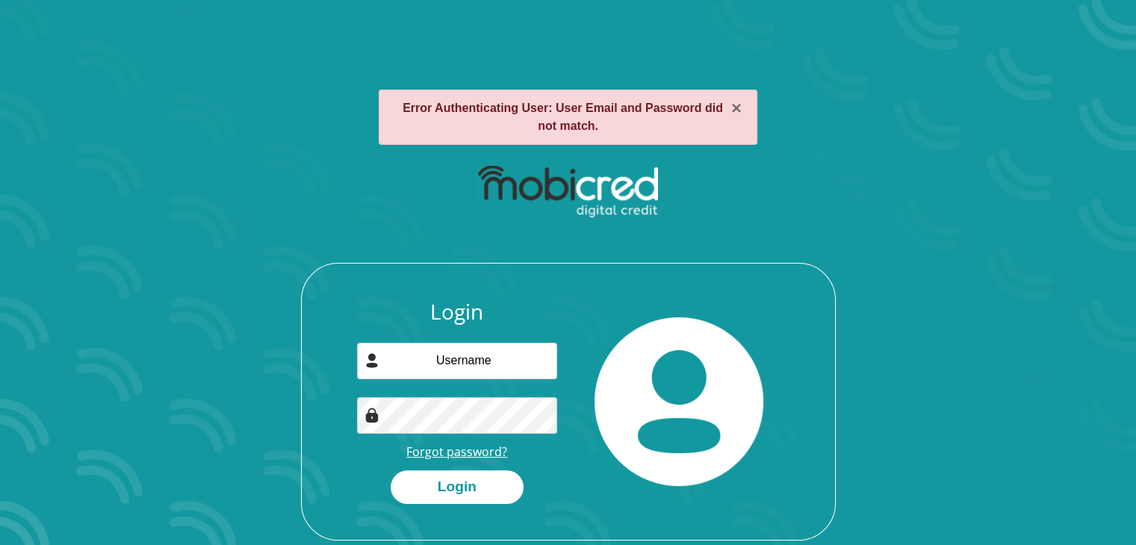
click at [449, 451] on link "Forgot password?" at bounding box center [456, 451] width 101 height 16
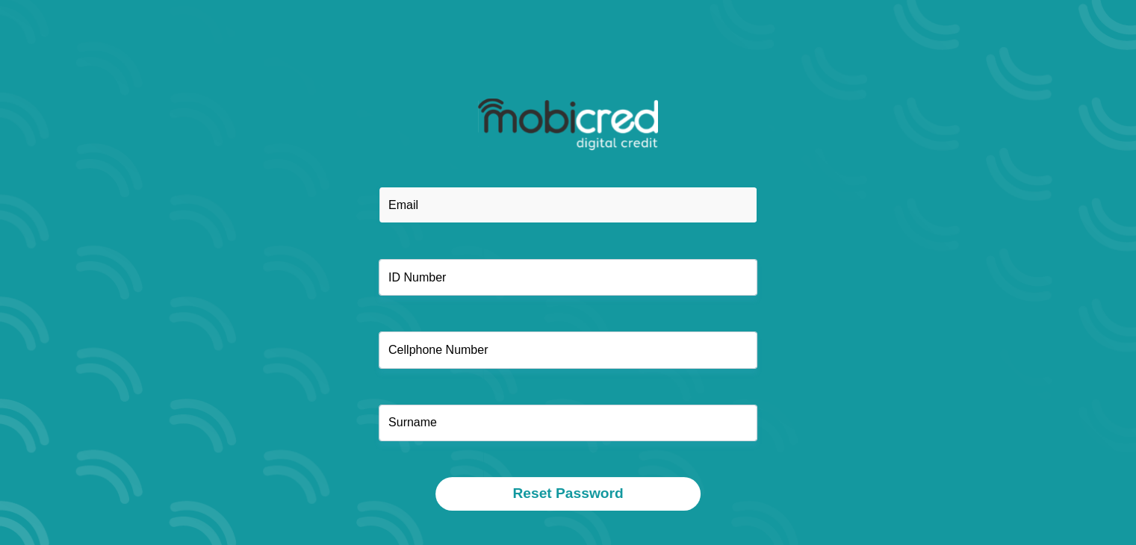
click at [429, 193] on input "email" at bounding box center [568, 205] width 379 height 37
type input "[EMAIL_ADDRESS][DOMAIN_NAME]"
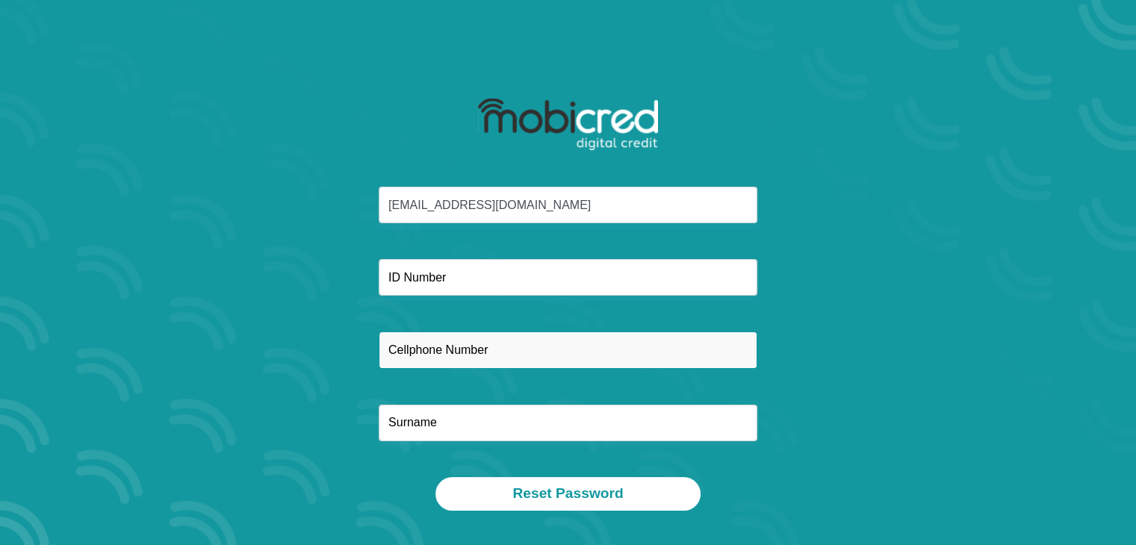
type input "0721276059"
type input "[PERSON_NAME]"
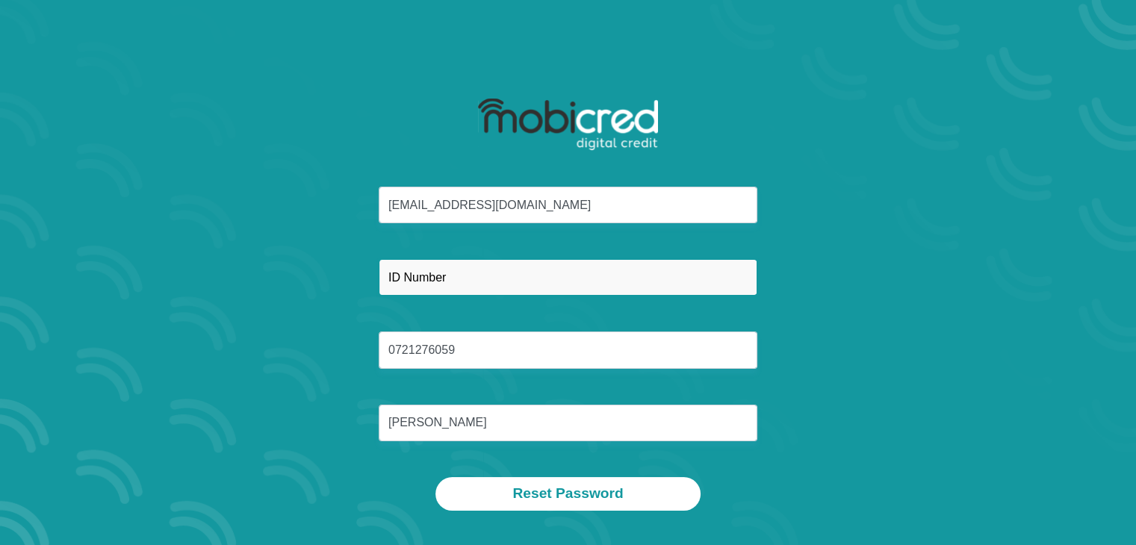
click at [478, 279] on input "text" at bounding box center [568, 277] width 379 height 37
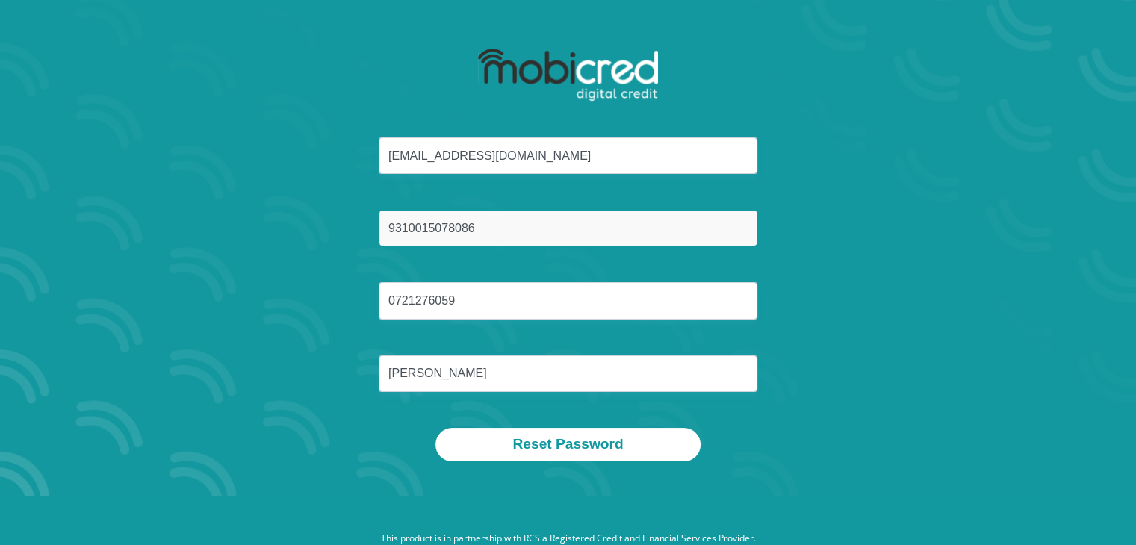
scroll to position [85, 0]
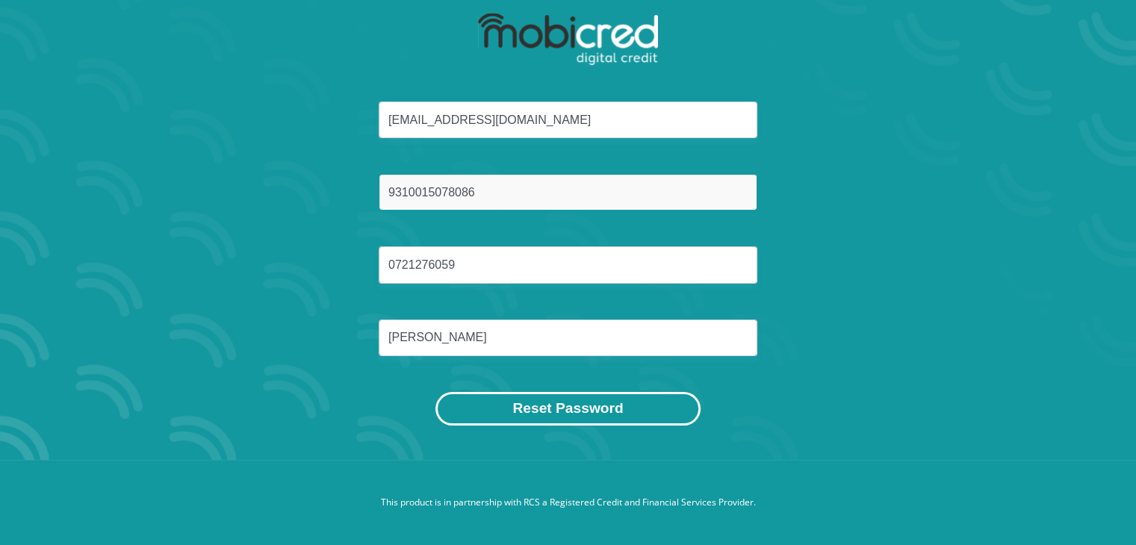
type input "9310015078086"
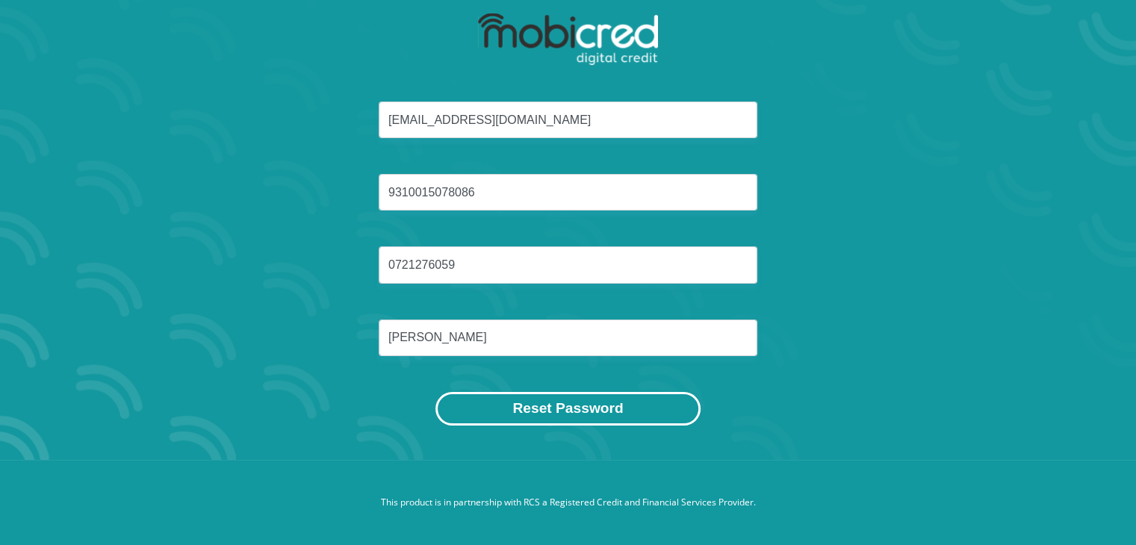
click at [546, 413] on button "Reset Password" at bounding box center [567, 409] width 264 height 34
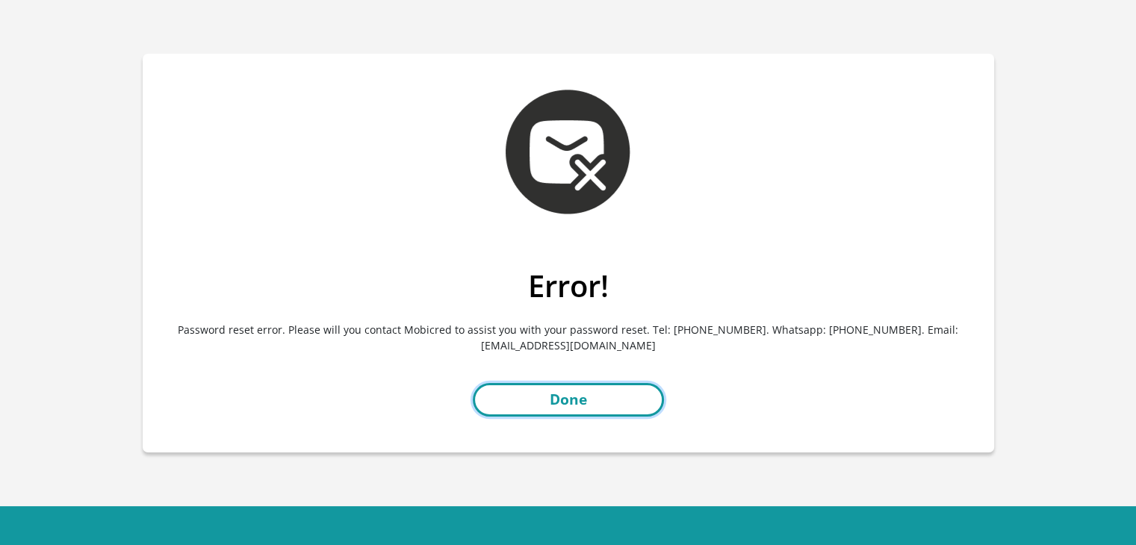
click at [553, 391] on link "Done" at bounding box center [568, 400] width 191 height 34
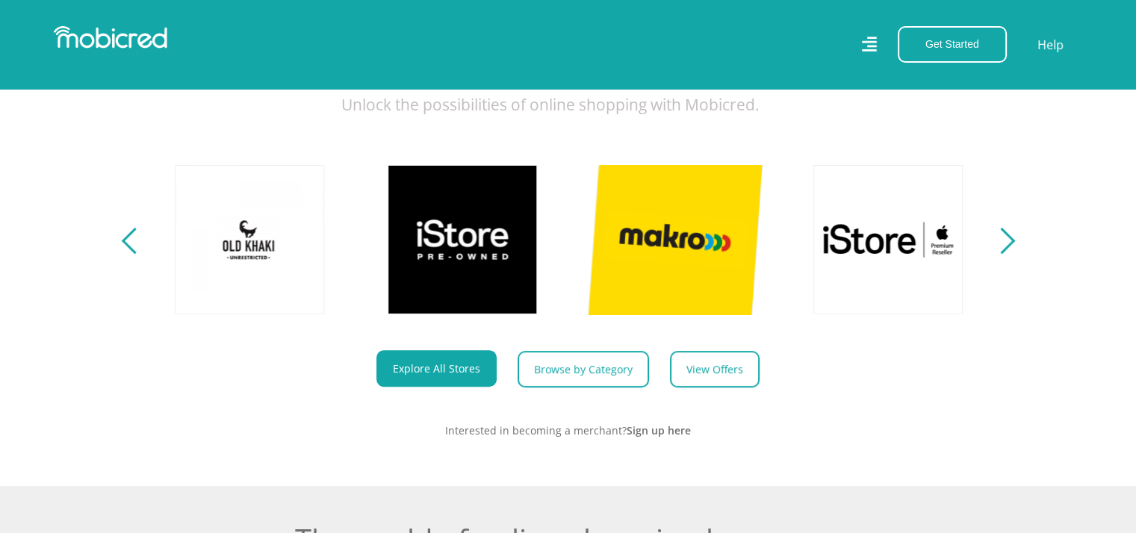
scroll to position [672, 0]
